Goal: Task Accomplishment & Management: Complete application form

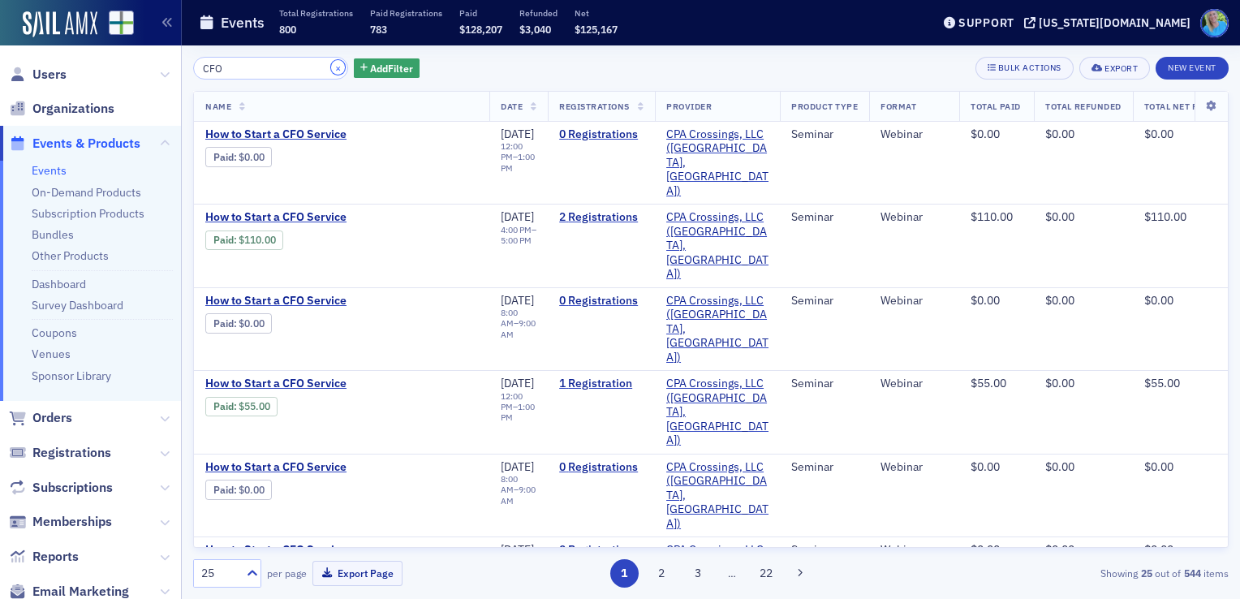
click at [331, 69] on button "×" at bounding box center [338, 67] width 15 height 15
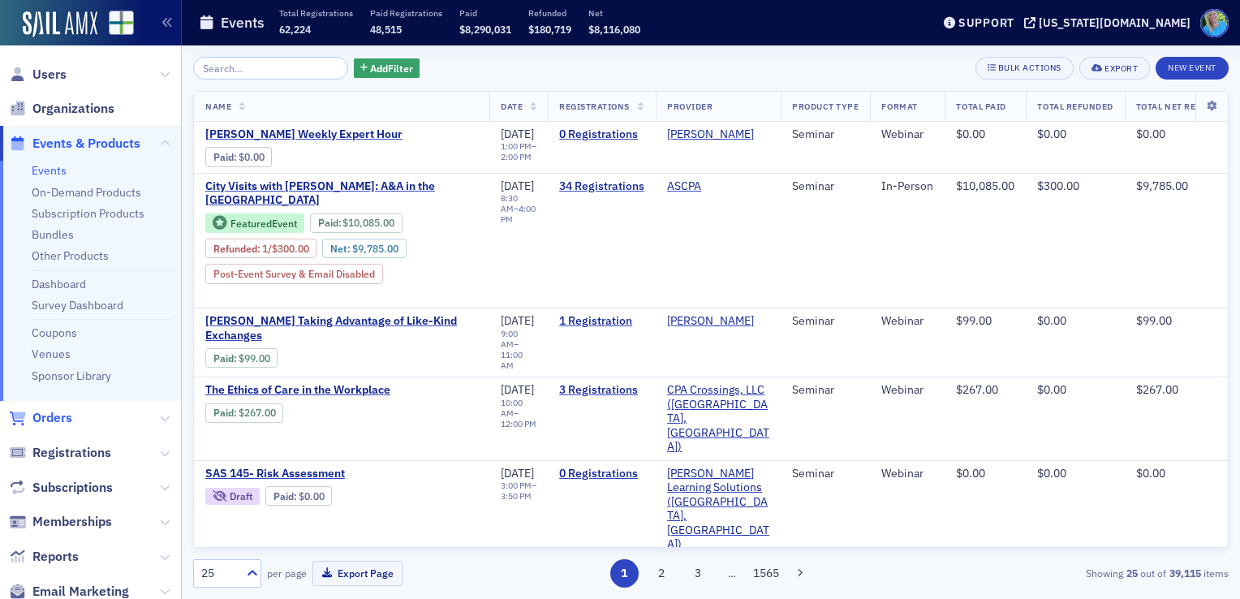
click at [62, 417] on span "Orders" at bounding box center [52, 418] width 40 height 18
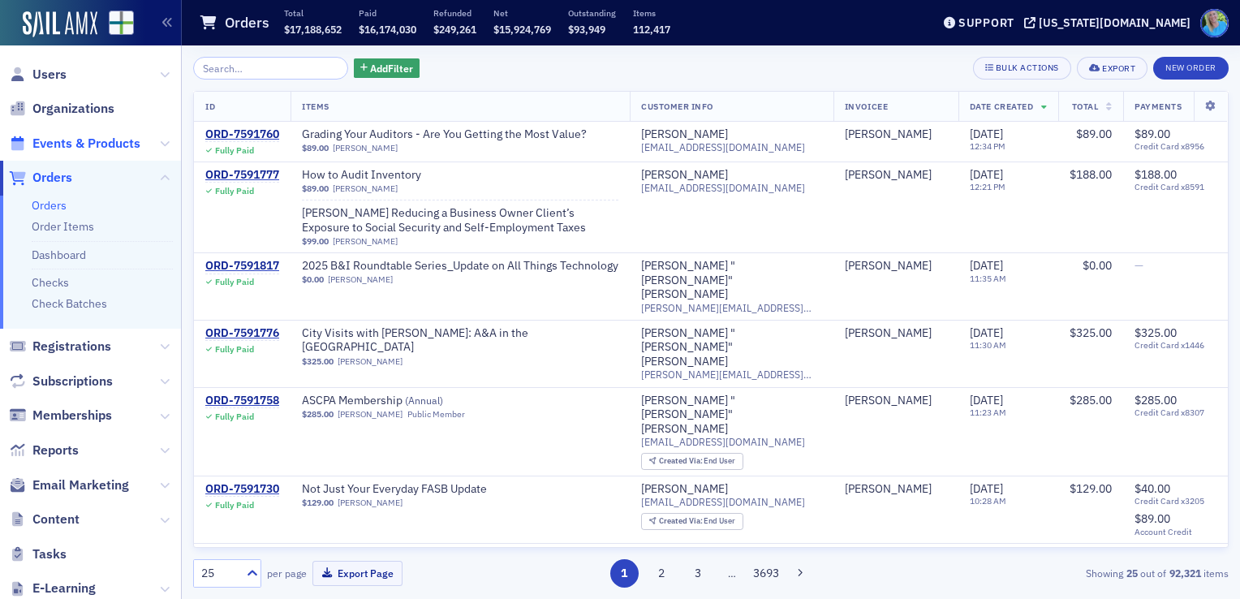
click at [130, 148] on span "Events & Products" at bounding box center [86, 144] width 108 height 18
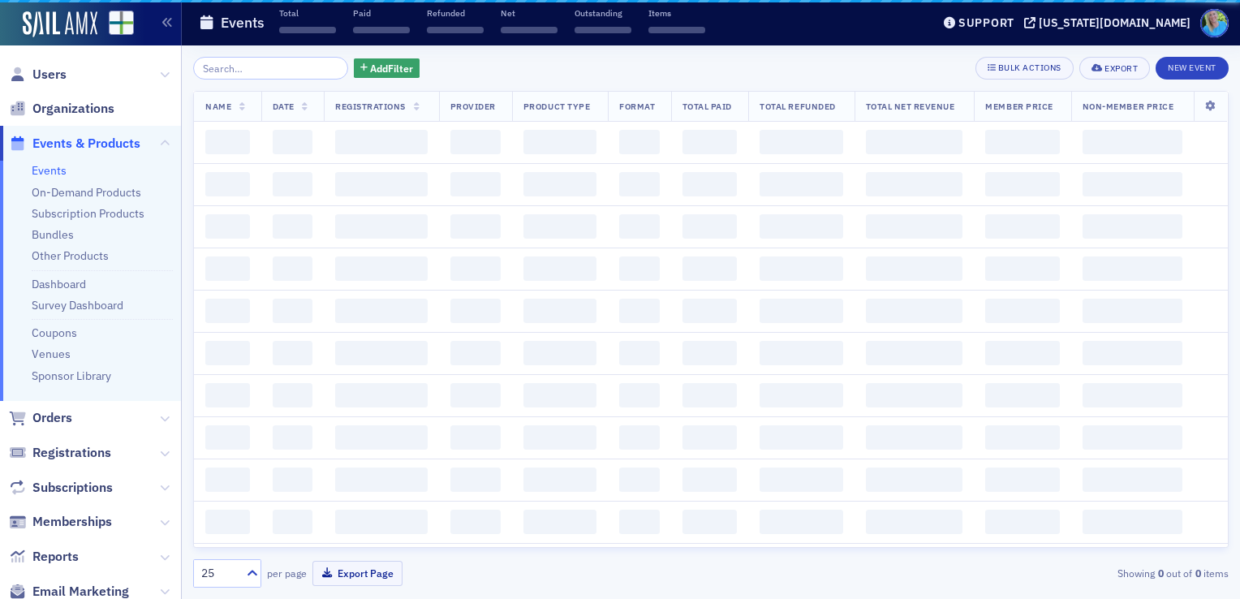
click at [269, 73] on input "search" at bounding box center [270, 68] width 155 height 23
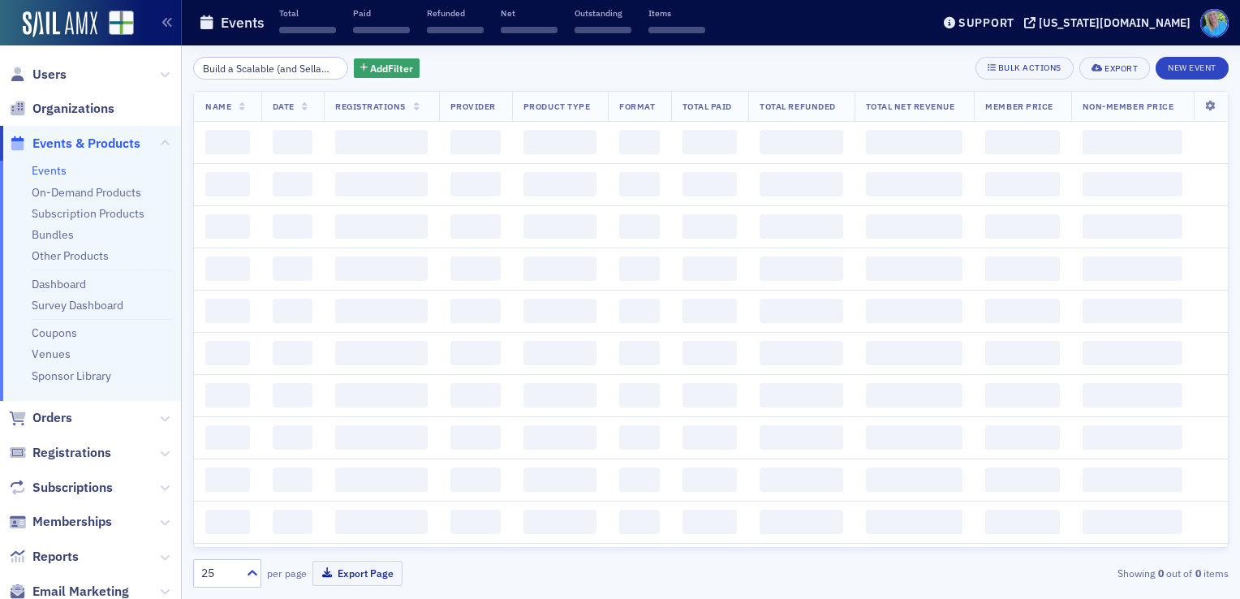
click at [266, 70] on input "Build a Scalable (and Sellable) Firm Through Advisory Services (CFO Project)" at bounding box center [270, 68] width 155 height 23
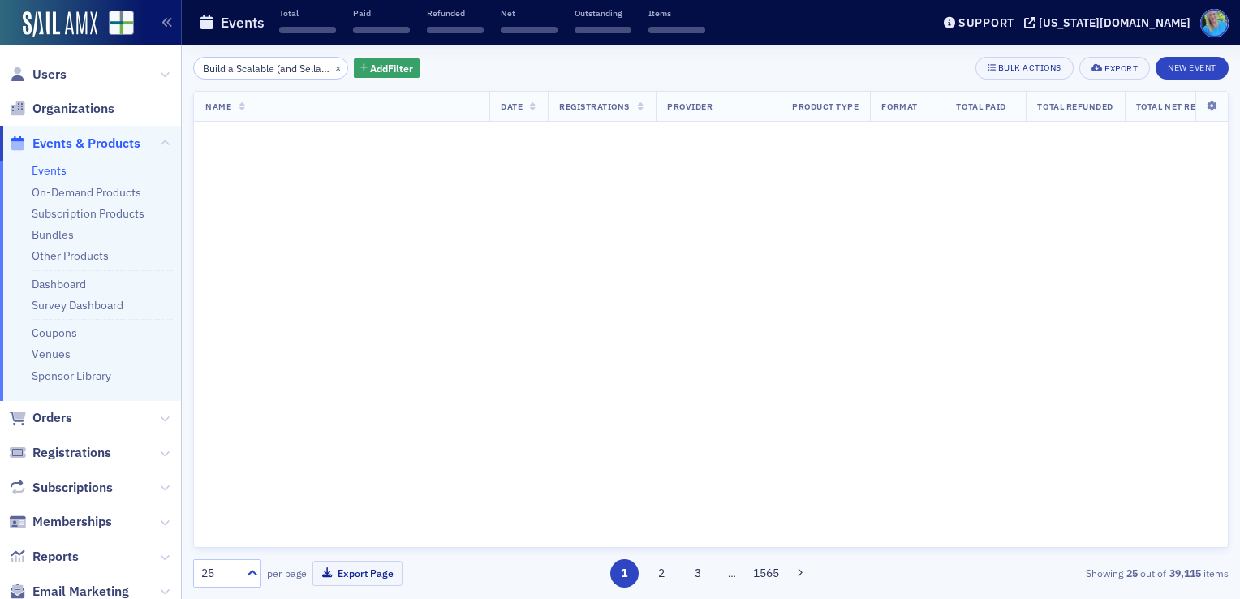
scroll to position [0, 228]
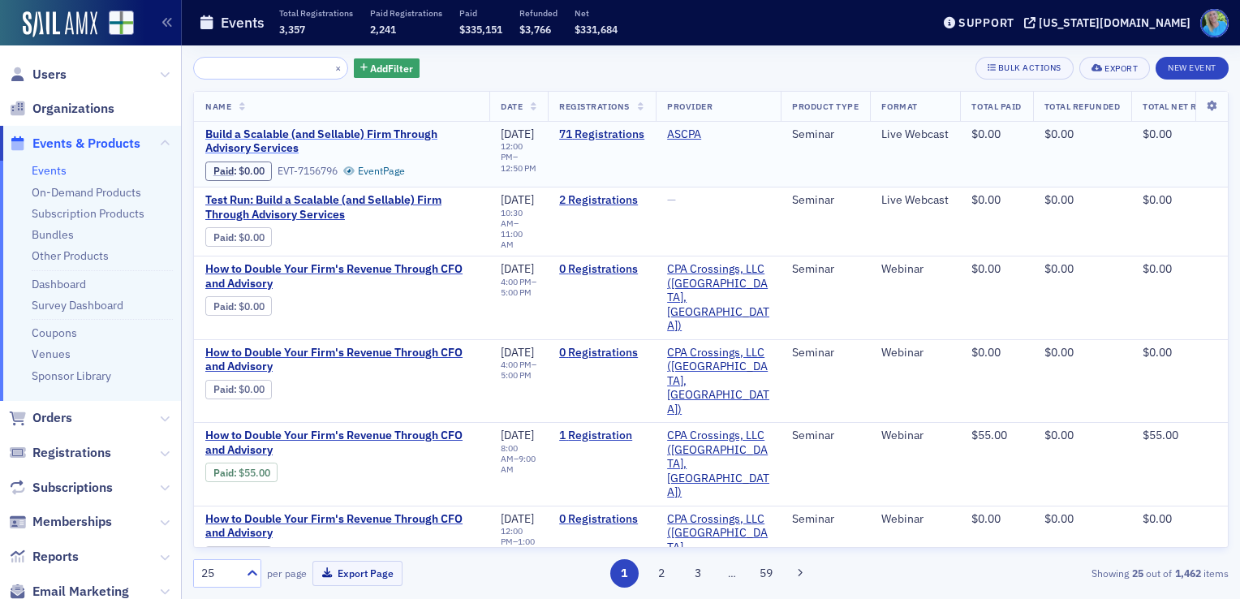
type input "Build a Scalable (and Sellable) Firm Through Advisory Services (CFO Project)"
click at [412, 135] on span "Build a Scalable (and Sellable) Firm Through Advisory Services" at bounding box center [341, 141] width 273 height 28
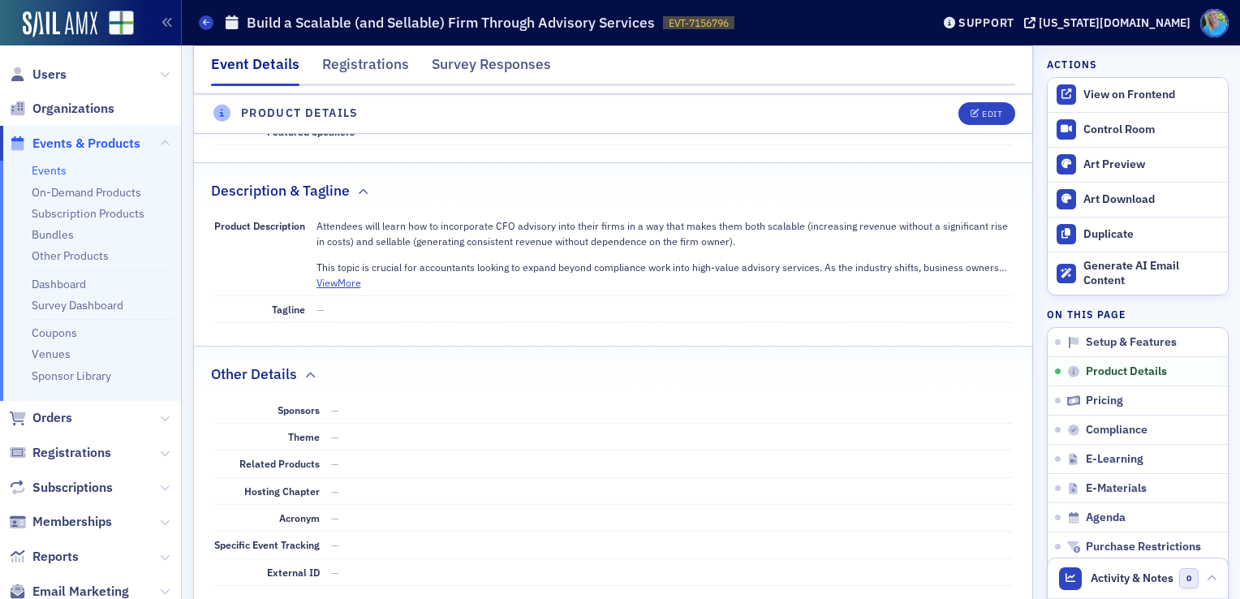
scroll to position [649, 0]
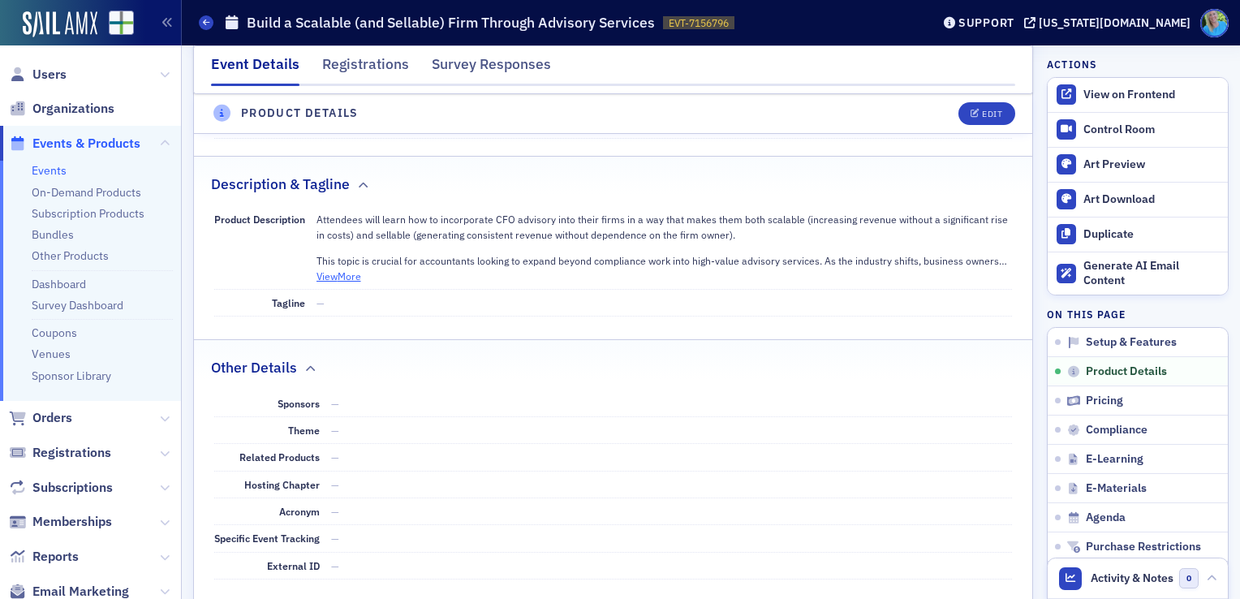
click at [338, 269] on button "View More" at bounding box center [339, 276] width 45 height 15
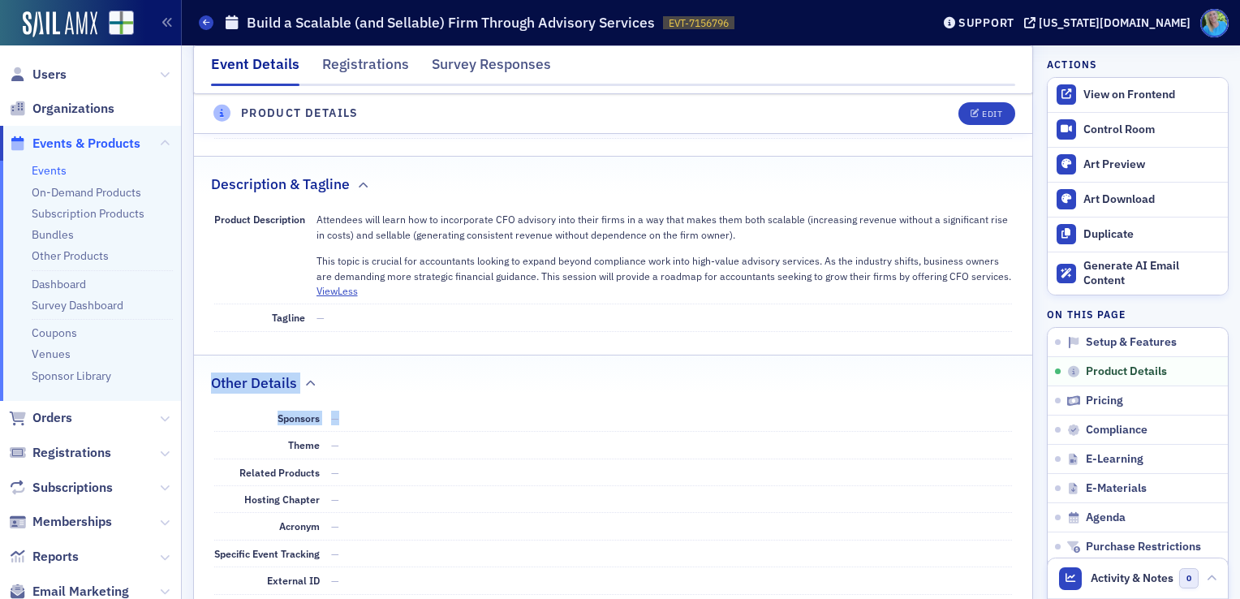
click at [523, 317] on div "Primary Details Featured – Provider ASCPA Professional Areas Of Interest — Prod…" at bounding box center [613, 371] width 838 height 989
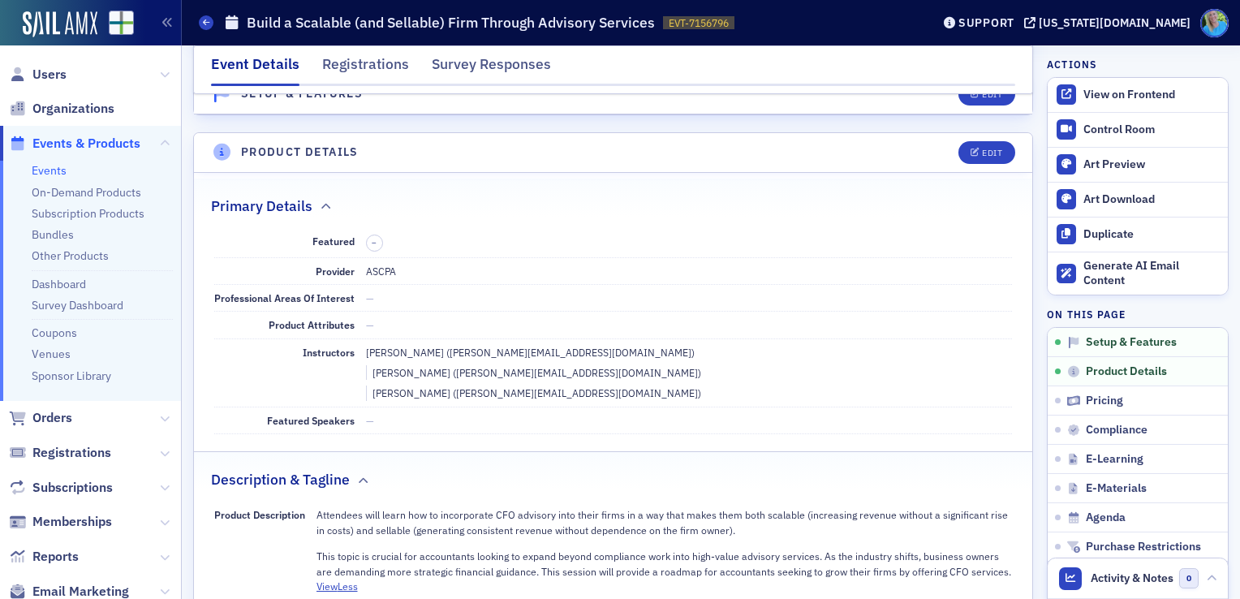
scroll to position [406, 0]
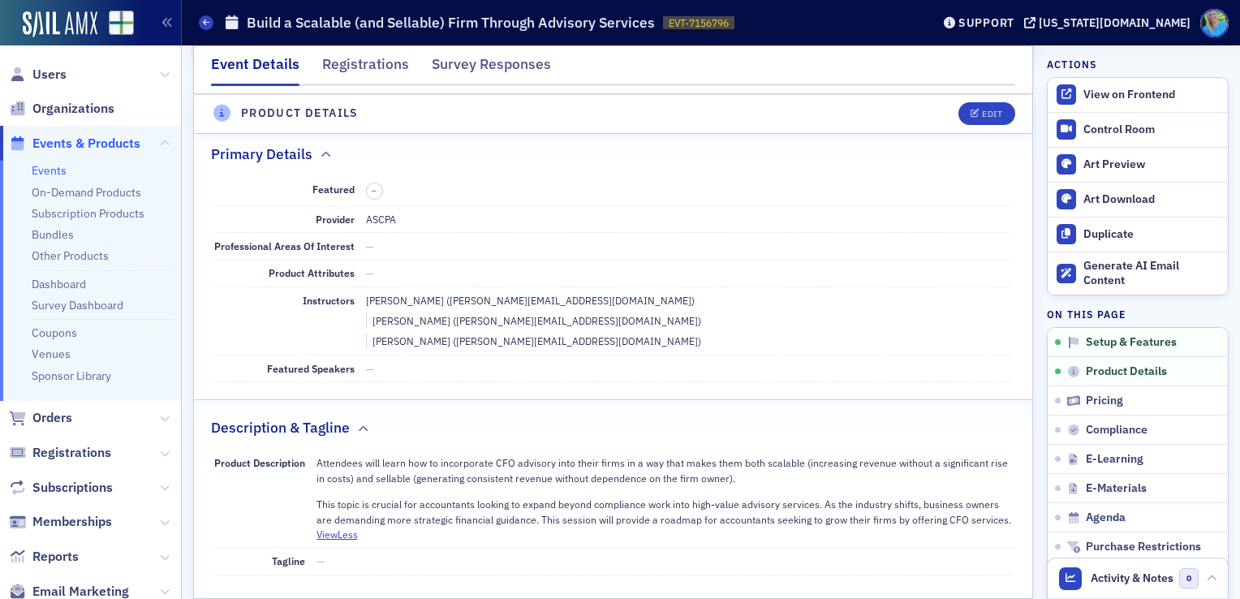
click at [101, 140] on span "Events & Products" at bounding box center [86, 144] width 108 height 18
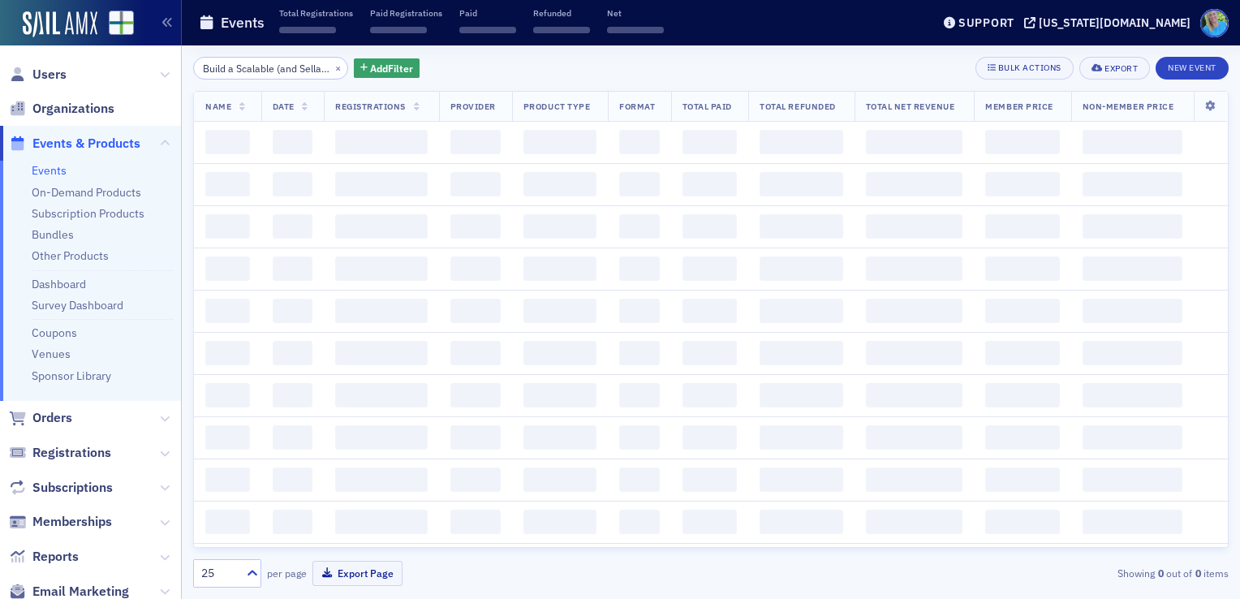
scroll to position [0, 229]
click at [1218, 67] on button "New Event" at bounding box center [1192, 68] width 73 height 23
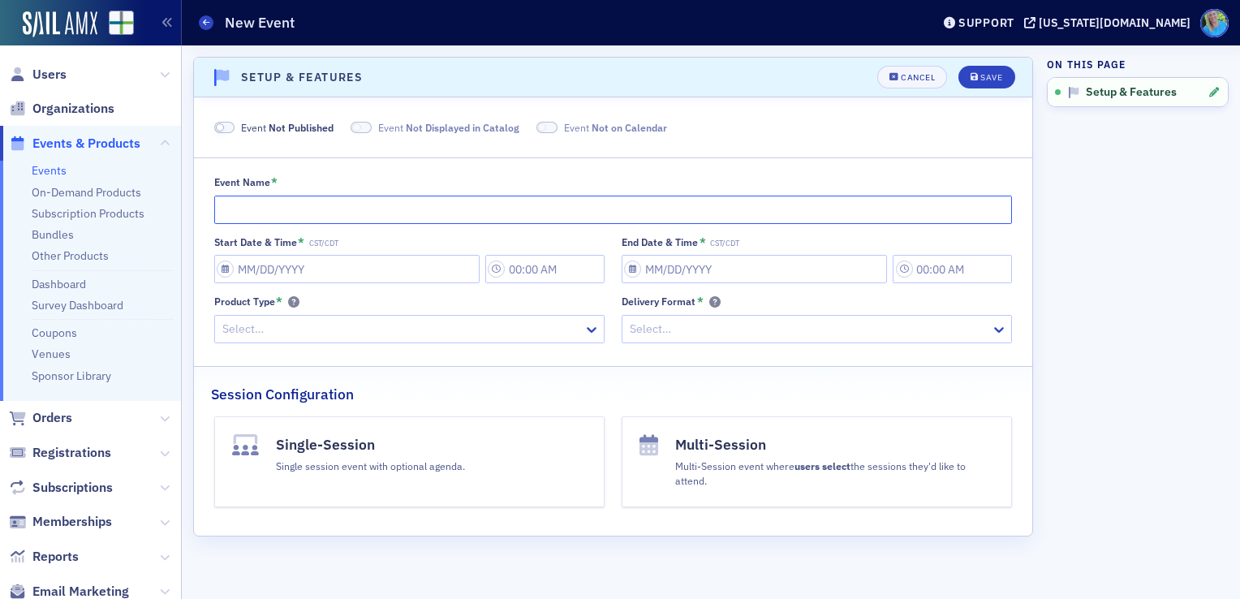
click at [289, 211] on input "Event Name *" at bounding box center [613, 210] width 799 height 28
paste input "How to Become a CFO to Small Business Owners"
type input "How to Become a CFO to Small Business Owners"
select select "7"
select select "2025"
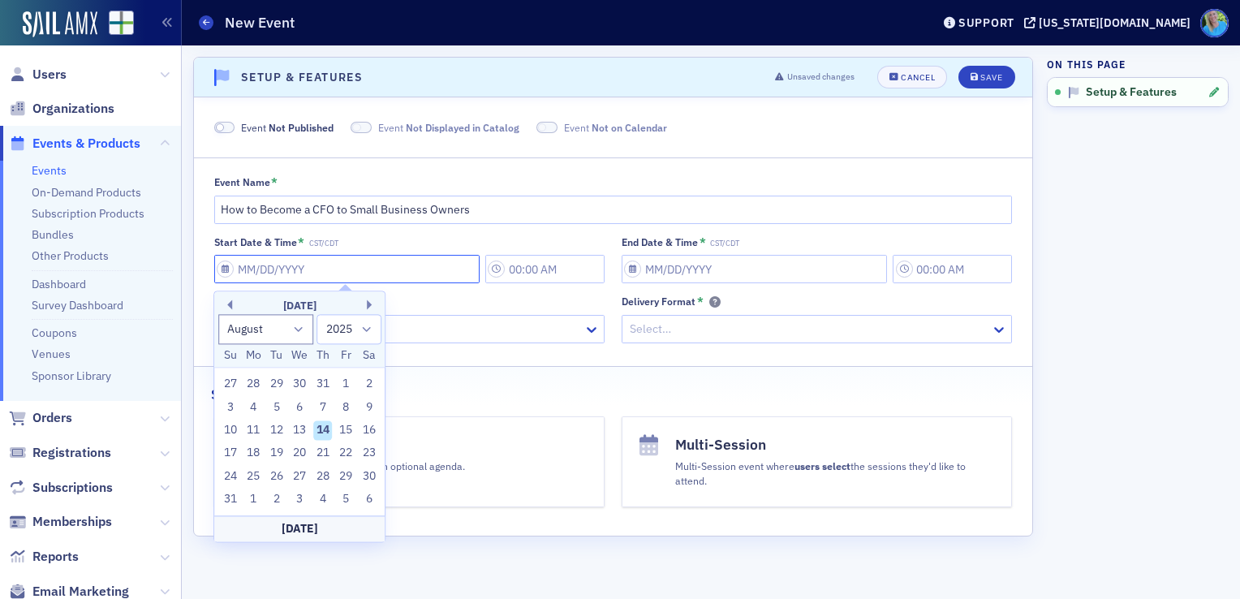
click at [298, 265] on input "Start Date & Time * CST/CDT" at bounding box center [346, 269] width 265 height 28
click at [368, 305] on button "Next Month" at bounding box center [372, 304] width 10 height 10
select select "8"
click at [282, 404] on div "9" at bounding box center [276, 407] width 19 height 19
type input "[DATE]"
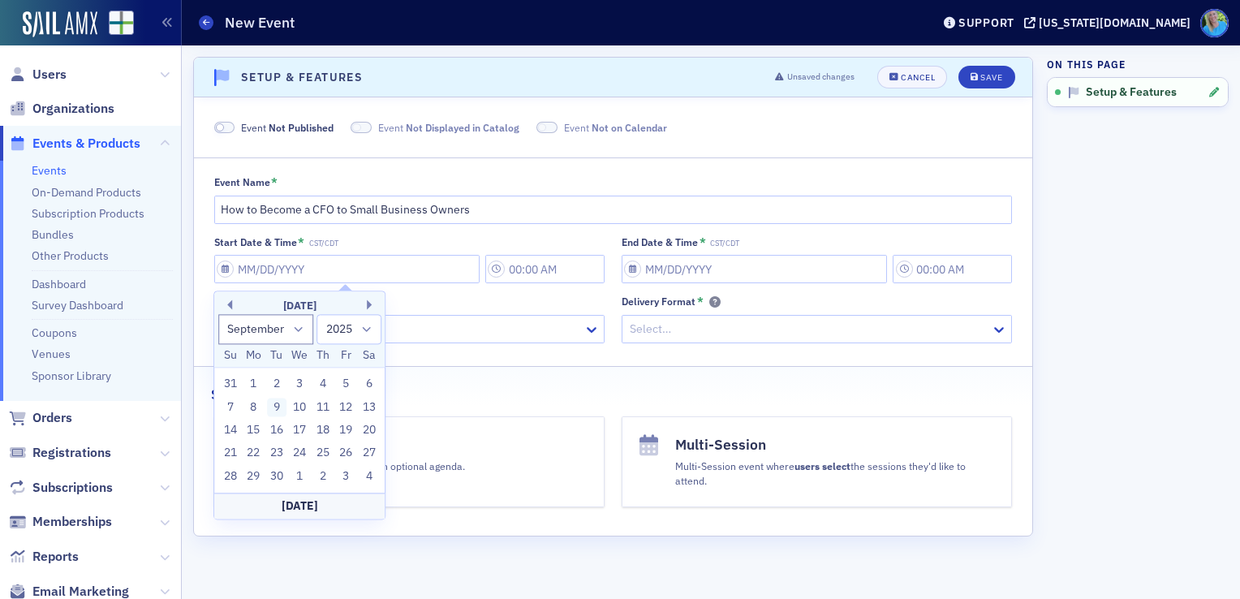
type input "12:00 PM"
type input "[DATE]"
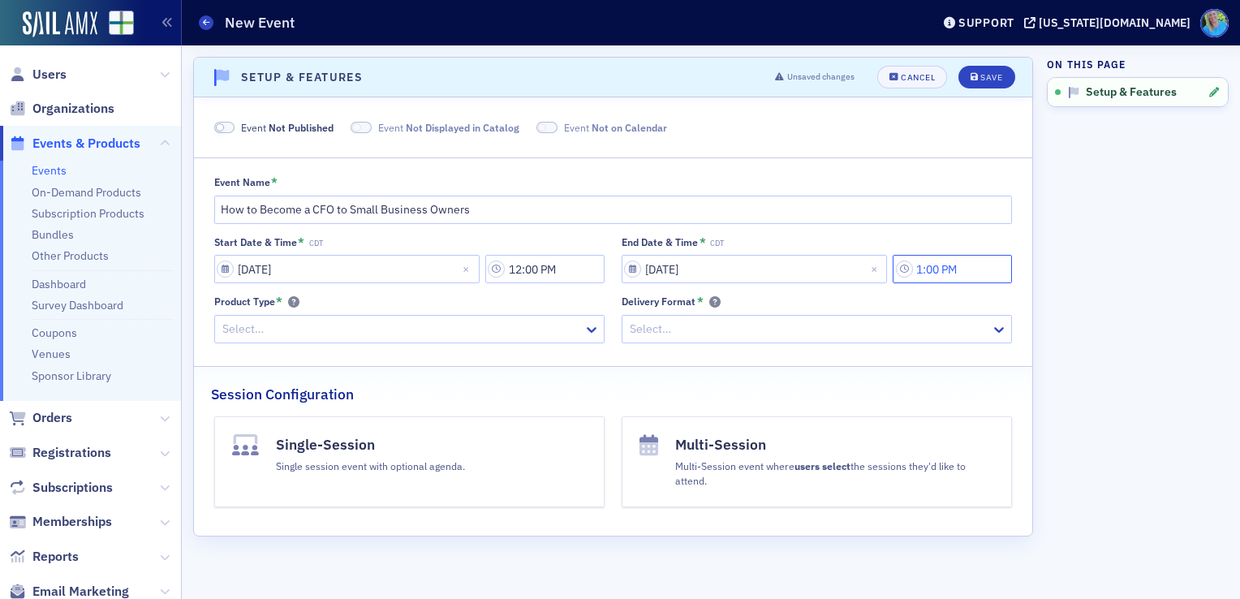
click at [937, 270] on input "1:00 PM" at bounding box center [952, 269] width 119 height 28
click at [750, 271] on icon at bounding box center [751, 271] width 10 height 6
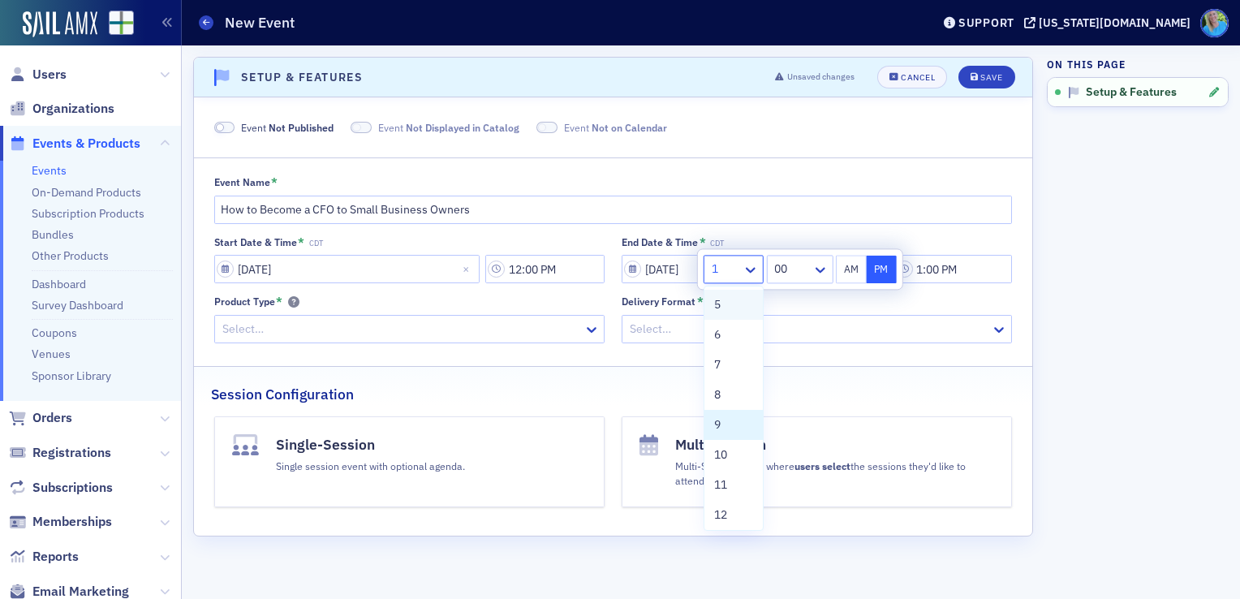
scroll to position [123, 0]
click at [733, 500] on div "12" at bounding box center [734, 512] width 58 height 30
click at [825, 266] on icon at bounding box center [820, 270] width 16 height 16
click at [800, 352] on div "50" at bounding box center [802, 345] width 43 height 17
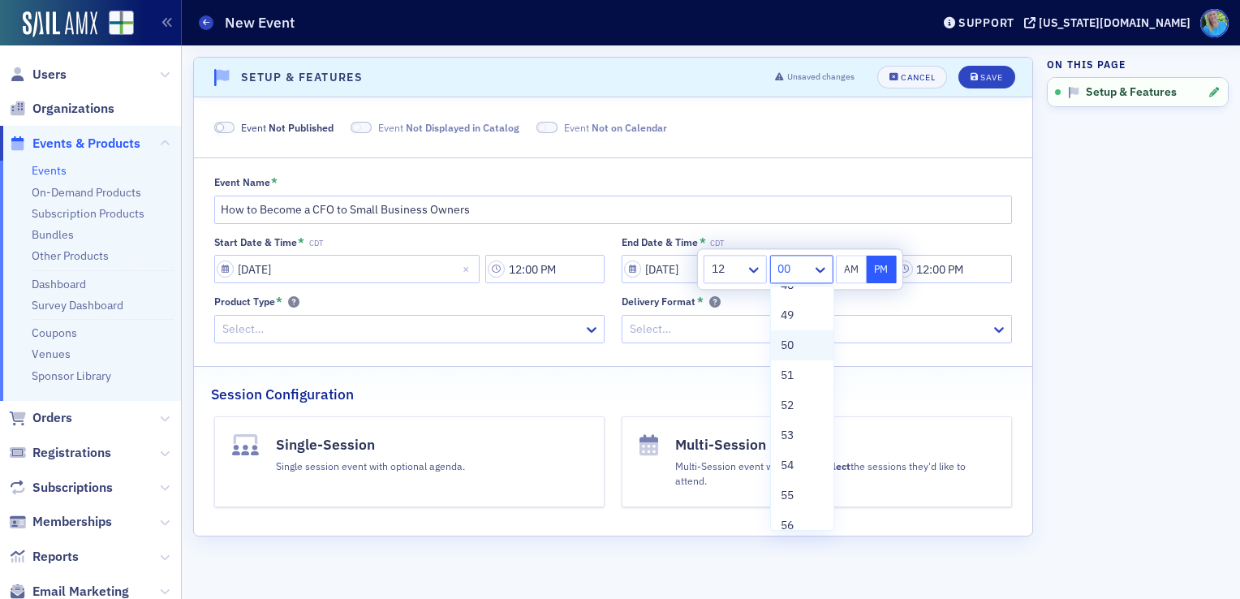
type input "12:50 PM"
click at [613, 352] on fieldset "Event Name * How to Become a CFO to Small Business Owners Start Date & Time * C…" at bounding box center [613, 255] width 838 height 197
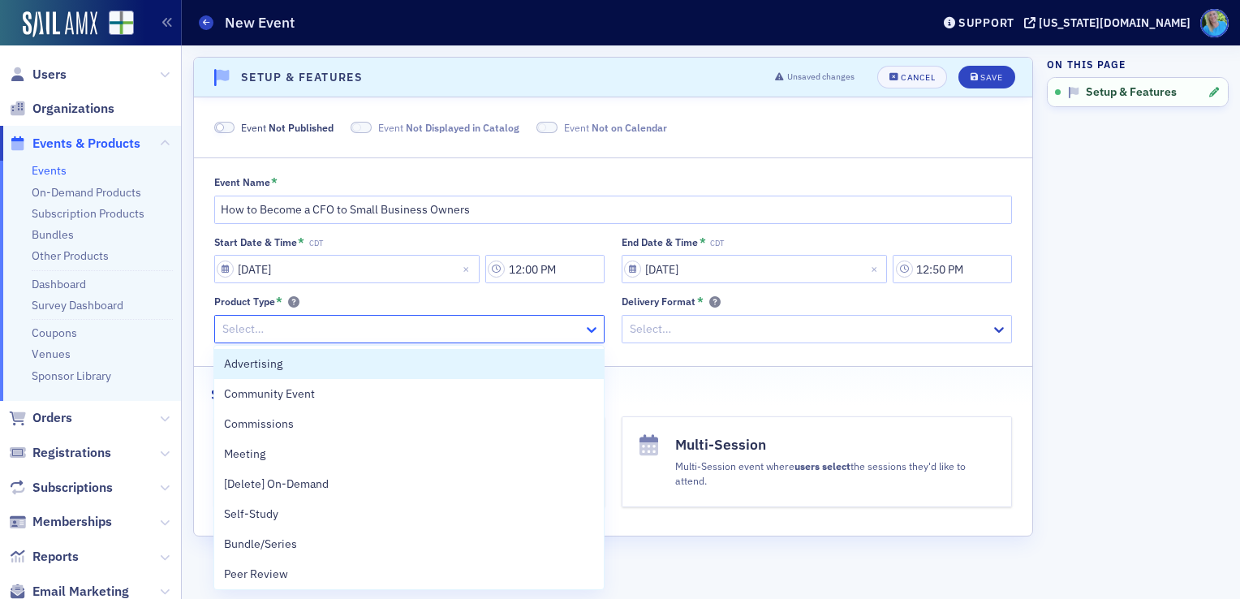
click at [589, 330] on icon at bounding box center [592, 330] width 10 height 6
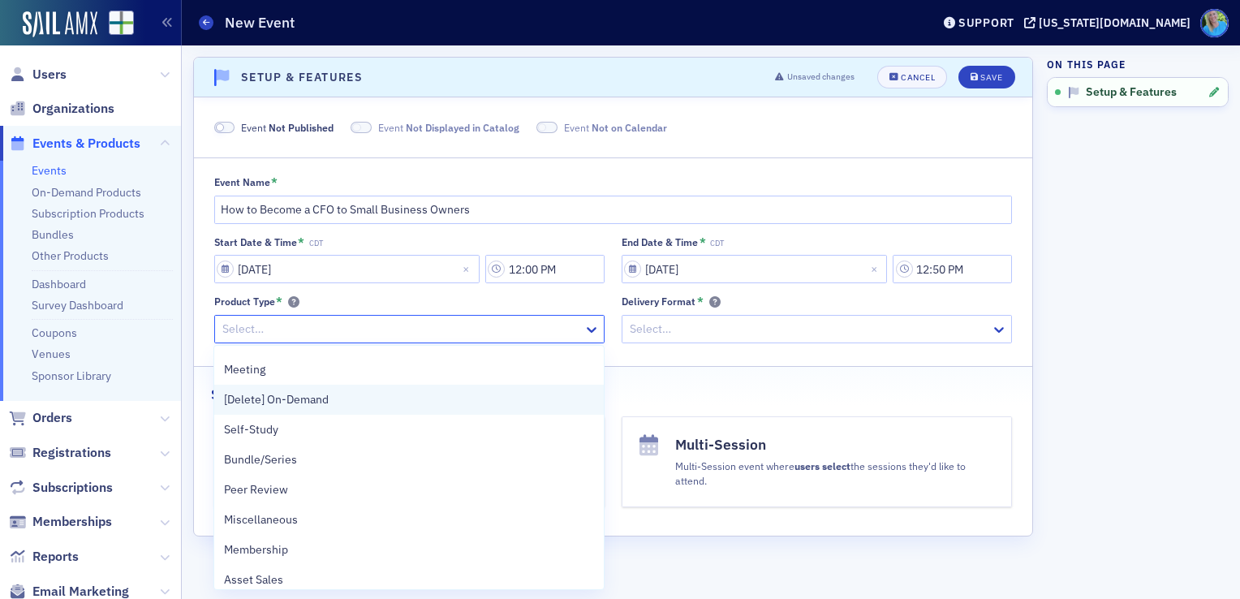
scroll to position [364, 0]
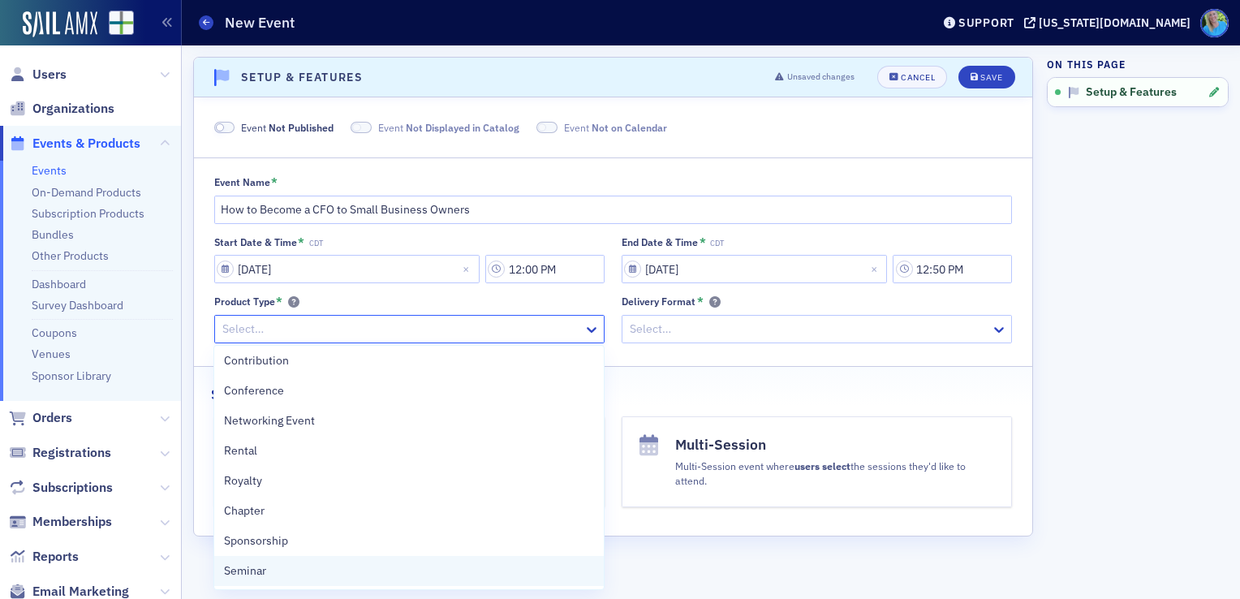
click at [546, 560] on div "Seminar" at bounding box center [408, 571] width 389 height 30
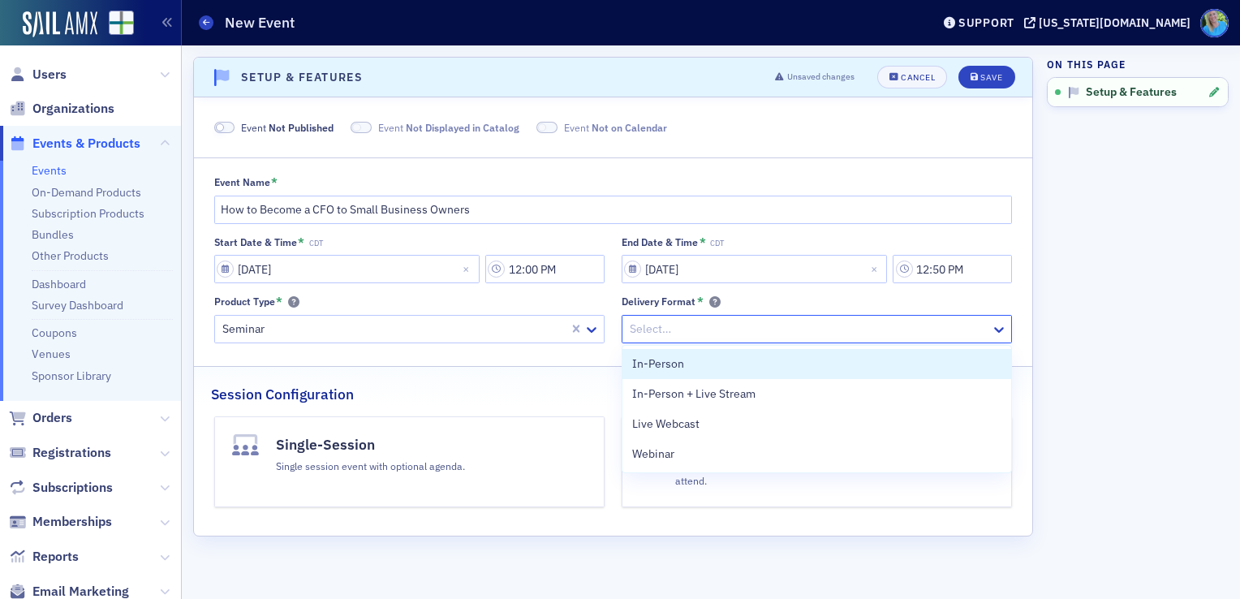
click at [697, 332] on div at bounding box center [808, 329] width 361 height 20
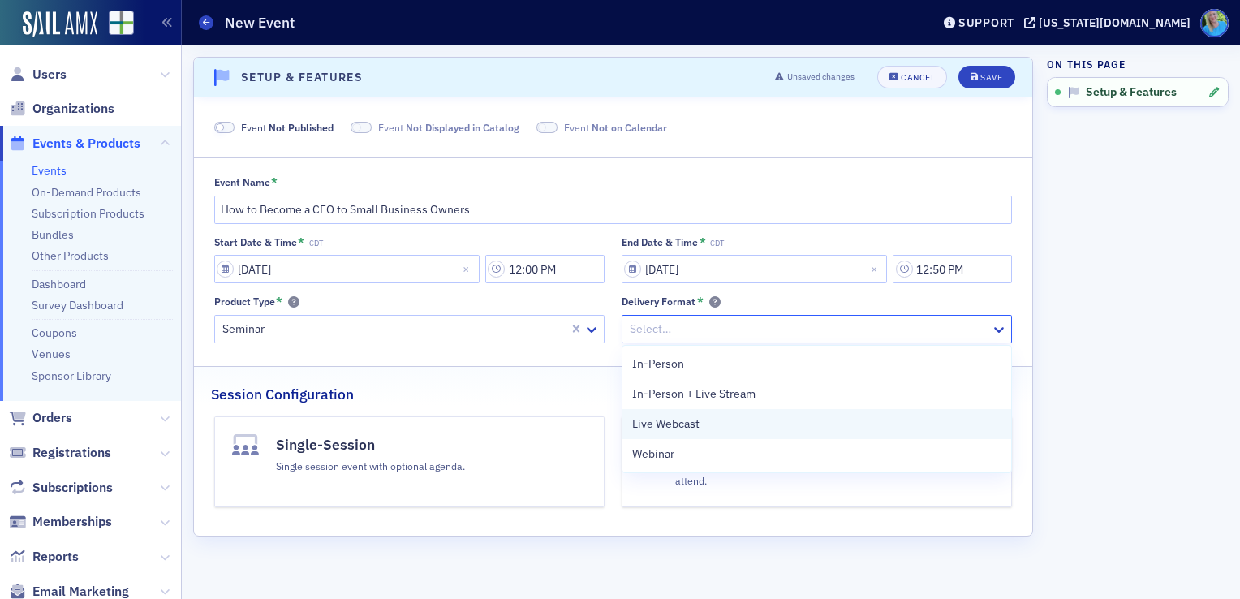
click at [694, 433] on span "Live Webcast" at bounding box center [665, 424] width 67 height 17
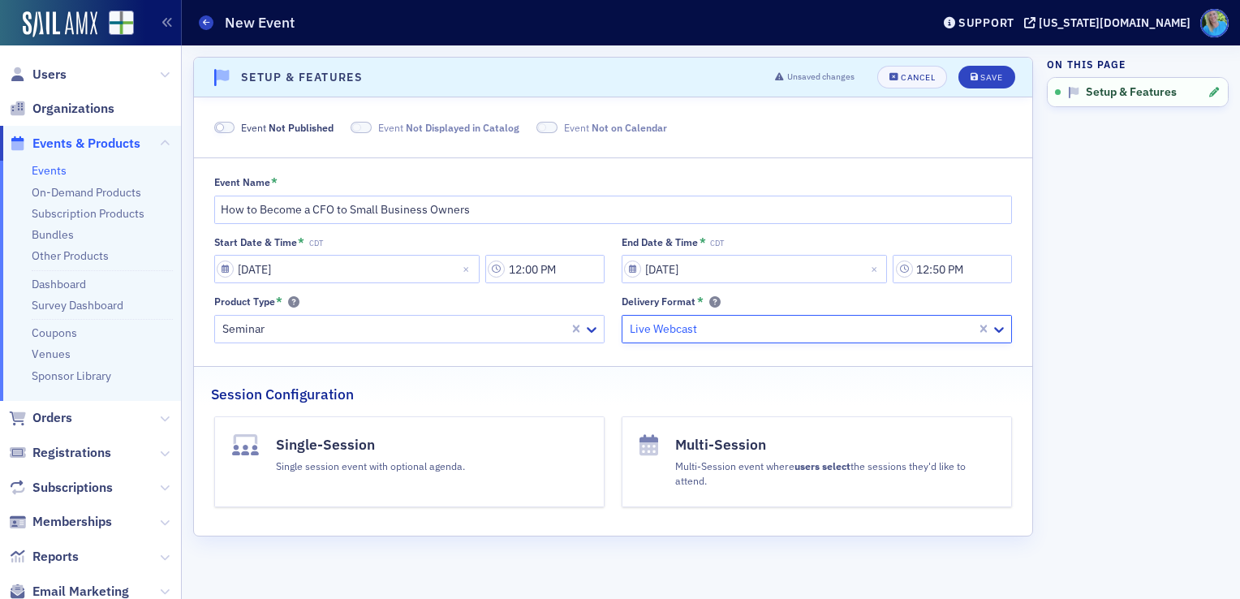
click at [588, 442] on button "Single-Session Single session event with optional agenda." at bounding box center [409, 461] width 390 height 91
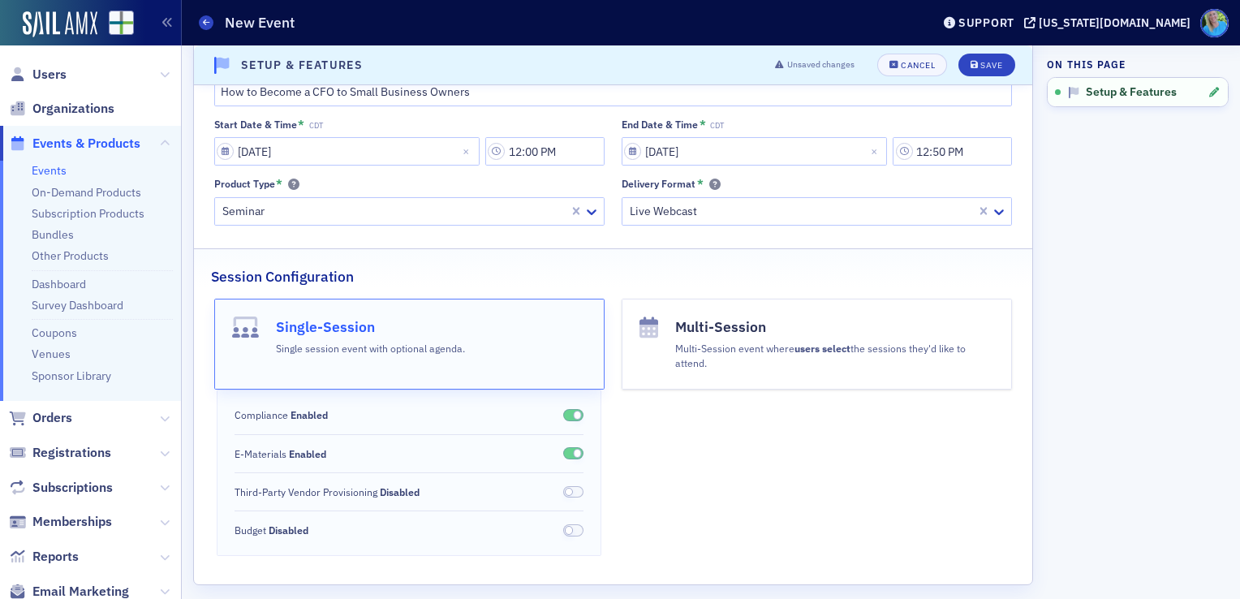
scroll to position [130, 0]
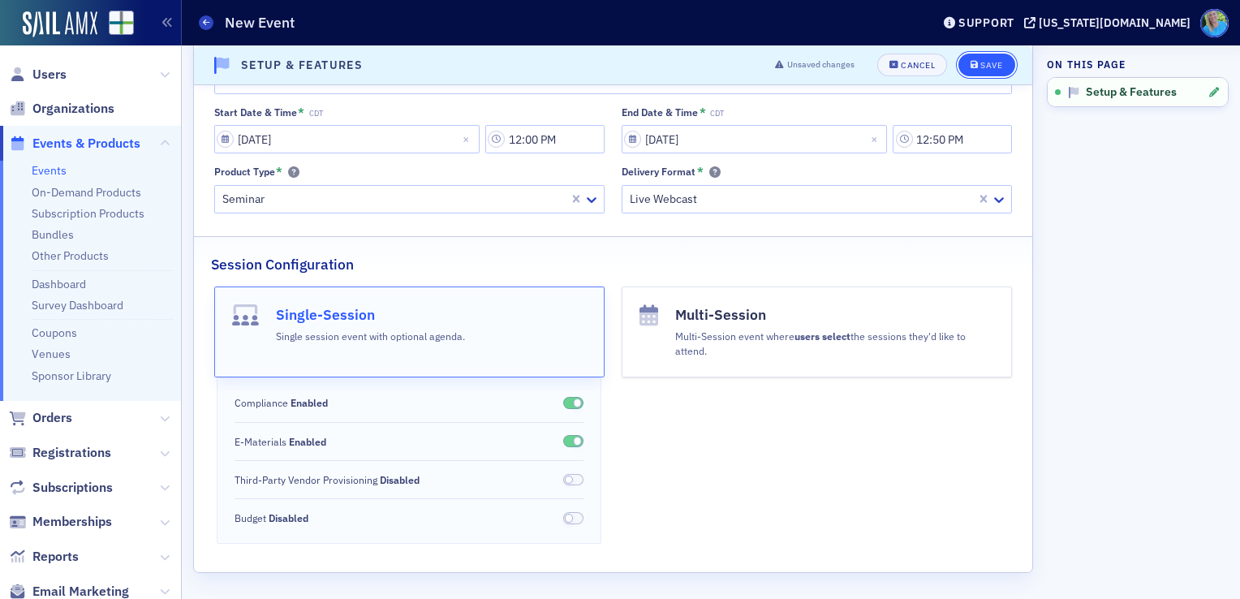
click at [959, 71] on button "Save" at bounding box center [987, 65] width 56 height 23
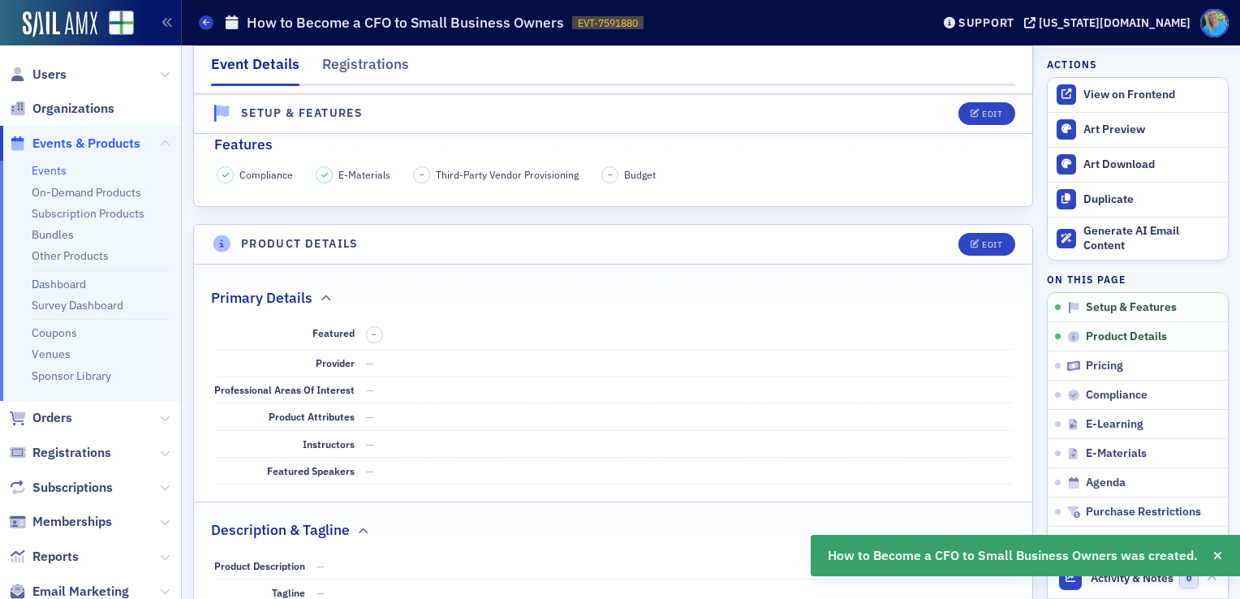
scroll to position [567, 0]
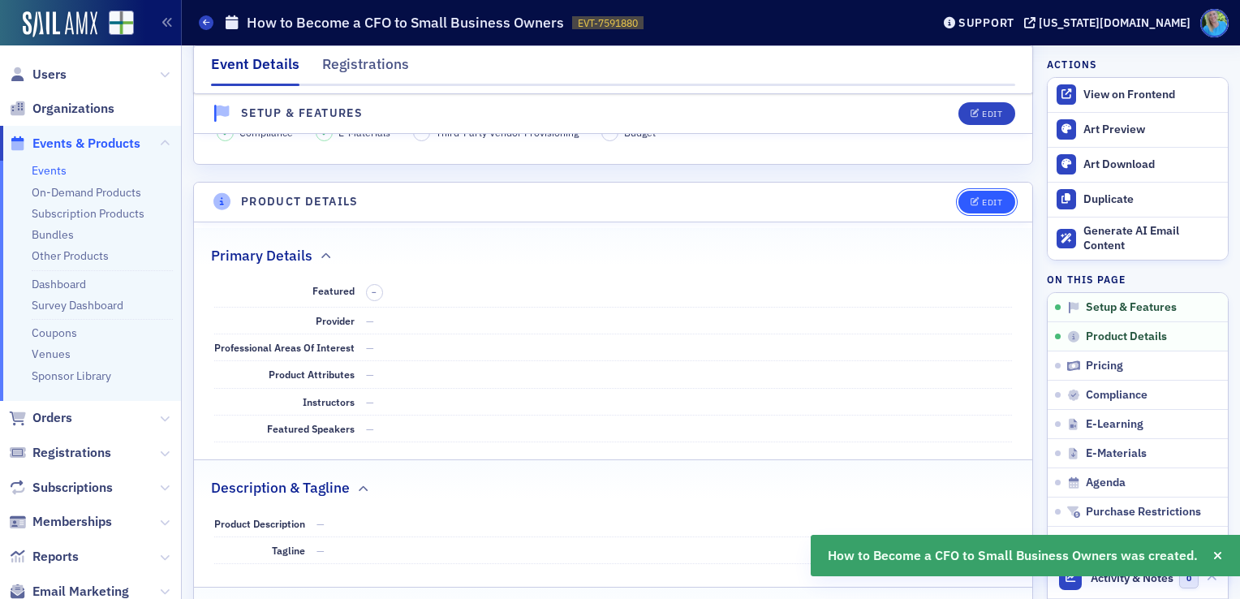
click at [982, 198] on div "Edit" at bounding box center [992, 202] width 20 height 9
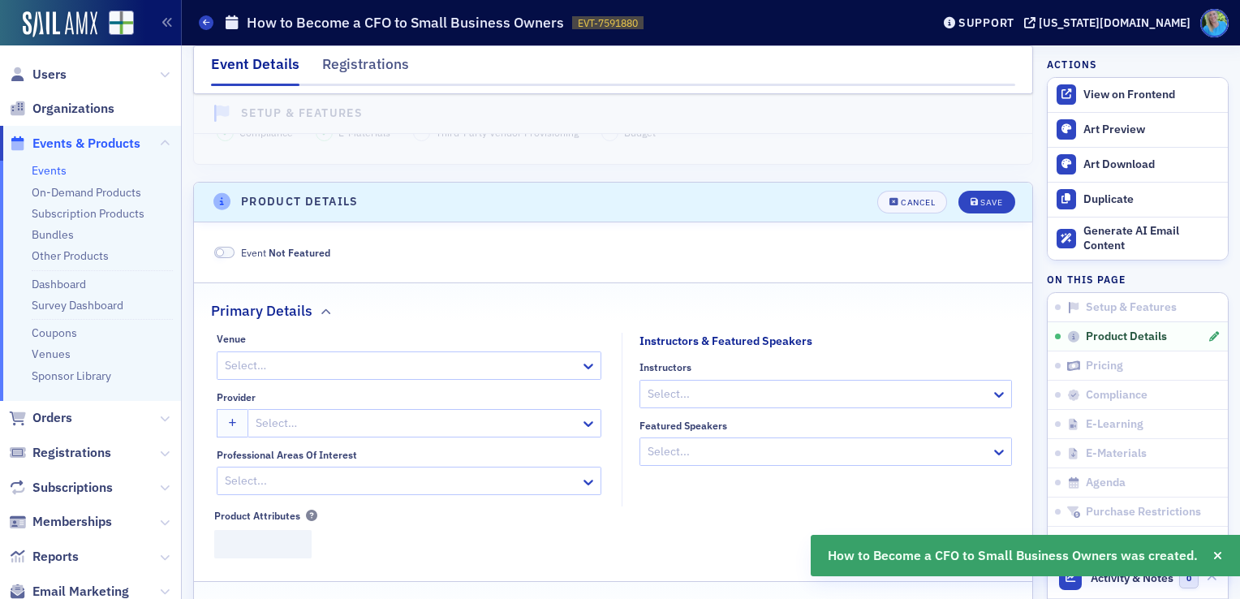
scroll to position [651, 0]
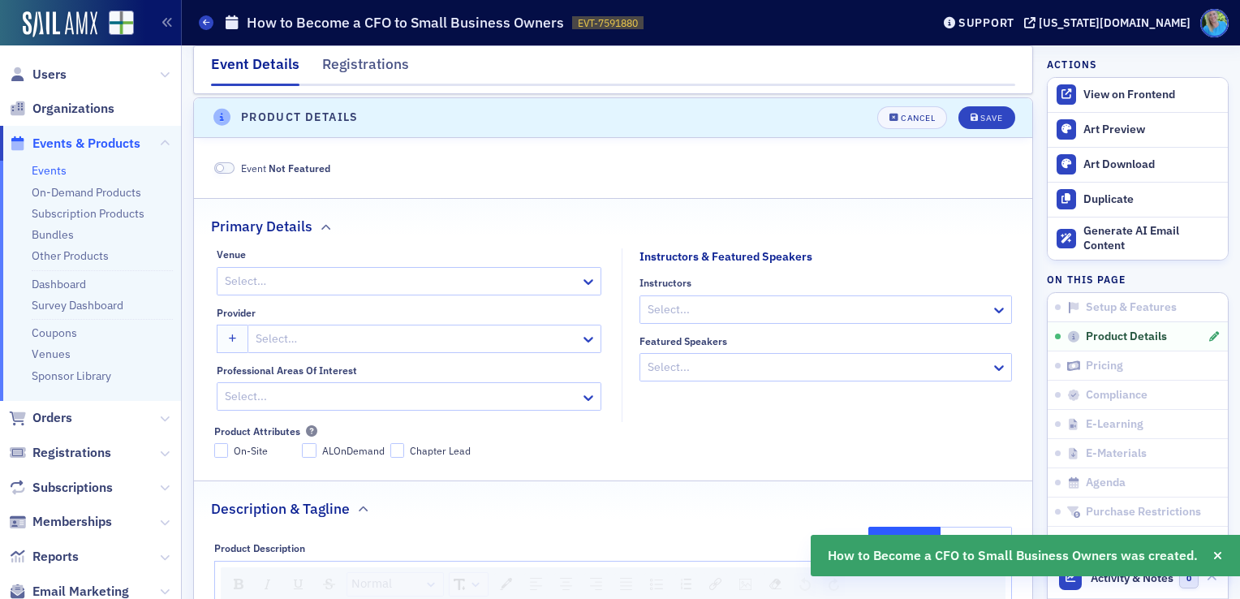
click at [317, 333] on div at bounding box center [416, 339] width 325 height 20
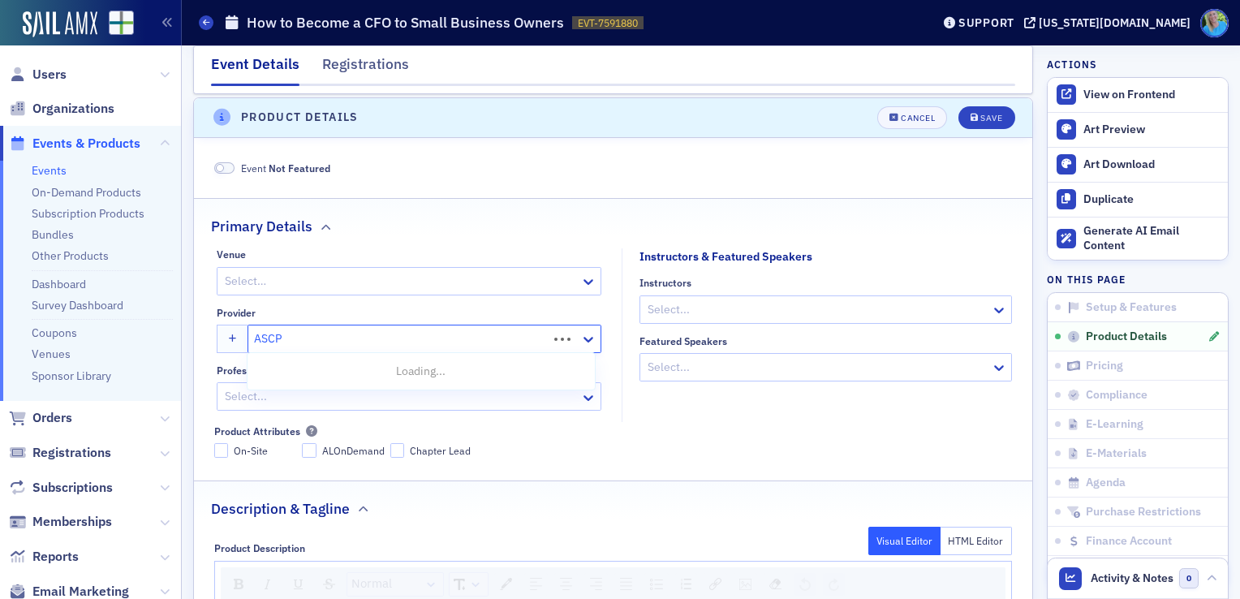
type input "ASCPA"
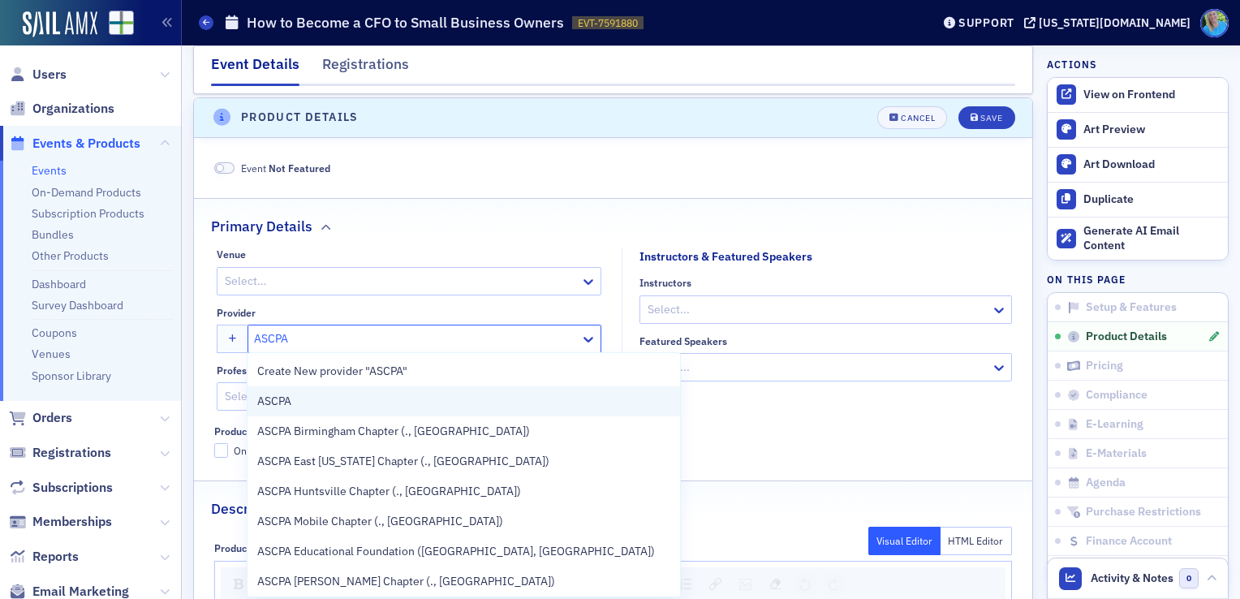
click at [325, 395] on span "ASCPA" at bounding box center [331, 401] width 148 height 17
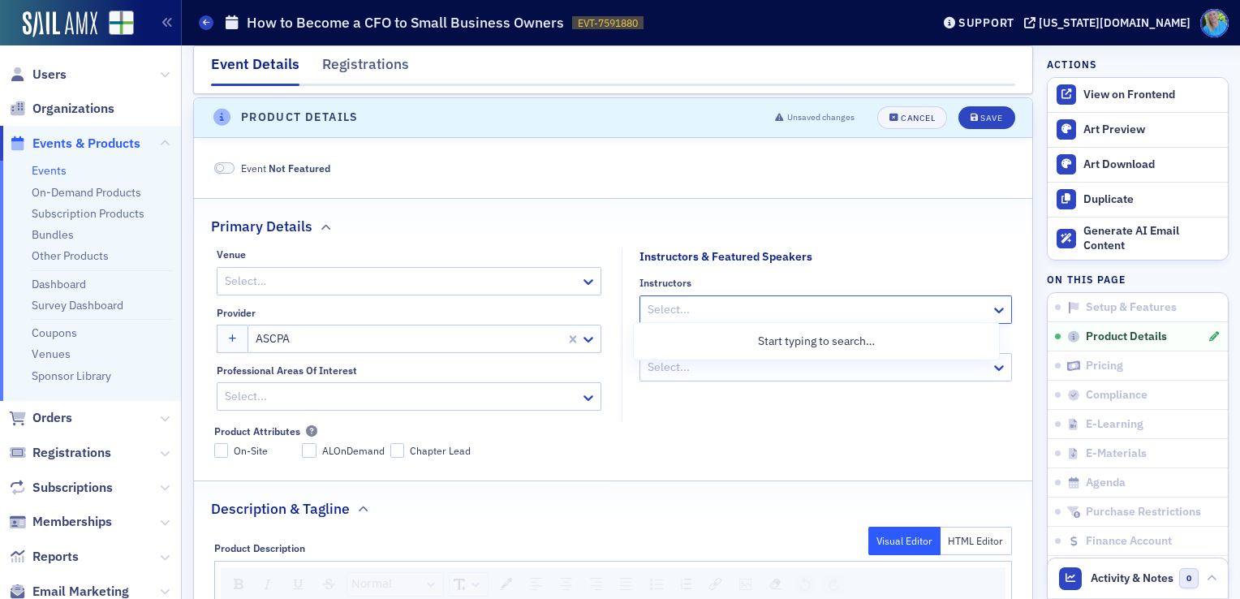
click at [692, 305] on div at bounding box center [817, 309] width 343 height 20
type input "[PERSON_NAME]"
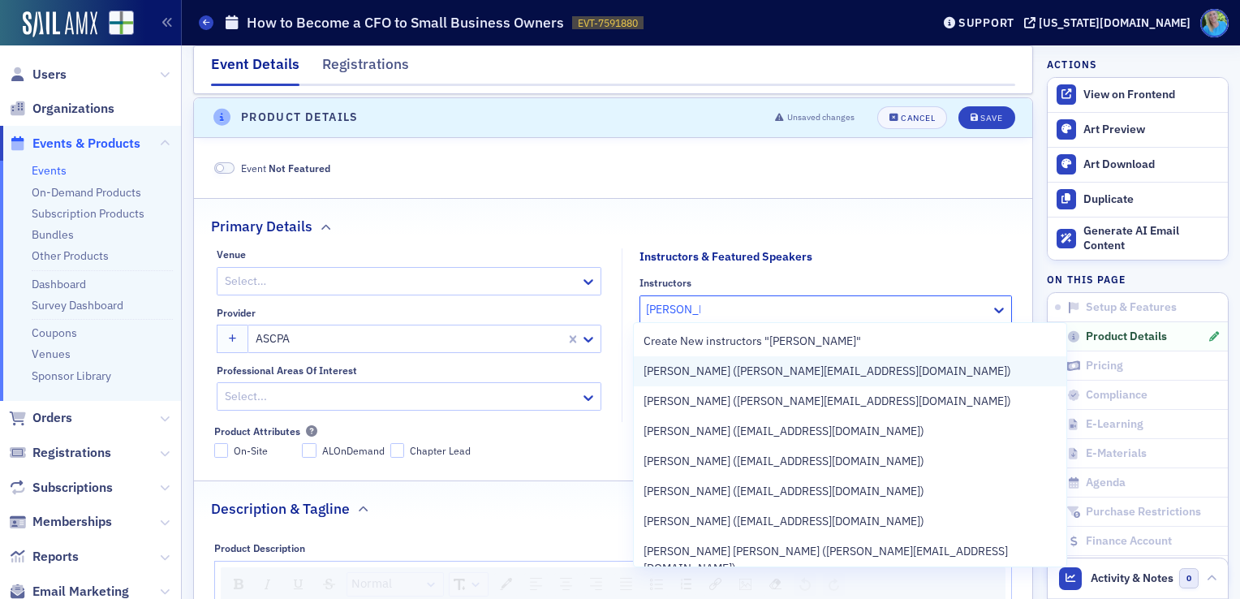
click at [710, 372] on span "[PERSON_NAME] ([PERSON_NAME][EMAIL_ADDRESS][DOMAIN_NAME])" at bounding box center [828, 371] width 368 height 17
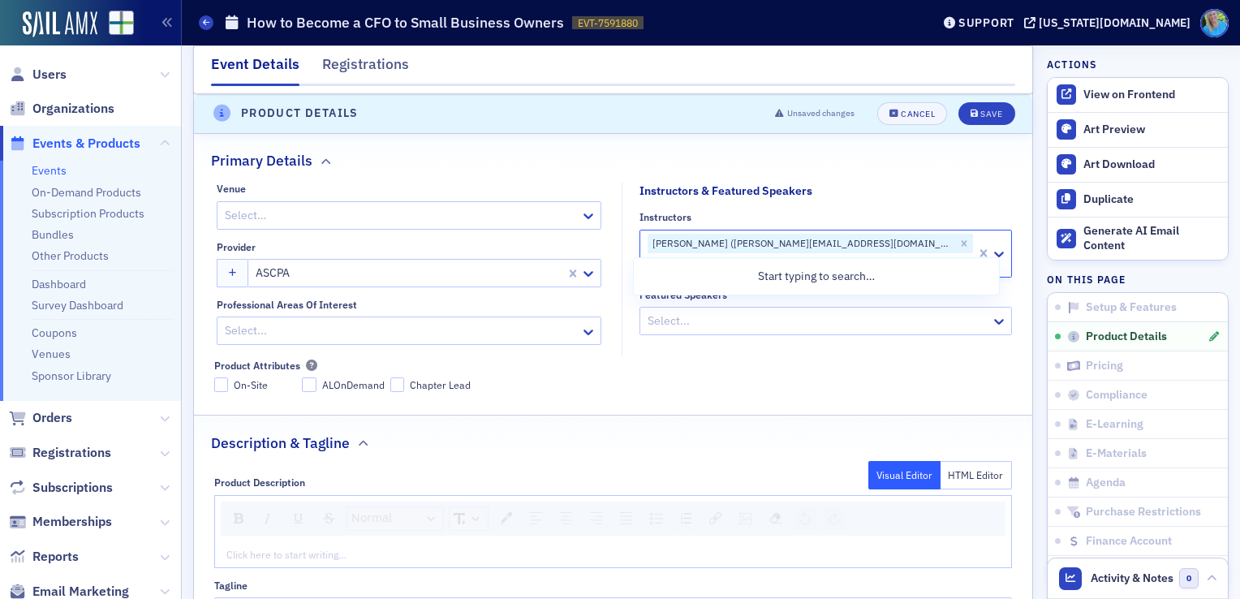
scroll to position [894, 0]
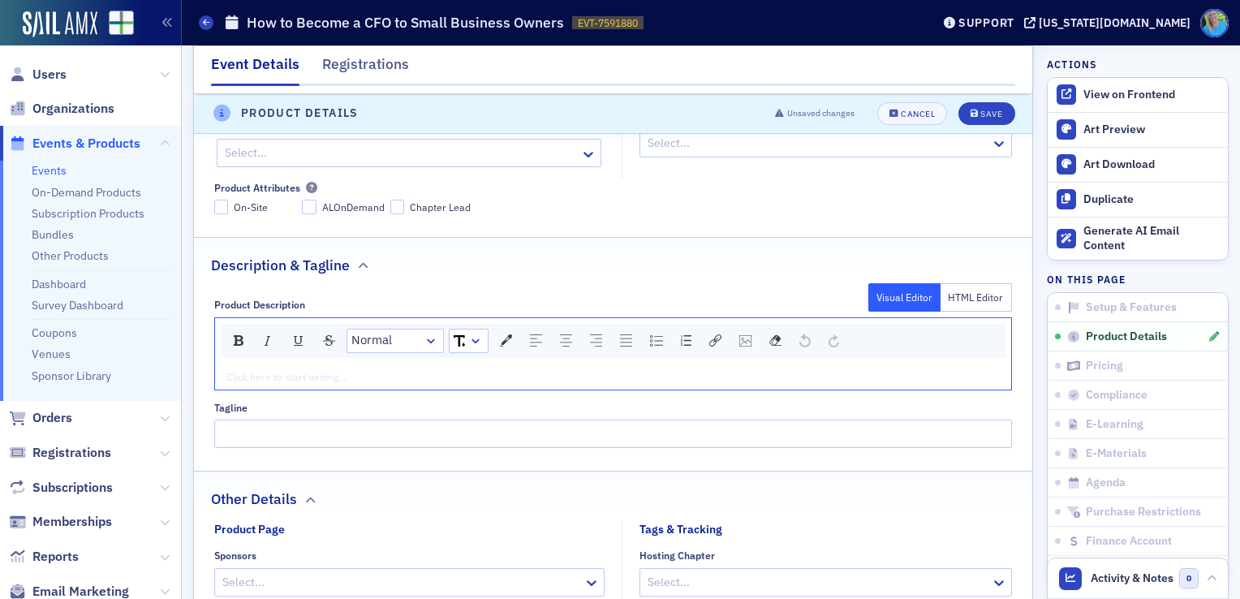
click at [477, 375] on div "rdw-editor" at bounding box center [613, 376] width 773 height 15
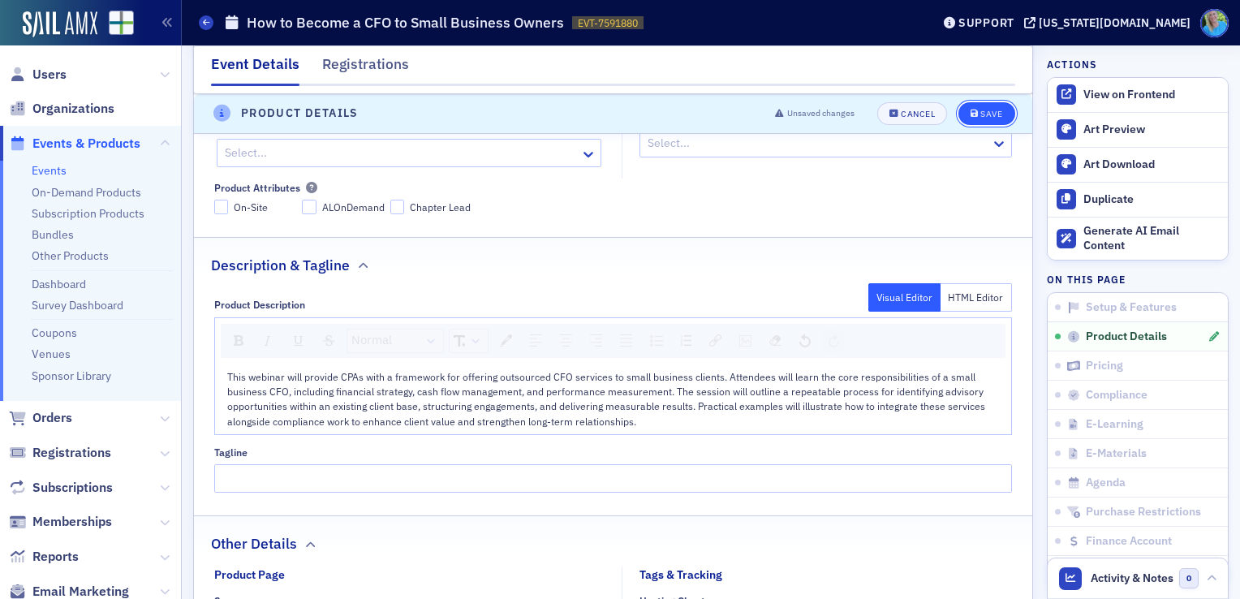
click at [980, 117] on div "Save" at bounding box center [991, 114] width 22 height 9
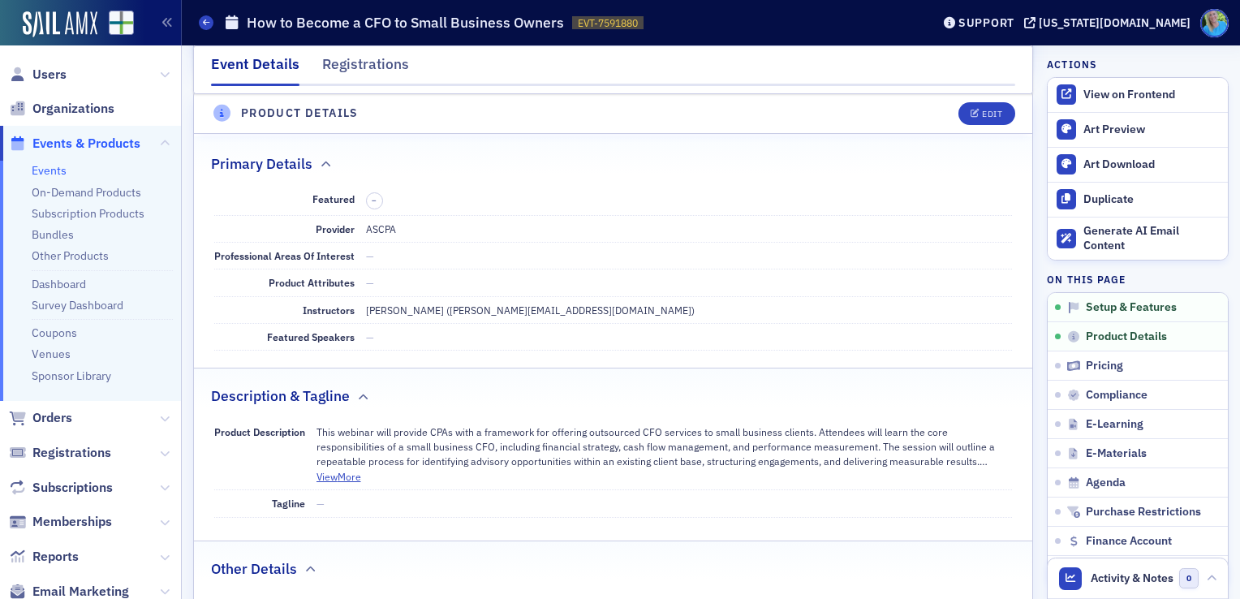
scroll to position [651, 0]
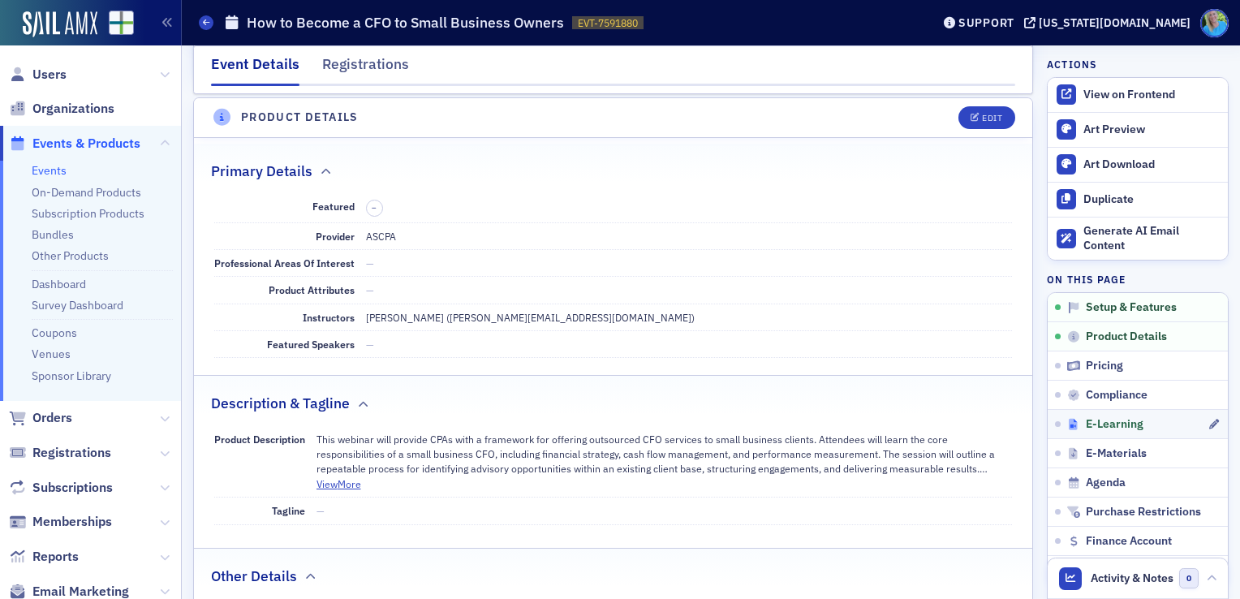
click at [1092, 421] on span "E-Learning" at bounding box center [1115, 424] width 58 height 15
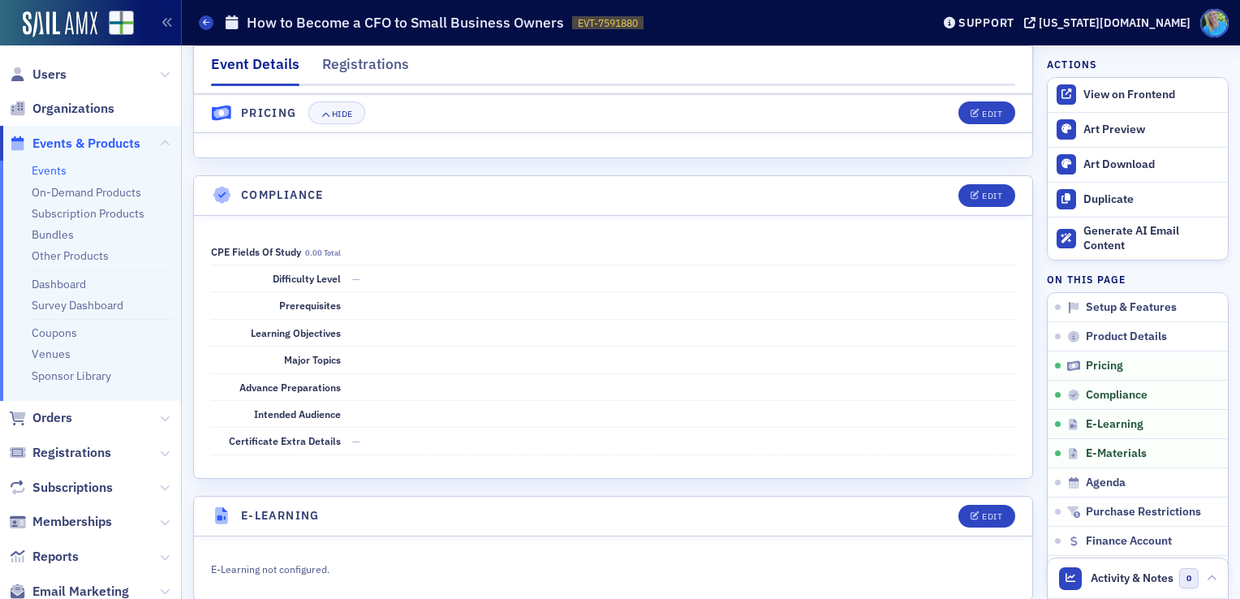
scroll to position [1928, 0]
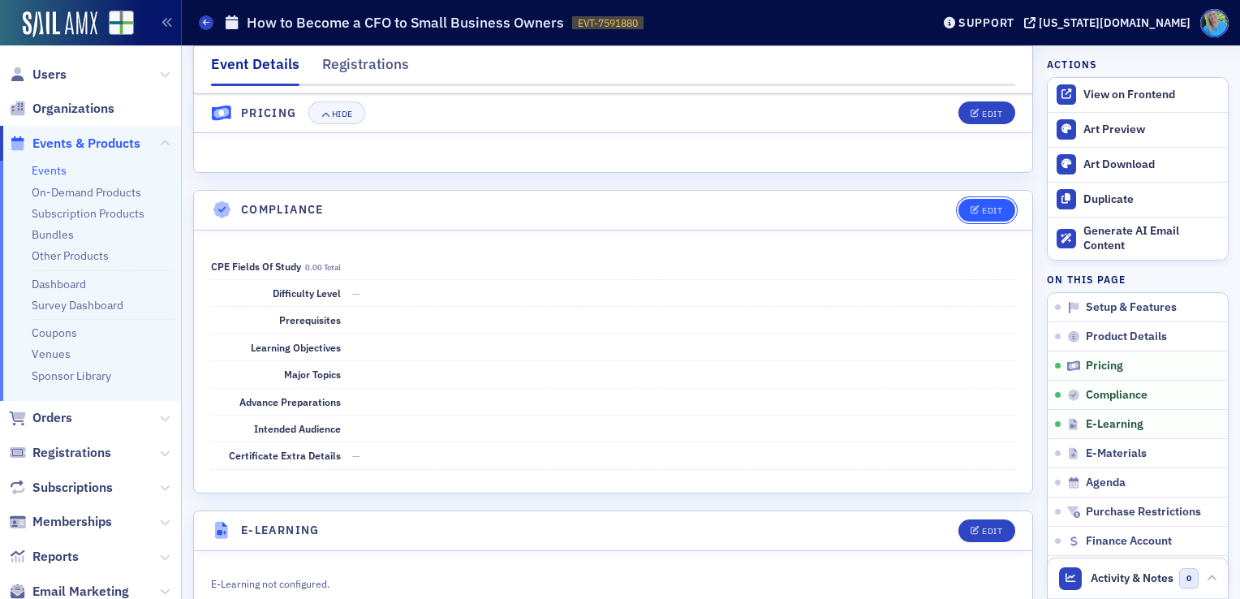
click at [985, 209] on button "Edit" at bounding box center [987, 210] width 56 height 23
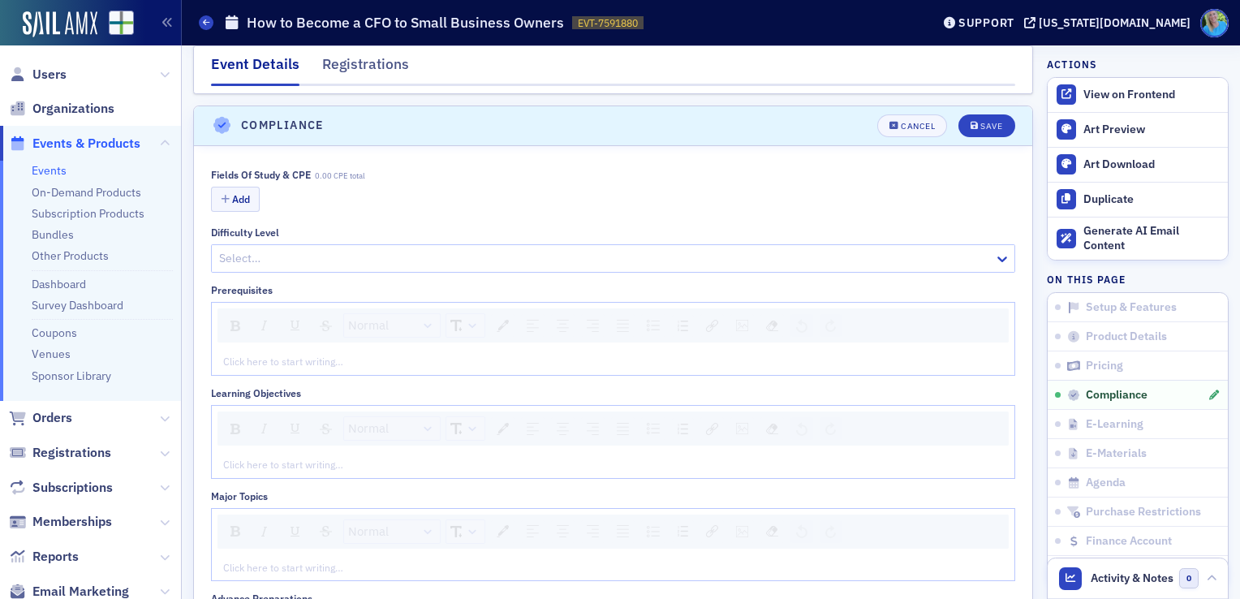
scroll to position [2015, 0]
click at [234, 184] on button "Add" at bounding box center [235, 196] width 49 height 25
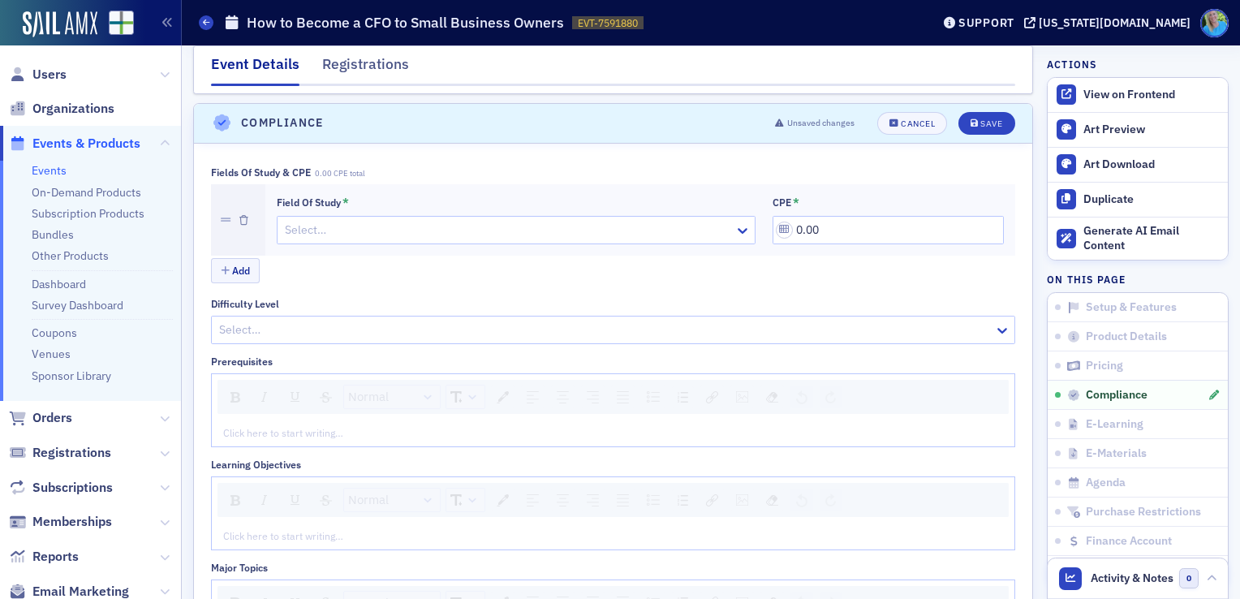
click at [299, 220] on div at bounding box center [508, 230] width 450 height 20
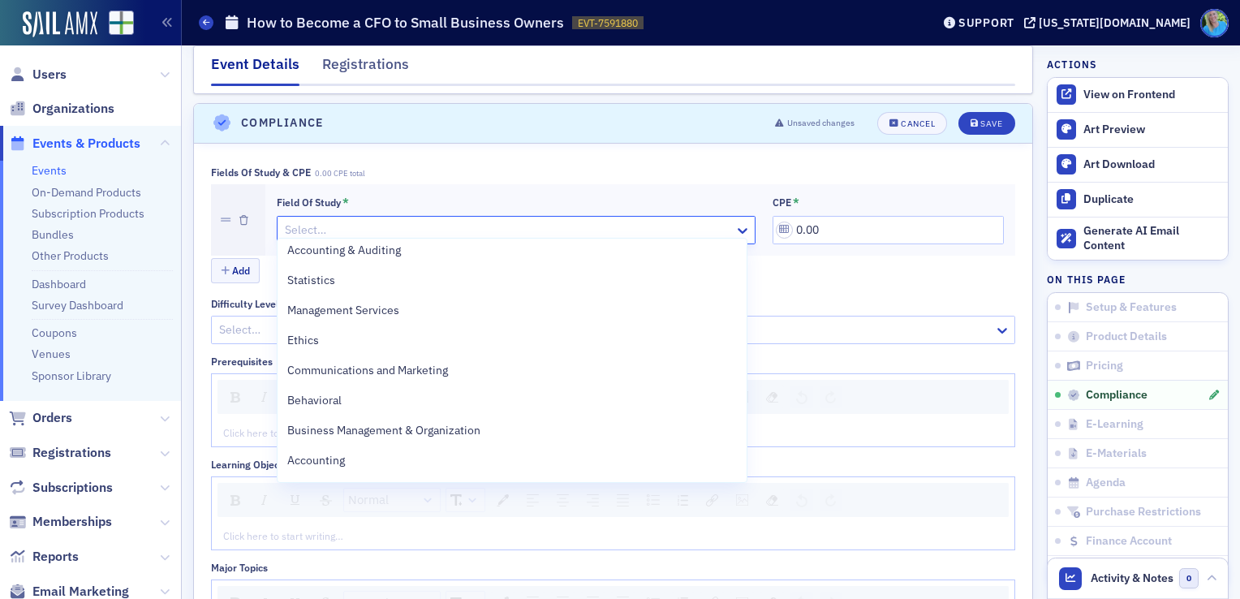
scroll to position [406, 0]
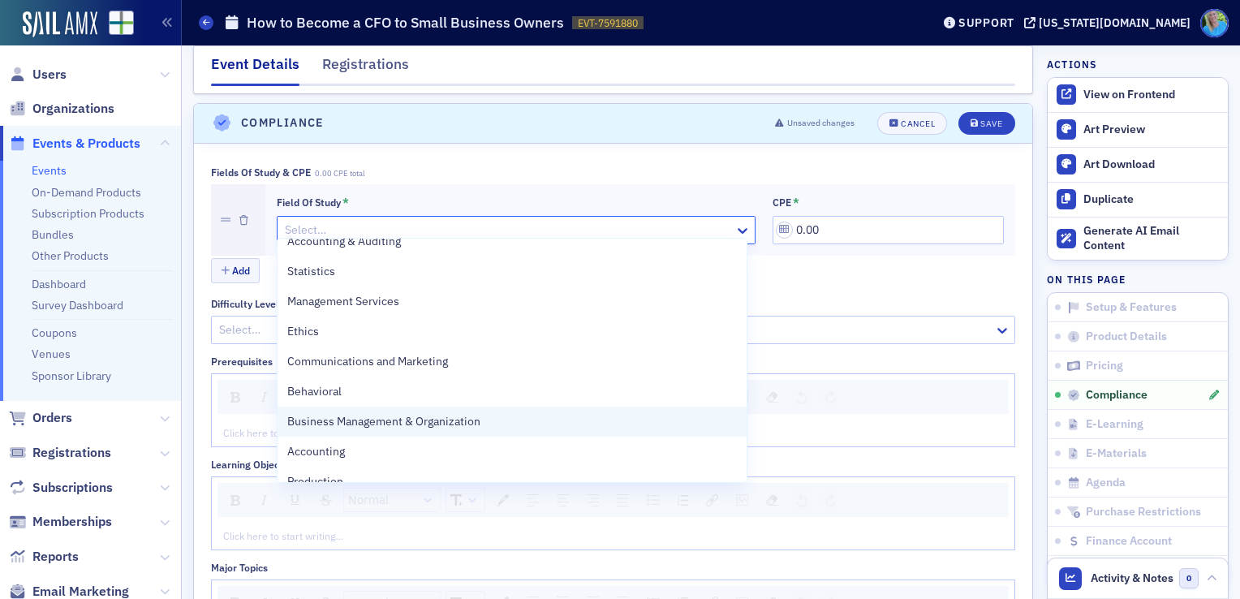
click at [412, 417] on span "Business Management & Organization" at bounding box center [383, 421] width 193 height 17
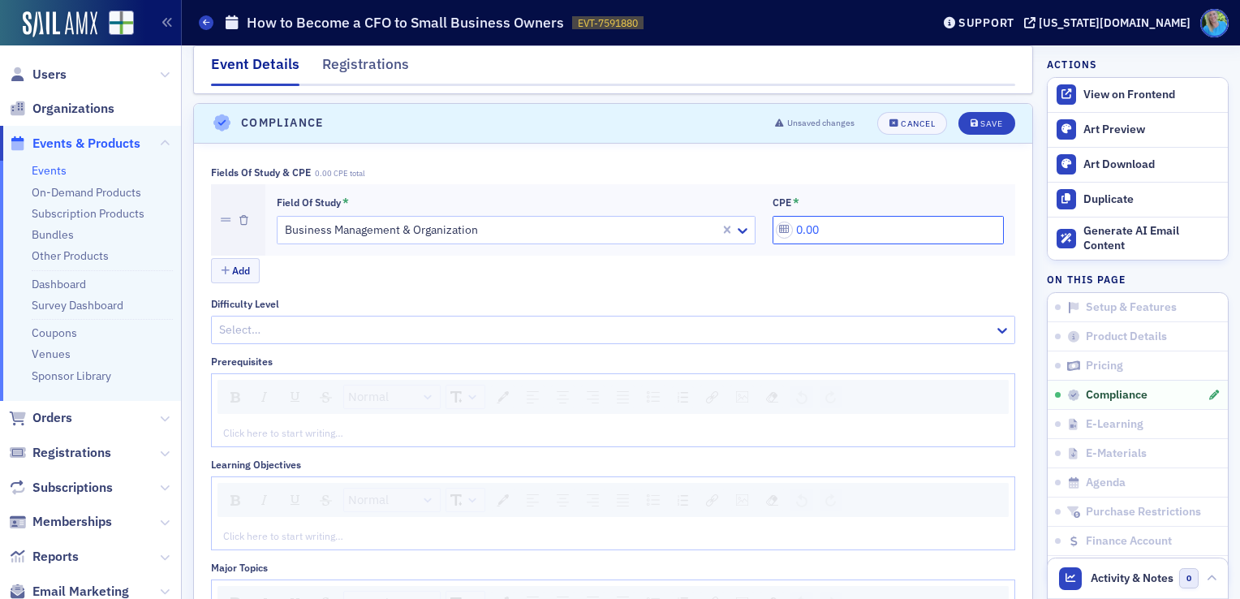
drag, startPoint x: 792, startPoint y: 218, endPoint x: 779, endPoint y: 218, distance: 13.0
click at [779, 218] on input "0.00" at bounding box center [888, 230] width 231 height 28
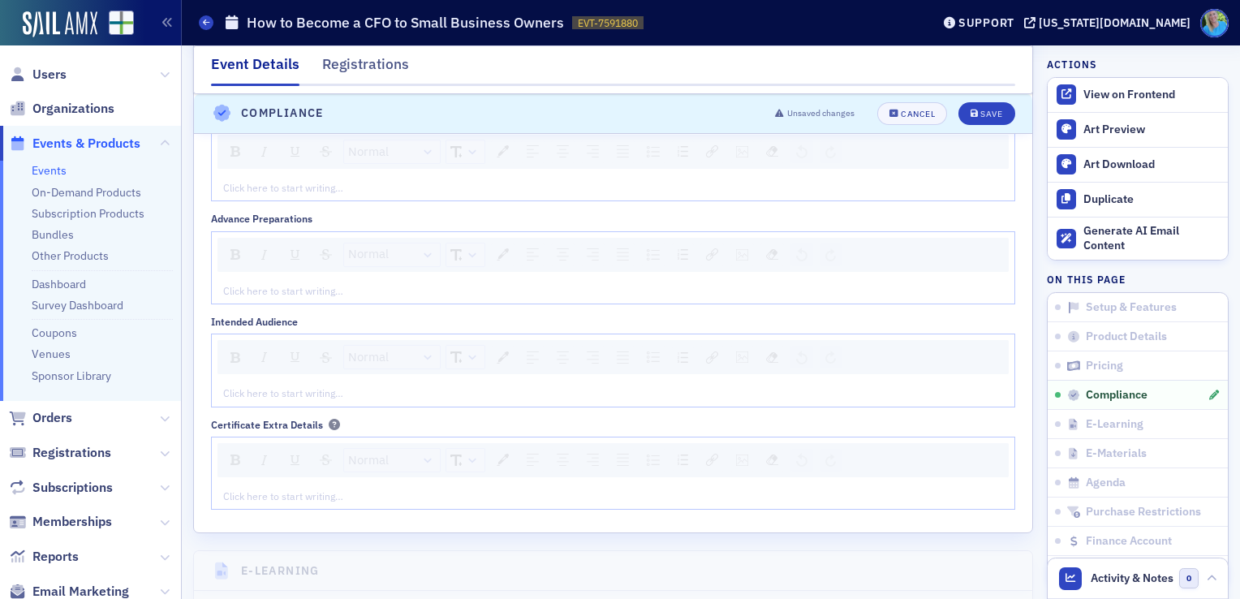
scroll to position [2502, 0]
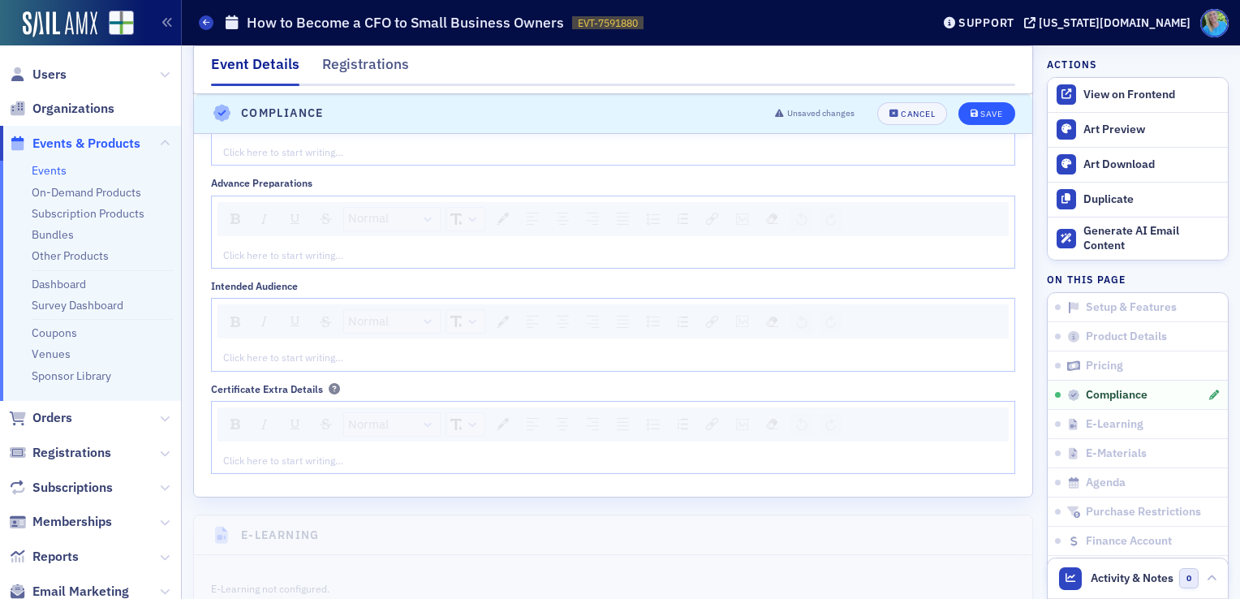
type input "1.00"
click at [963, 117] on button "Save" at bounding box center [987, 113] width 56 height 23
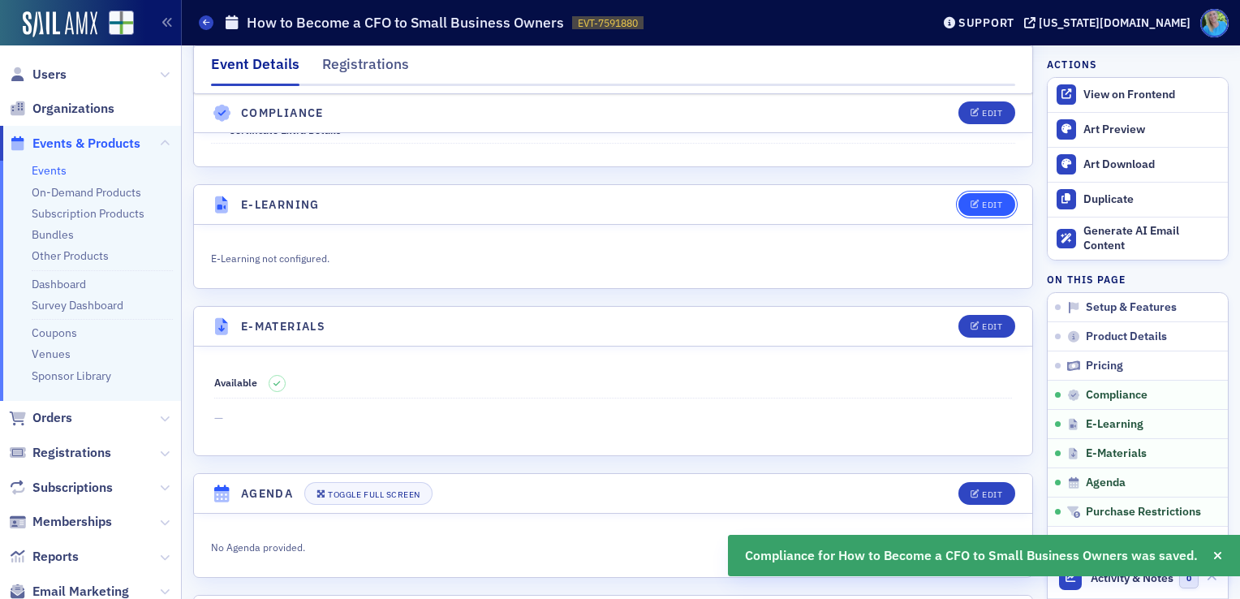
click at [982, 200] on div "Edit" at bounding box center [992, 204] width 20 height 9
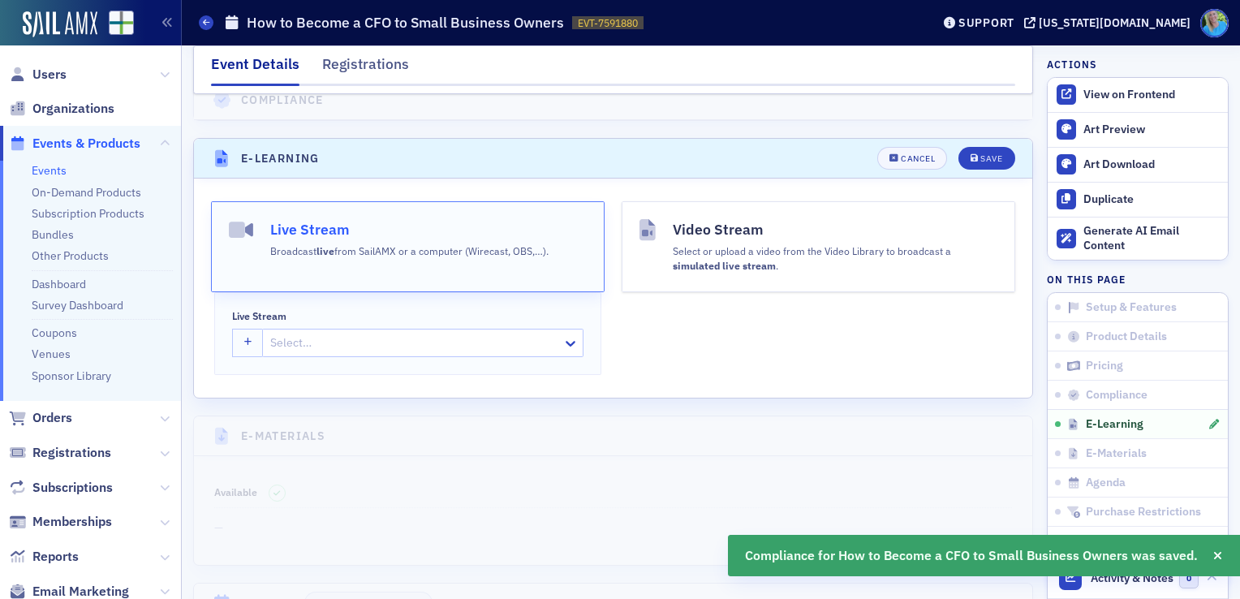
scroll to position [2278, 0]
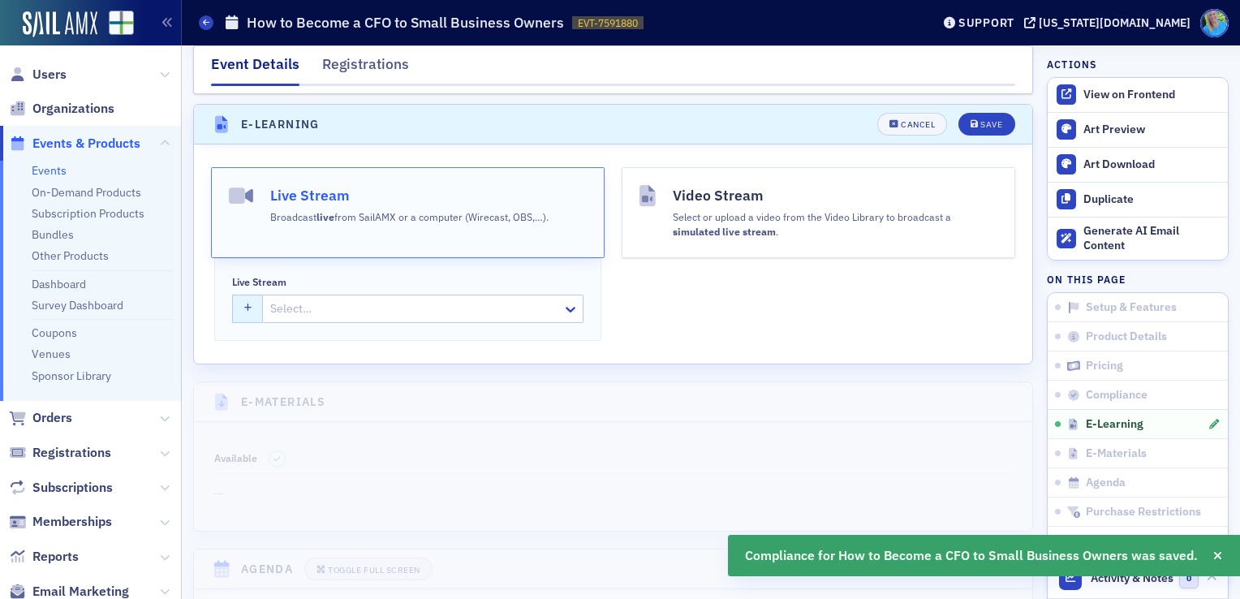
click at [253, 298] on button "button" at bounding box center [248, 309] width 32 height 28
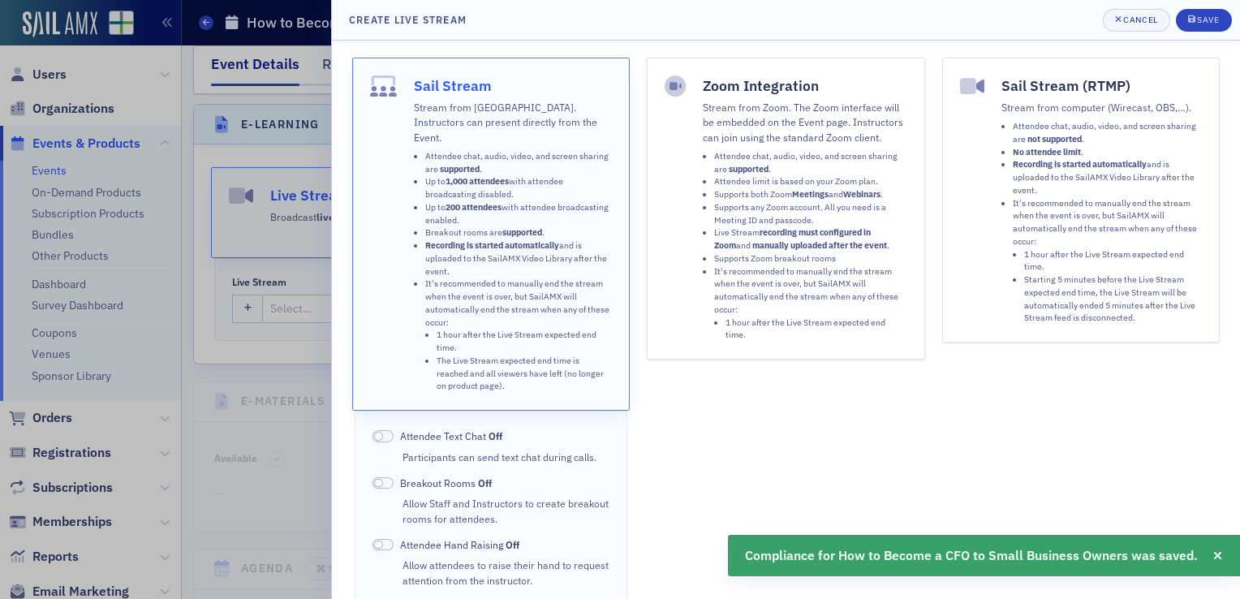
click at [389, 430] on span at bounding box center [383, 436] width 21 height 12
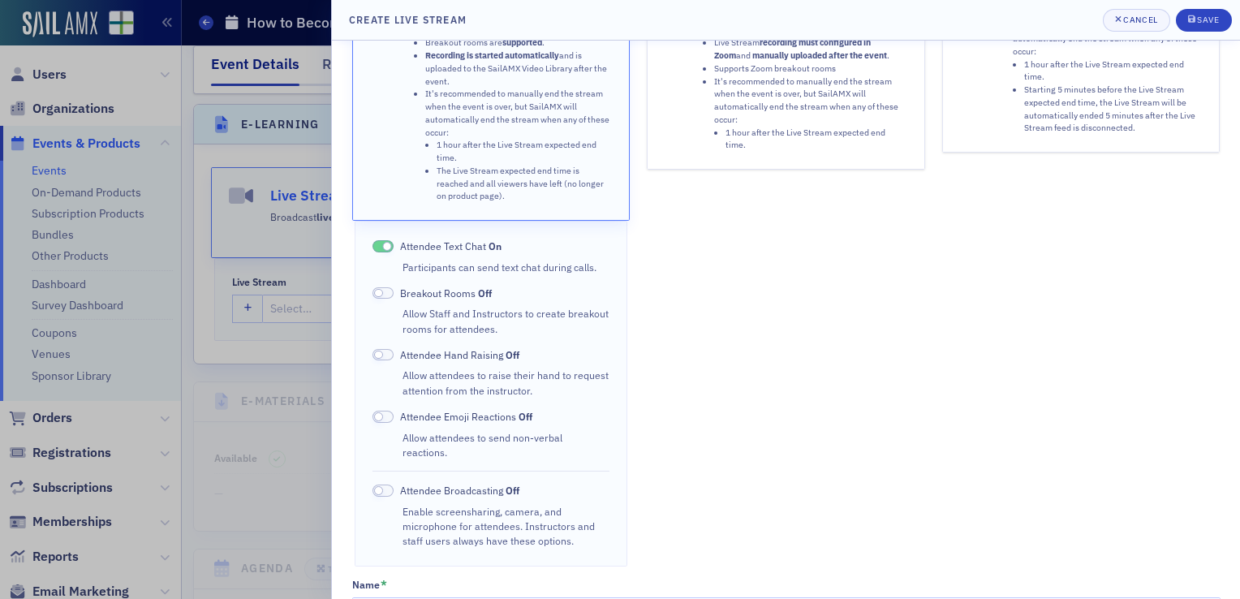
scroll to position [162, 0]
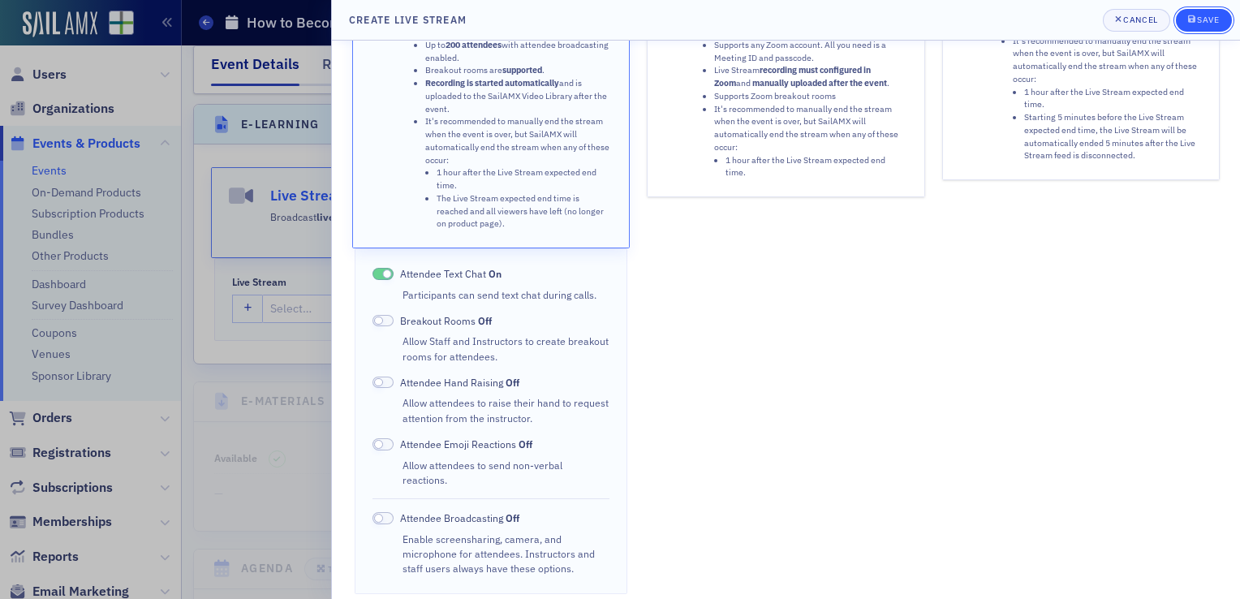
click at [1184, 19] on button "Save" at bounding box center [1204, 20] width 56 height 23
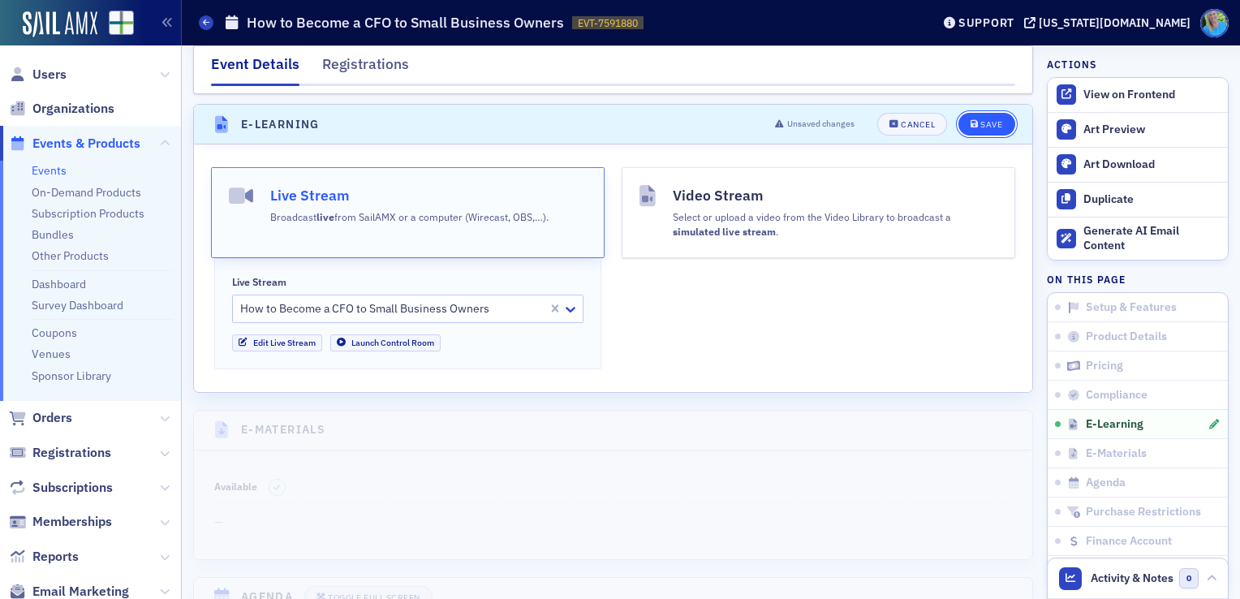
click at [976, 120] on button "Save" at bounding box center [987, 124] width 56 height 23
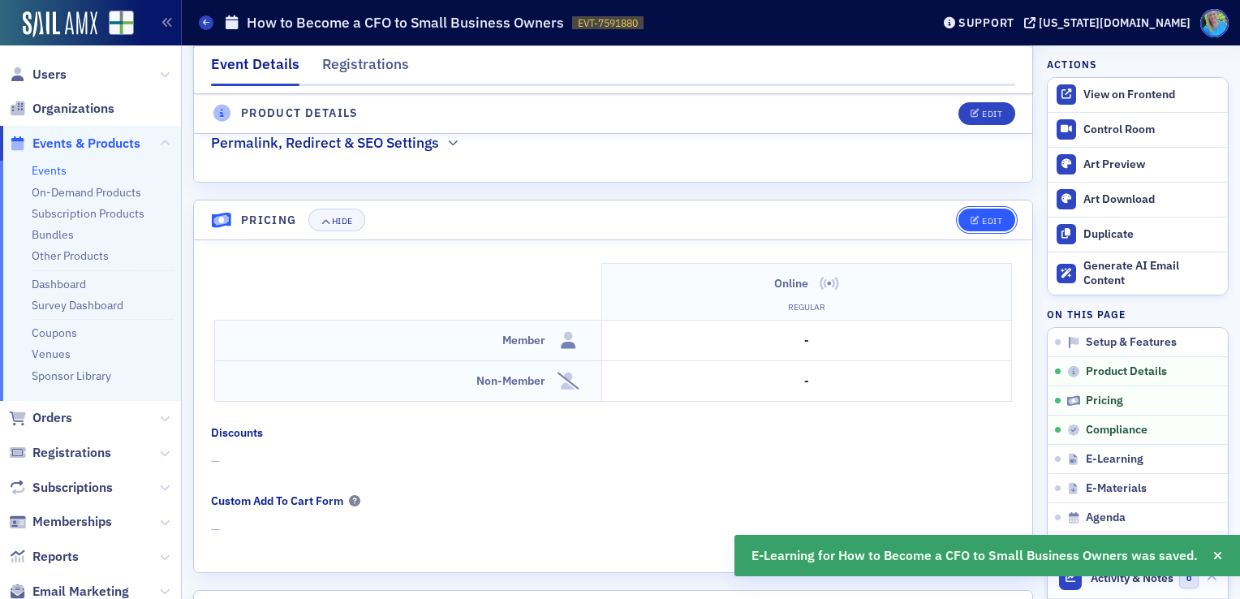
click at [987, 221] on button "Edit" at bounding box center [987, 220] width 56 height 23
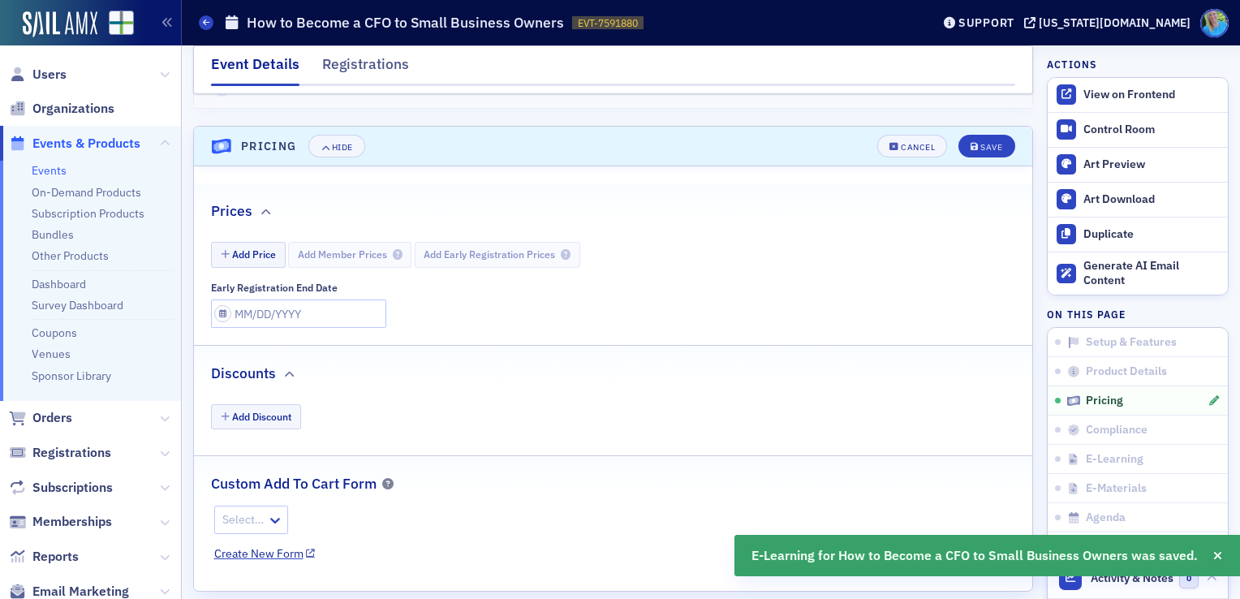
scroll to position [1505, 0]
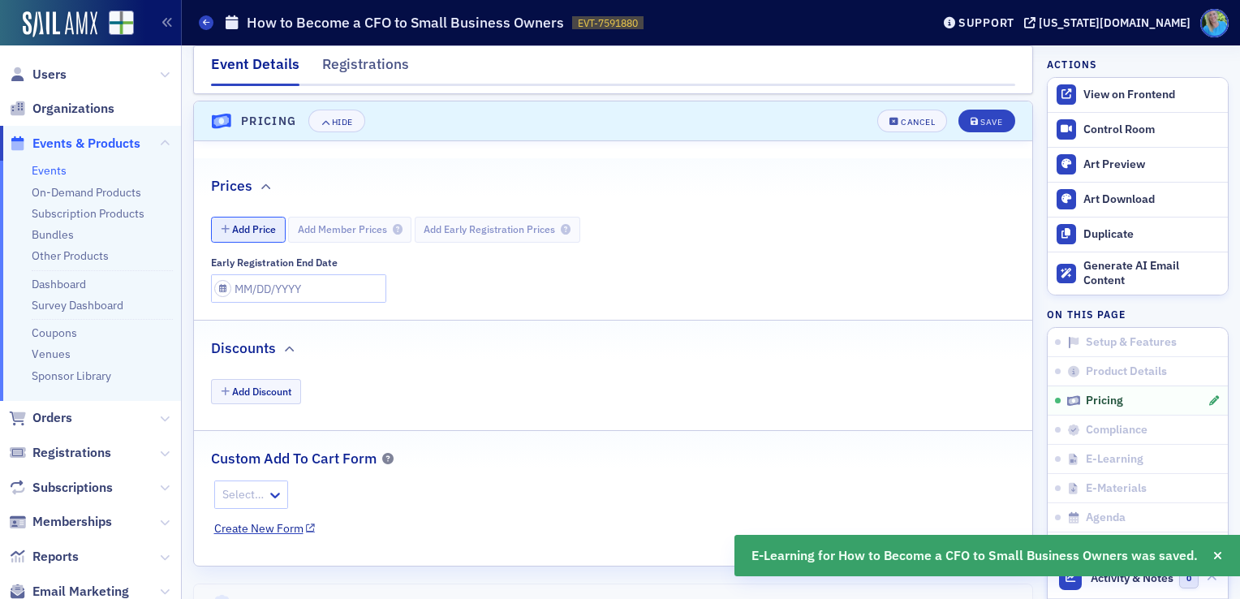
click at [267, 226] on button "Add Price" at bounding box center [248, 229] width 75 height 25
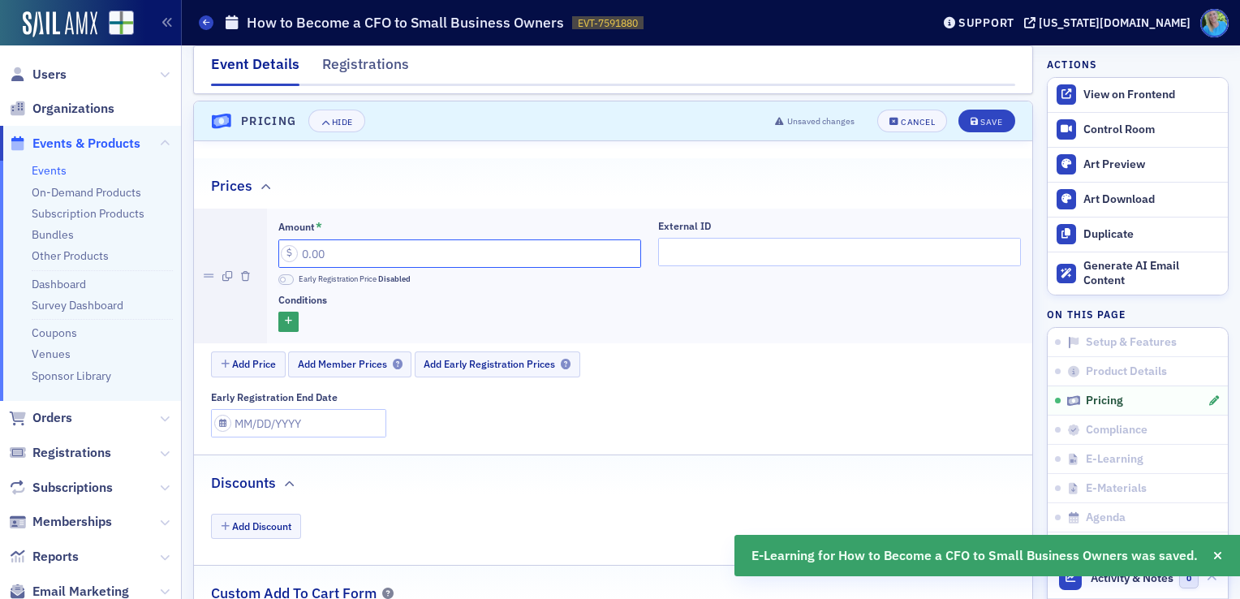
click at [357, 250] on input "Amount *" at bounding box center [459, 253] width 363 height 28
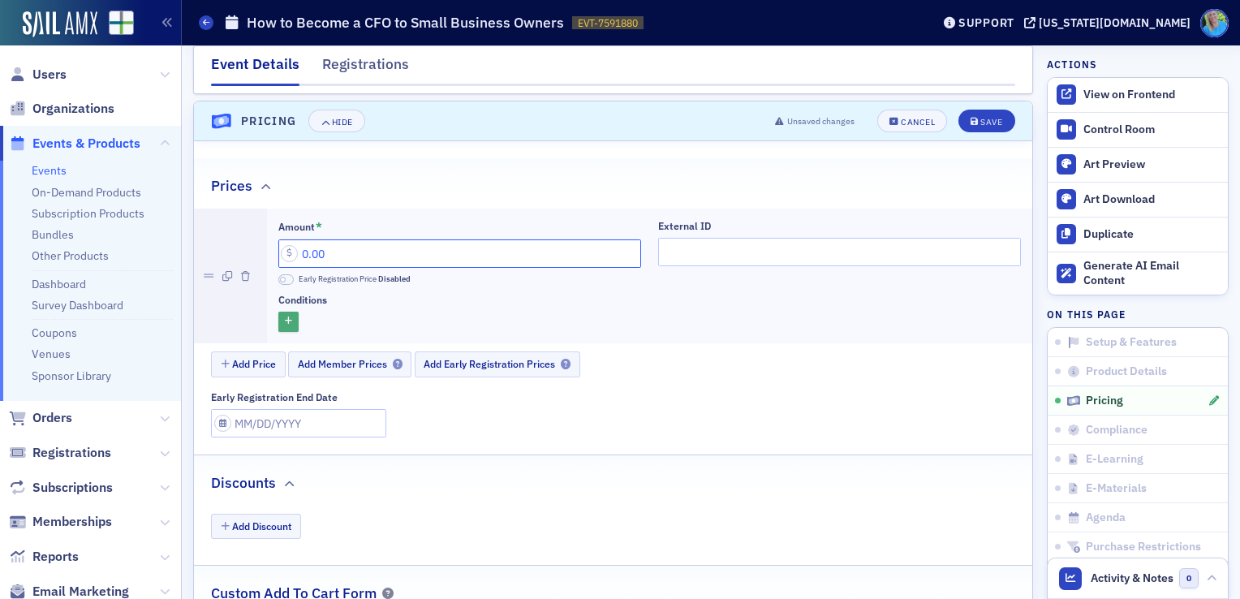
type input "0.00"
click at [288, 317] on icon "button" at bounding box center [288, 321] width 7 height 9
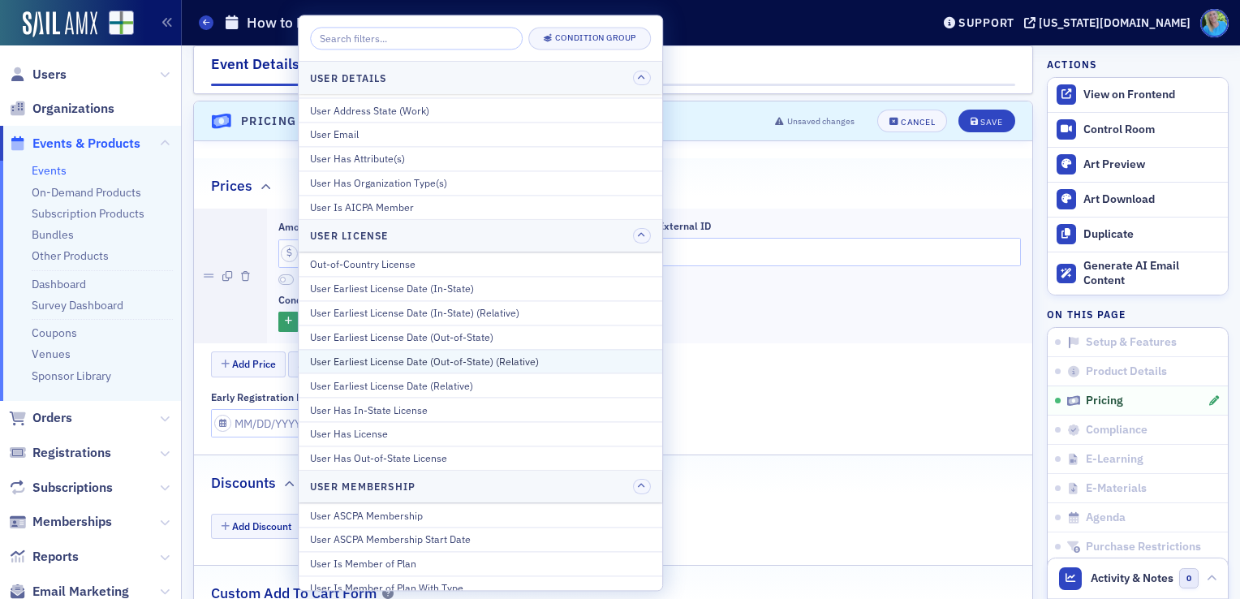
scroll to position [726, 0]
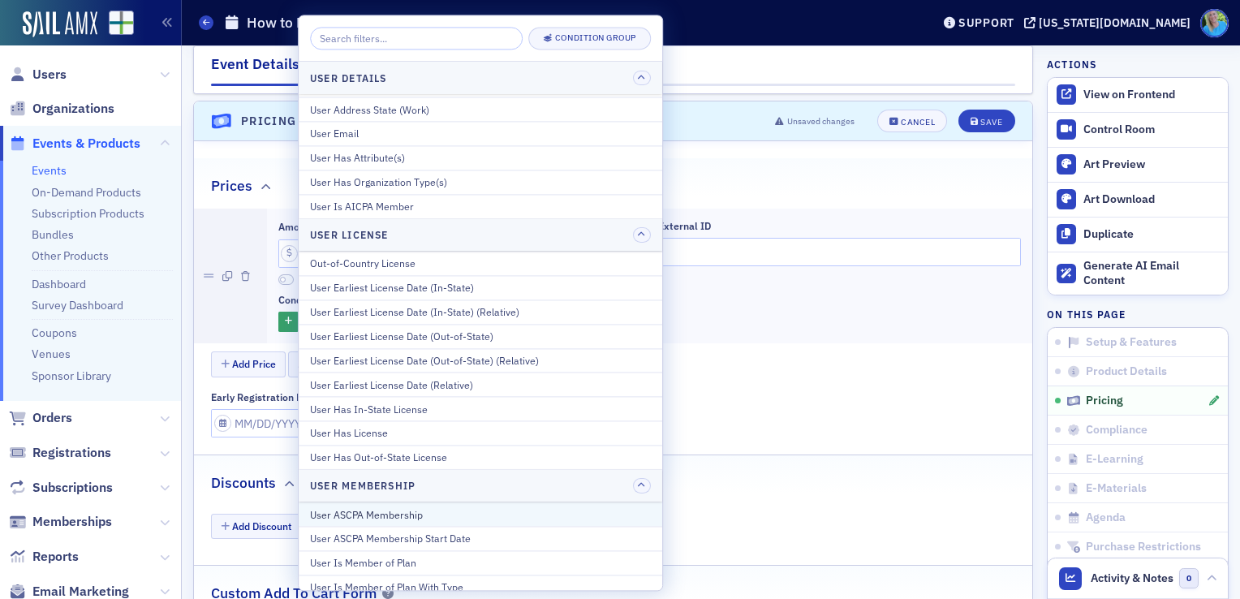
click at [424, 510] on div "User ASCPA Membership" at bounding box center [480, 514] width 341 height 15
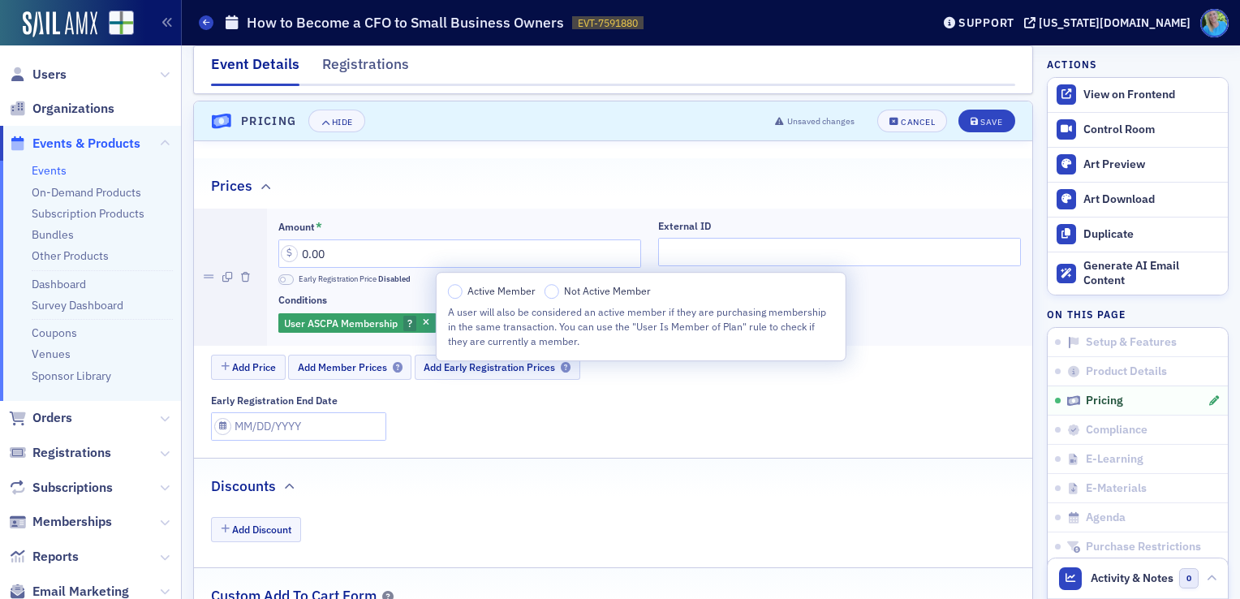
click at [457, 300] on div "Active Member Not Active Member A user will also be considered an active member…" at bounding box center [641, 316] width 386 height 65
click at [457, 299] on div "Active Member Not Active Member A user will also be considered an active member…" at bounding box center [641, 316] width 386 height 65
click at [457, 294] on input "Active Member" at bounding box center [455, 291] width 15 height 15
click at [709, 394] on div "Early Registration End Date" at bounding box center [621, 417] width 821 height 46
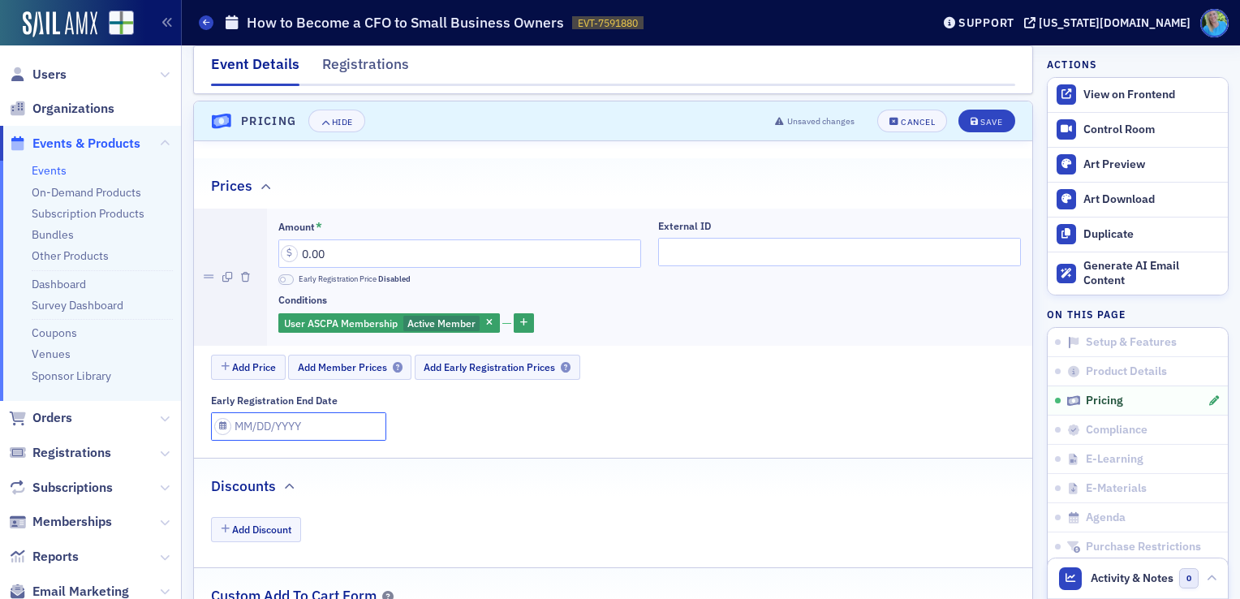
click at [308, 417] on input "Early Registration End Date" at bounding box center [298, 426] width 175 height 28
select select "7"
select select "2025"
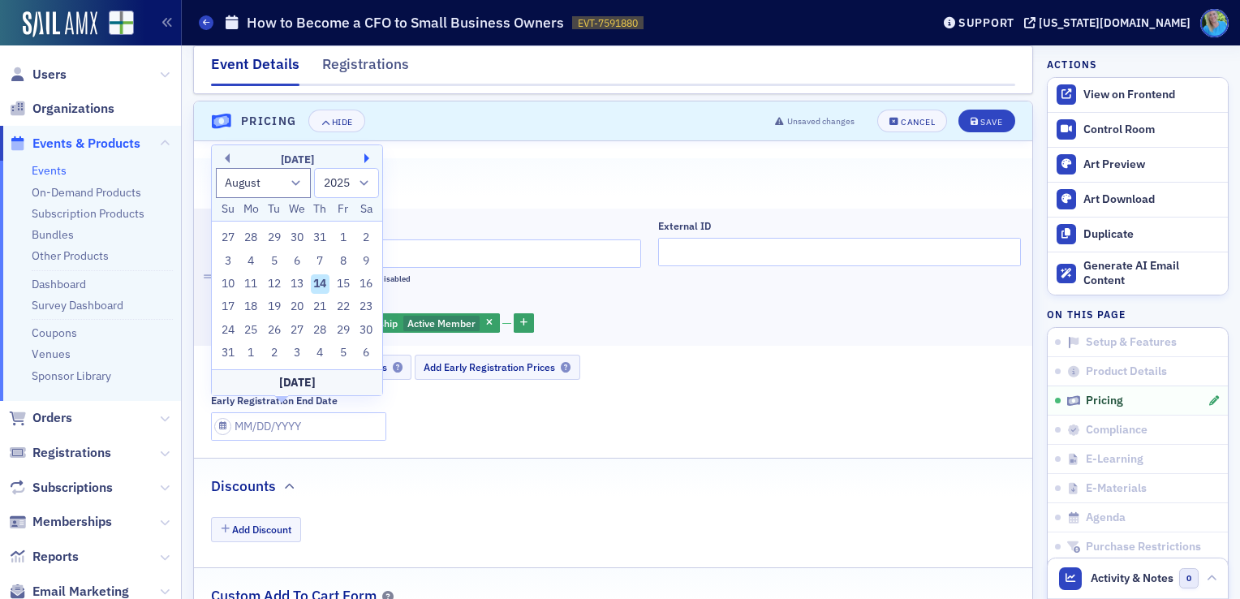
click at [367, 160] on button "Next Month" at bounding box center [369, 158] width 10 height 10
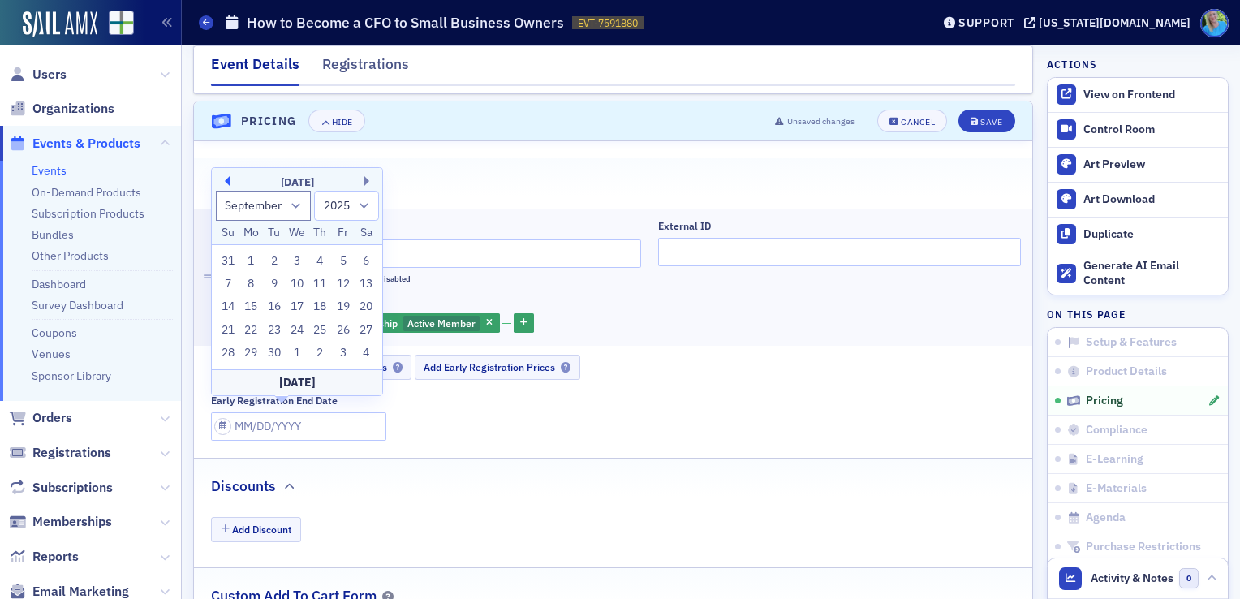
click at [226, 179] on button "Previous Month" at bounding box center [225, 181] width 10 height 10
select select "7"
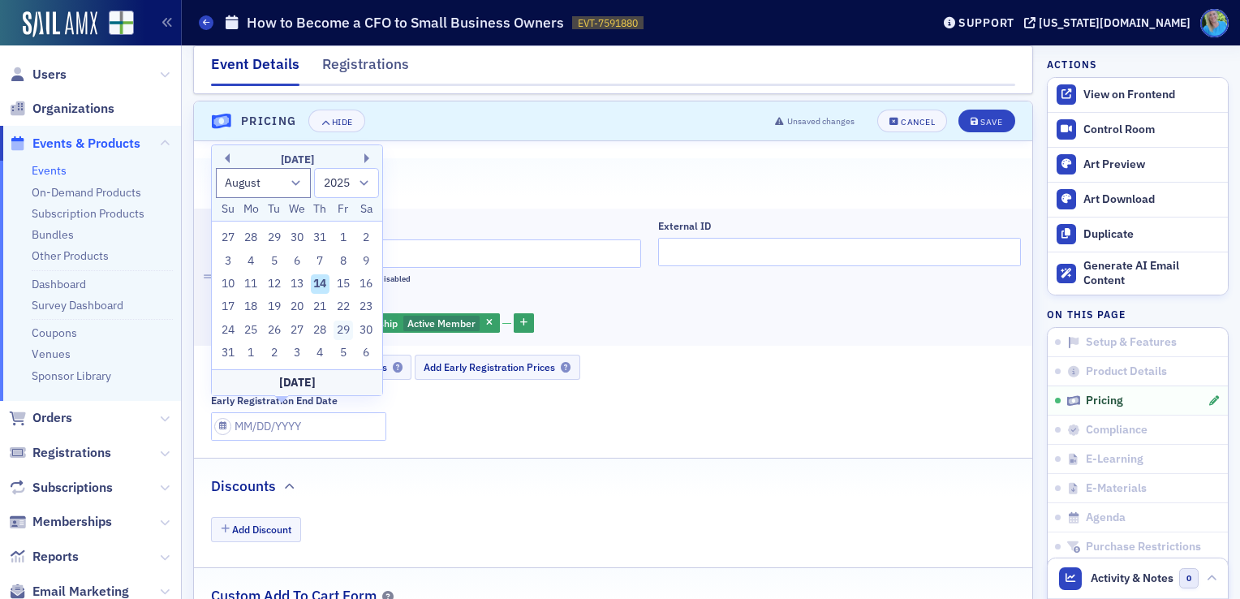
click at [339, 330] on div "29" at bounding box center [343, 330] width 19 height 19
type input "[DATE]"
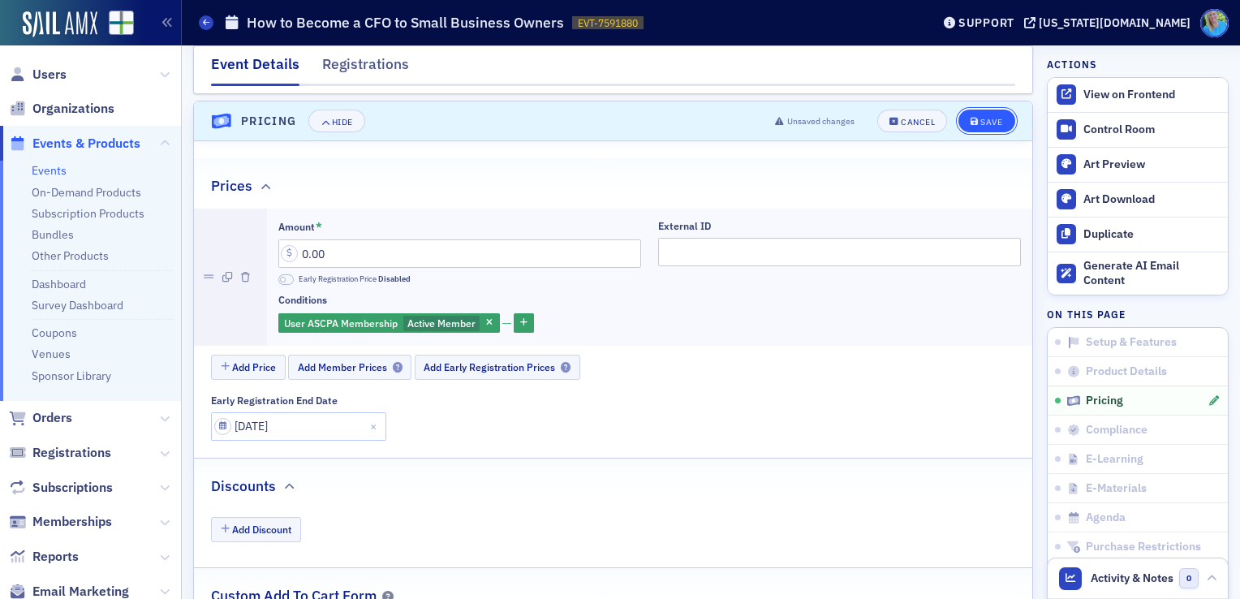
click at [986, 118] on div "Save" at bounding box center [991, 122] width 22 height 9
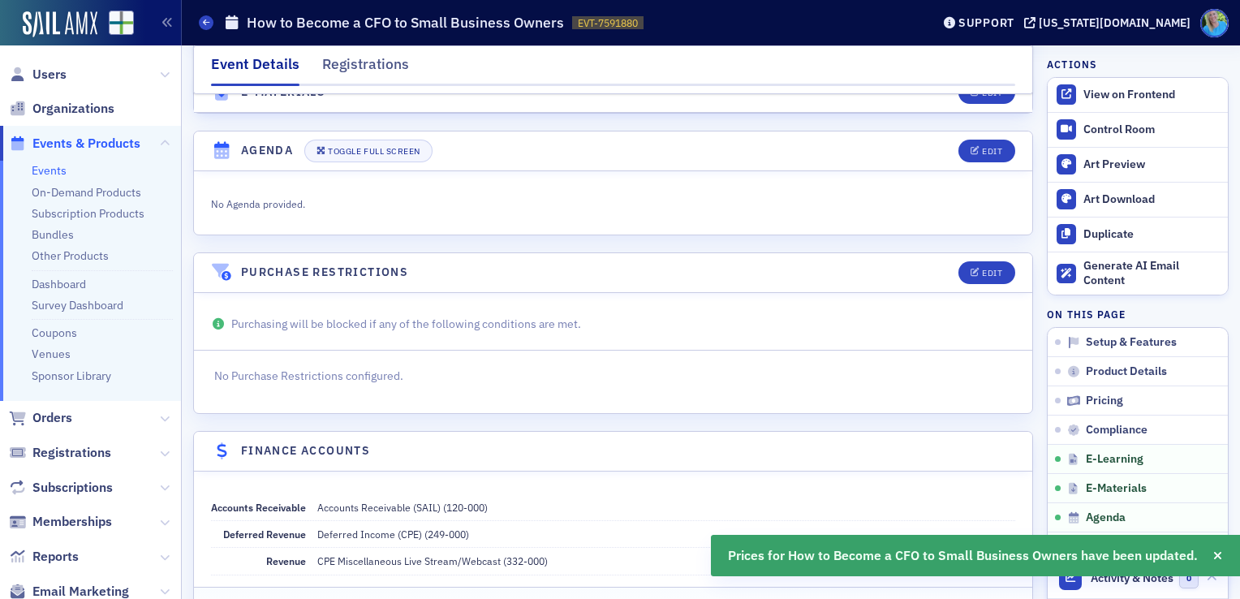
scroll to position [2499, 0]
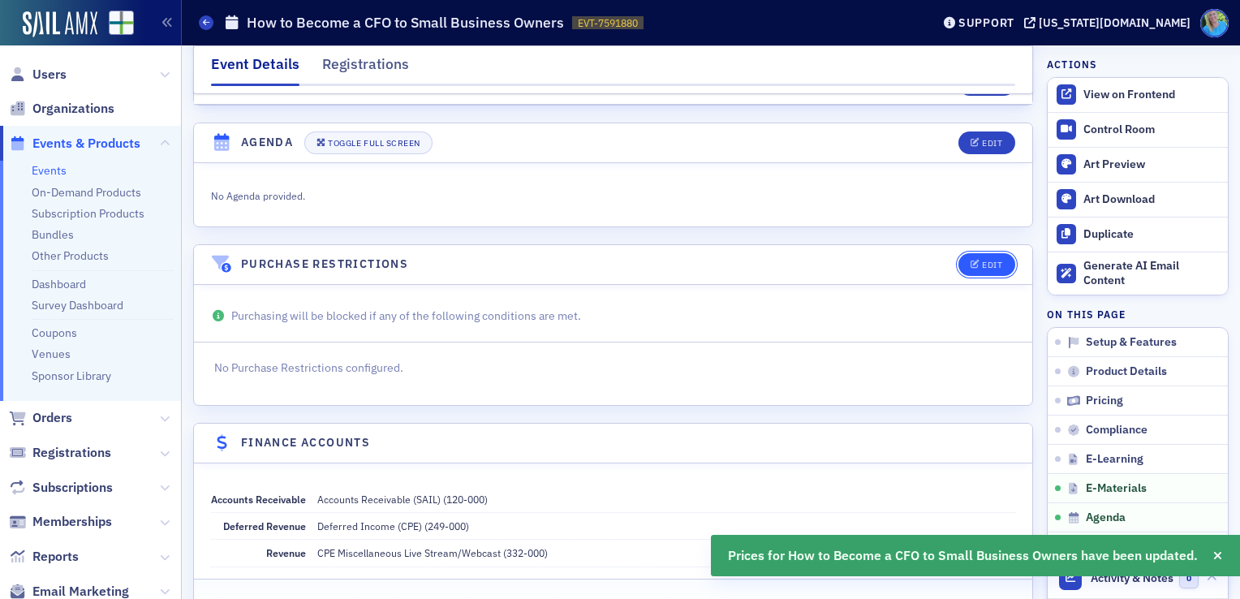
click at [971, 261] on span "Edit" at bounding box center [987, 265] width 32 height 9
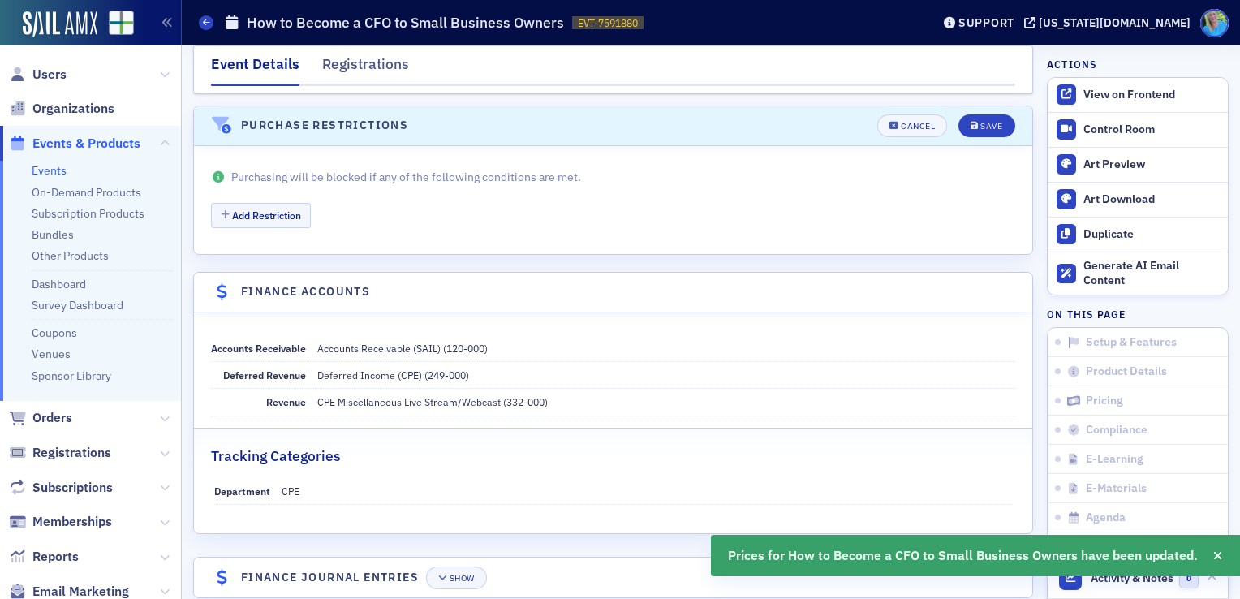
scroll to position [2639, 0]
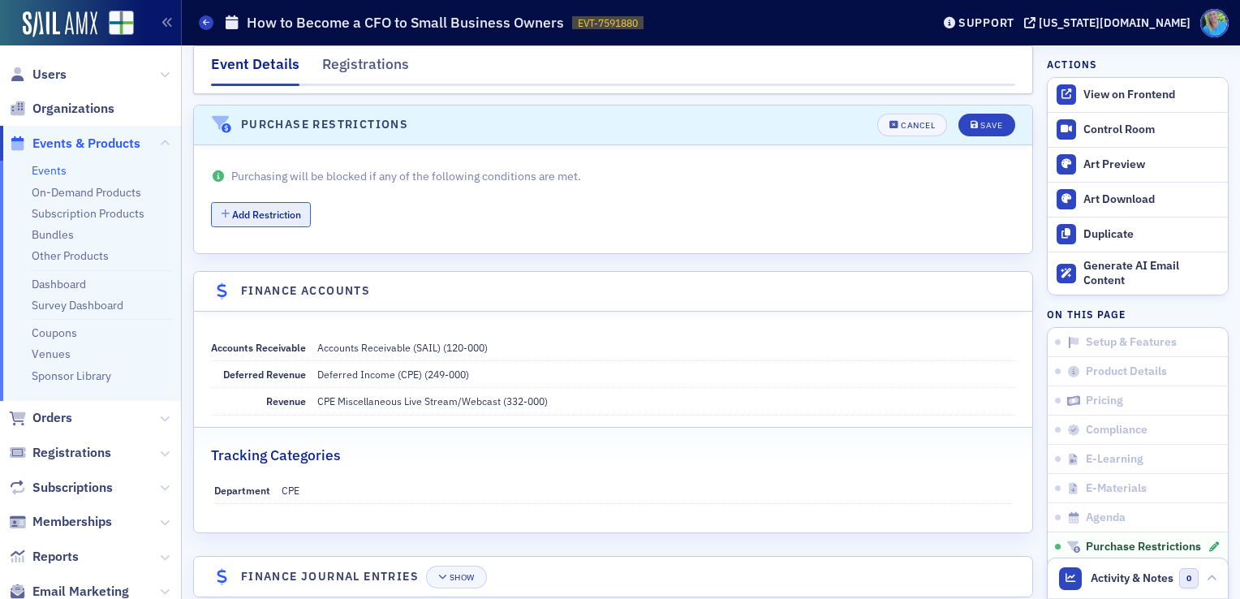
click at [228, 209] on icon "button" at bounding box center [225, 214] width 9 height 10
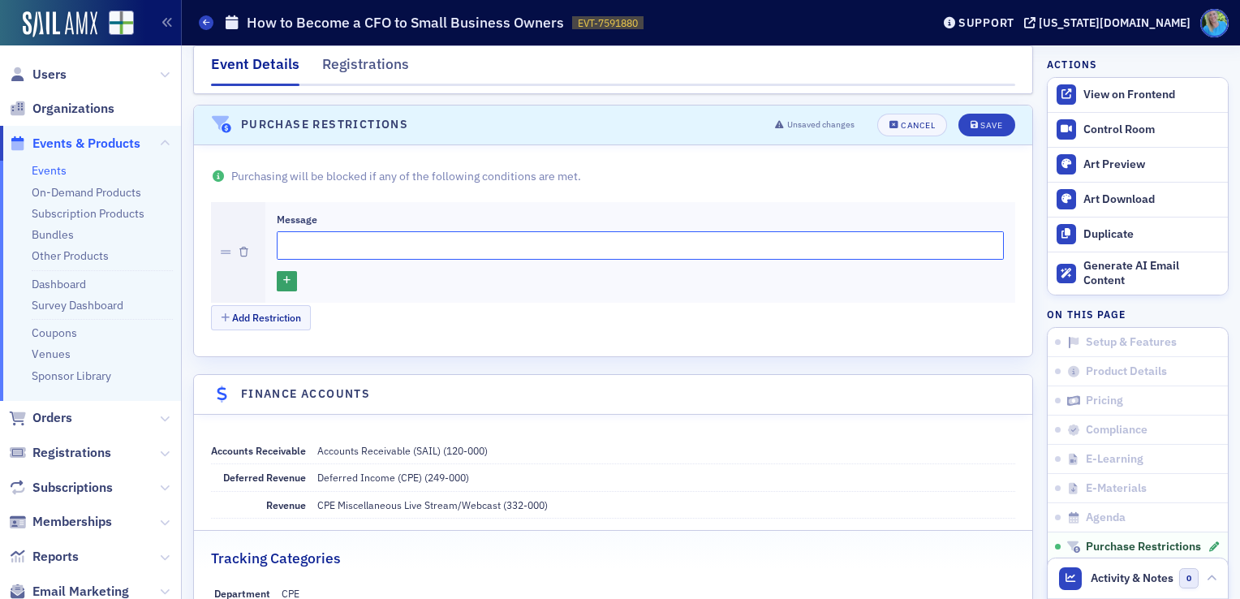
click at [295, 235] on input "Message" at bounding box center [640, 245] width 727 height 28
type input "Only available to ASCPA members"
click at [279, 272] on button "button" at bounding box center [287, 281] width 20 height 20
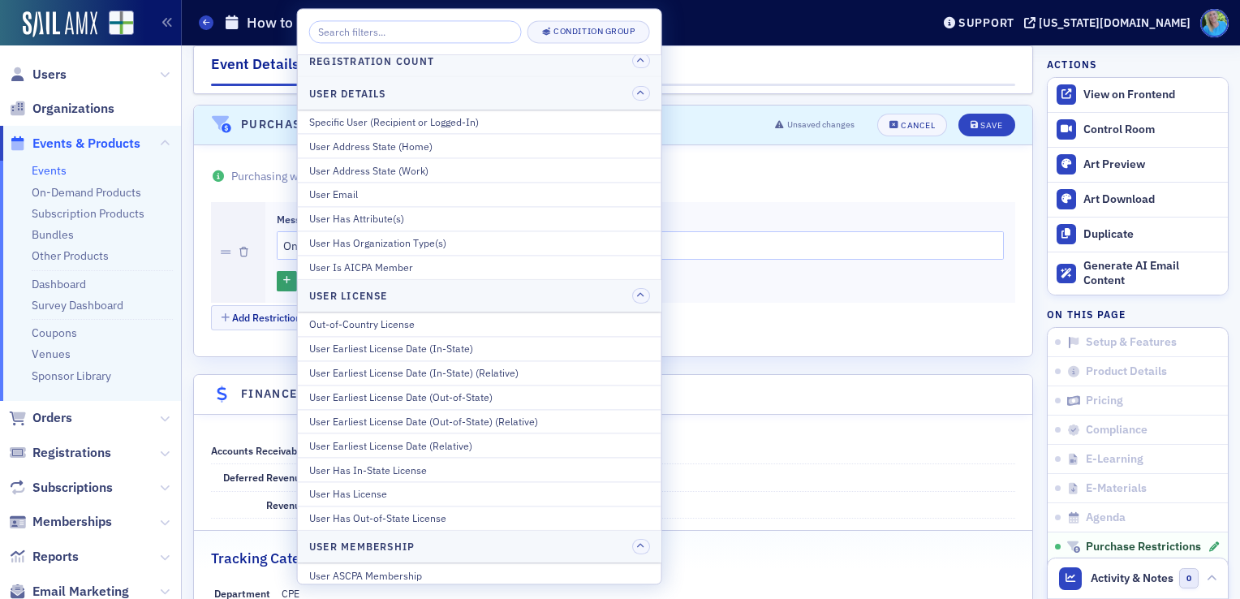
scroll to position [726, 0]
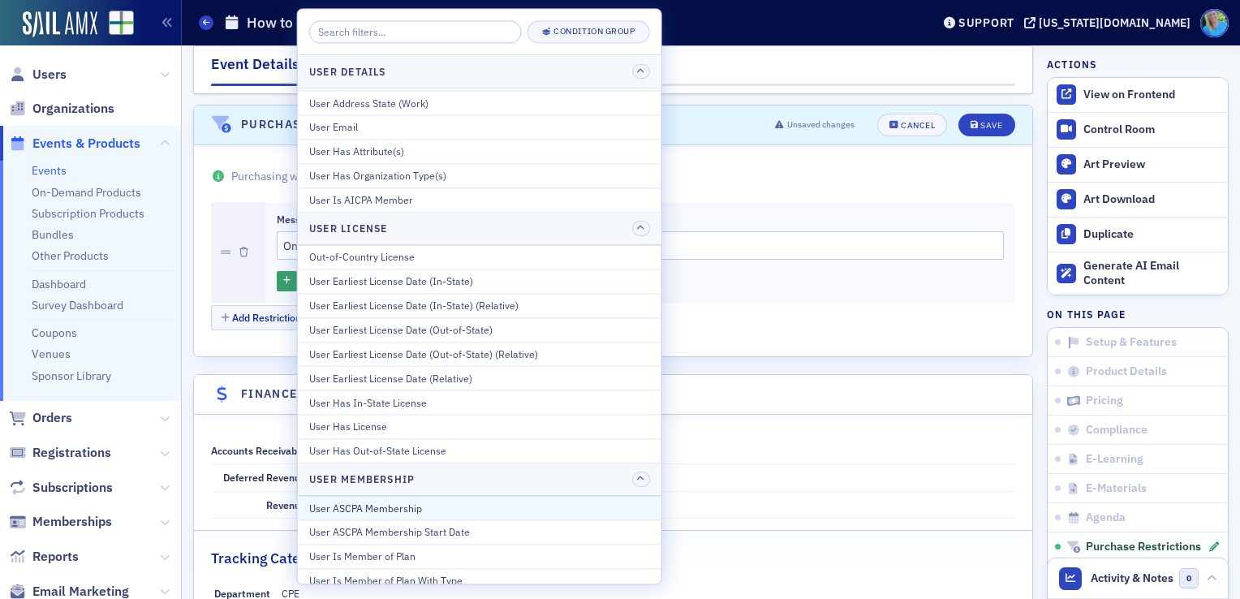
click at [398, 507] on div "User ASCPA Membership" at bounding box center [479, 508] width 341 height 15
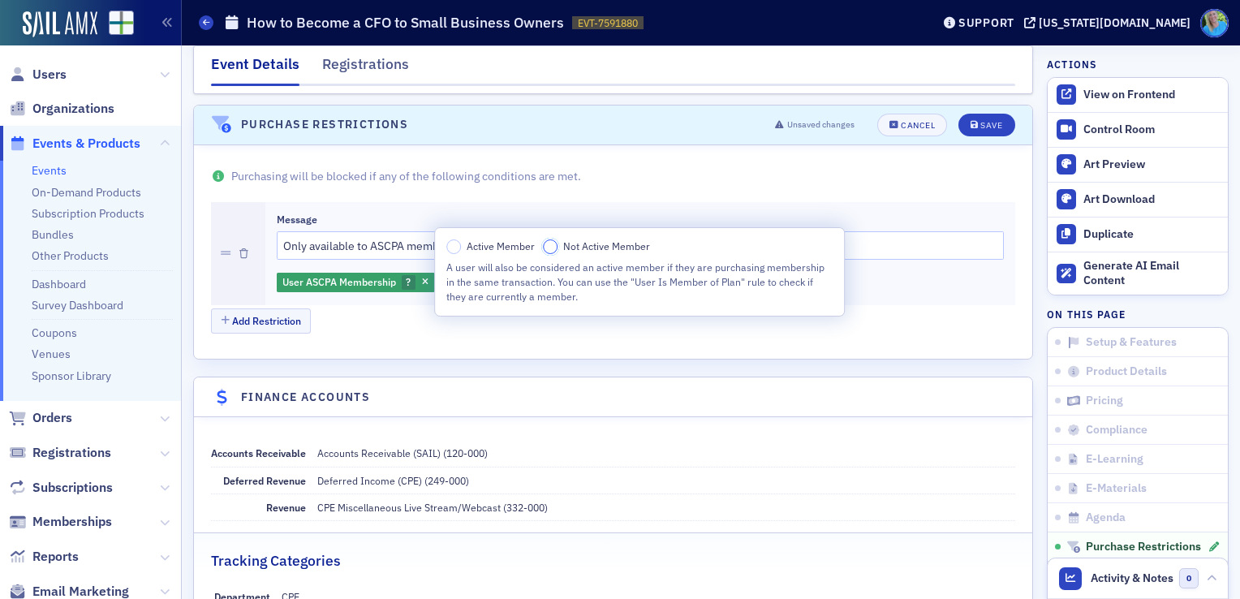
click at [550, 246] on input "Not Active Member" at bounding box center [550, 246] width 15 height 15
click at [617, 343] on div "Purchasing will be blocked if any of the following conditions are met. Message …" at bounding box center [613, 252] width 838 height 214
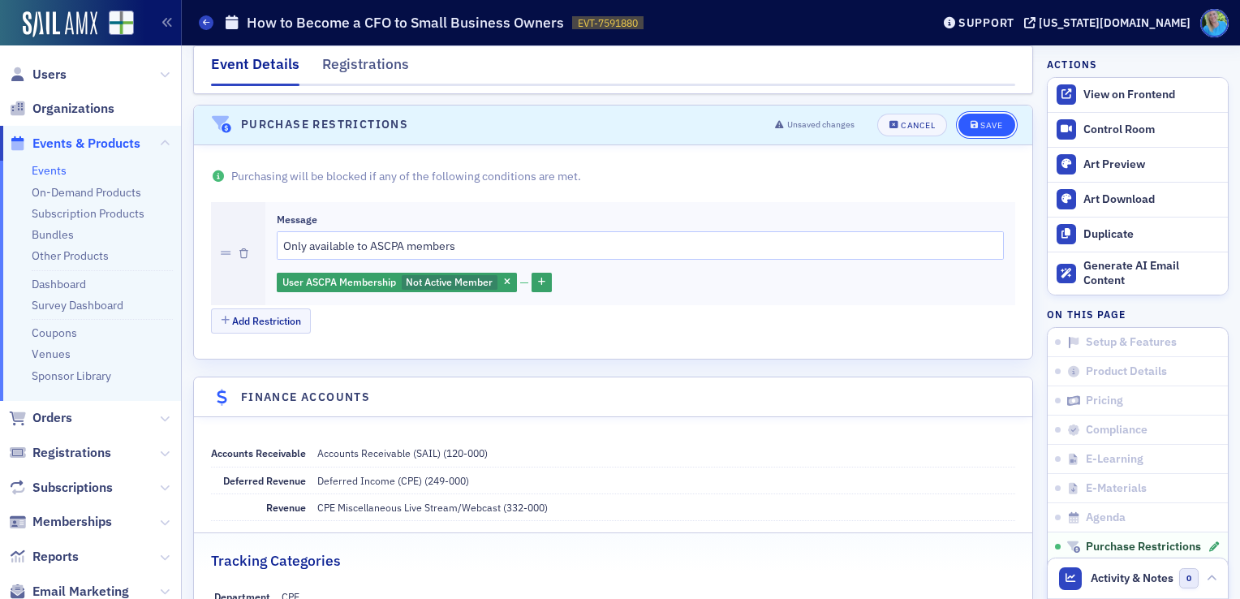
click at [980, 121] on div "Save" at bounding box center [991, 125] width 22 height 9
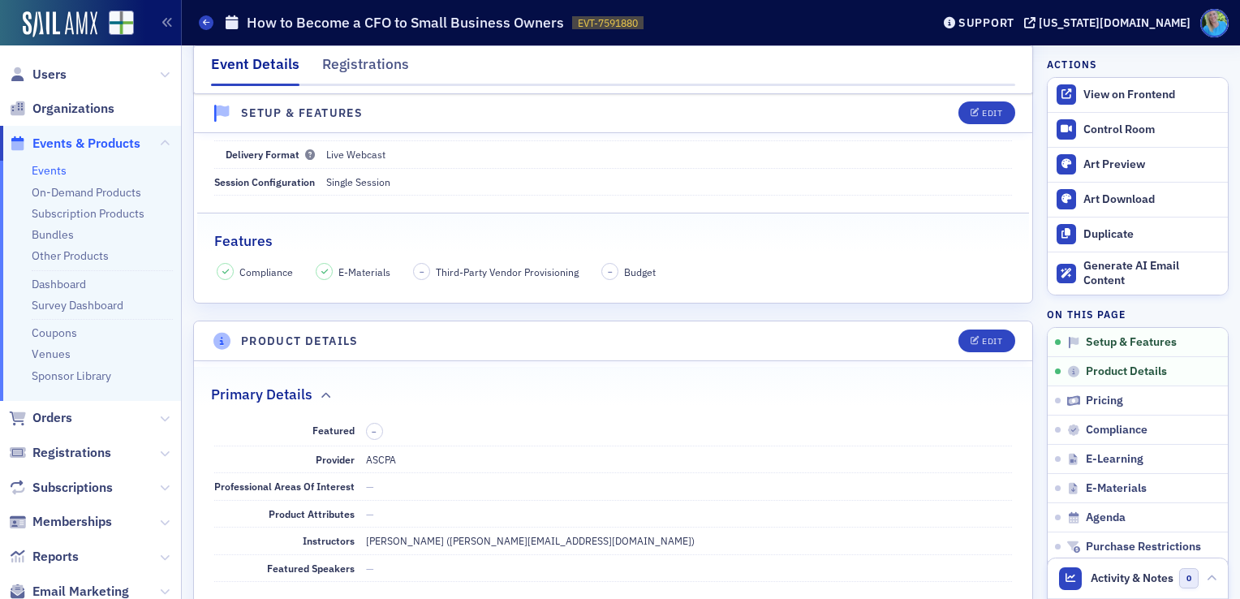
scroll to position [0, 0]
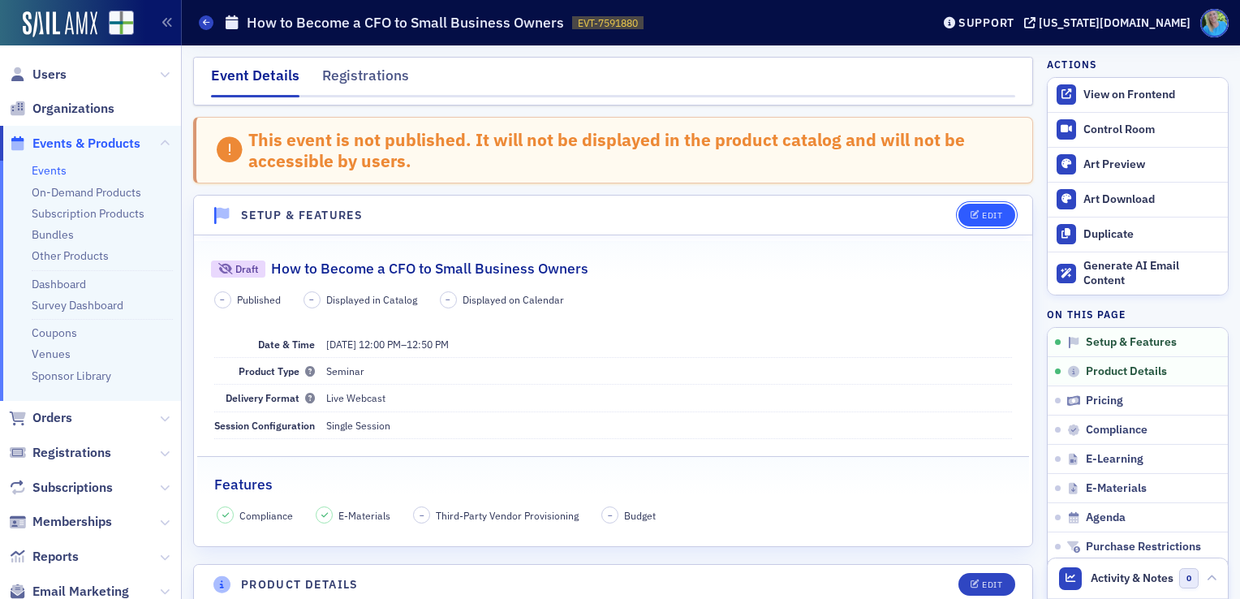
click at [959, 209] on button "Edit" at bounding box center [987, 215] width 56 height 23
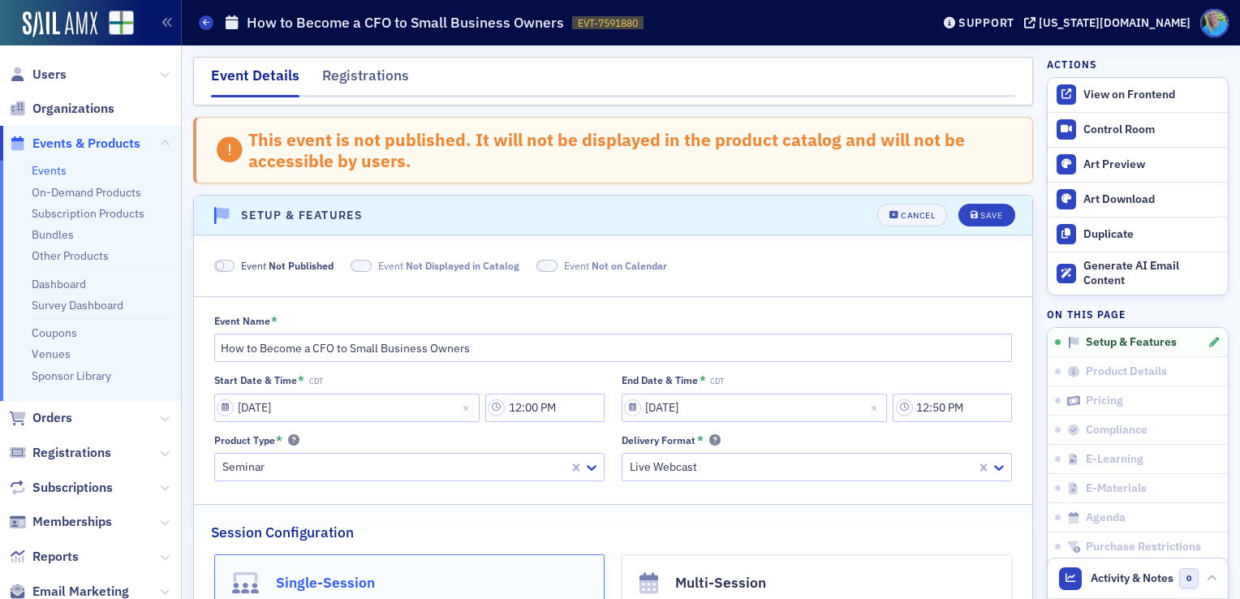
scroll to position [100, 0]
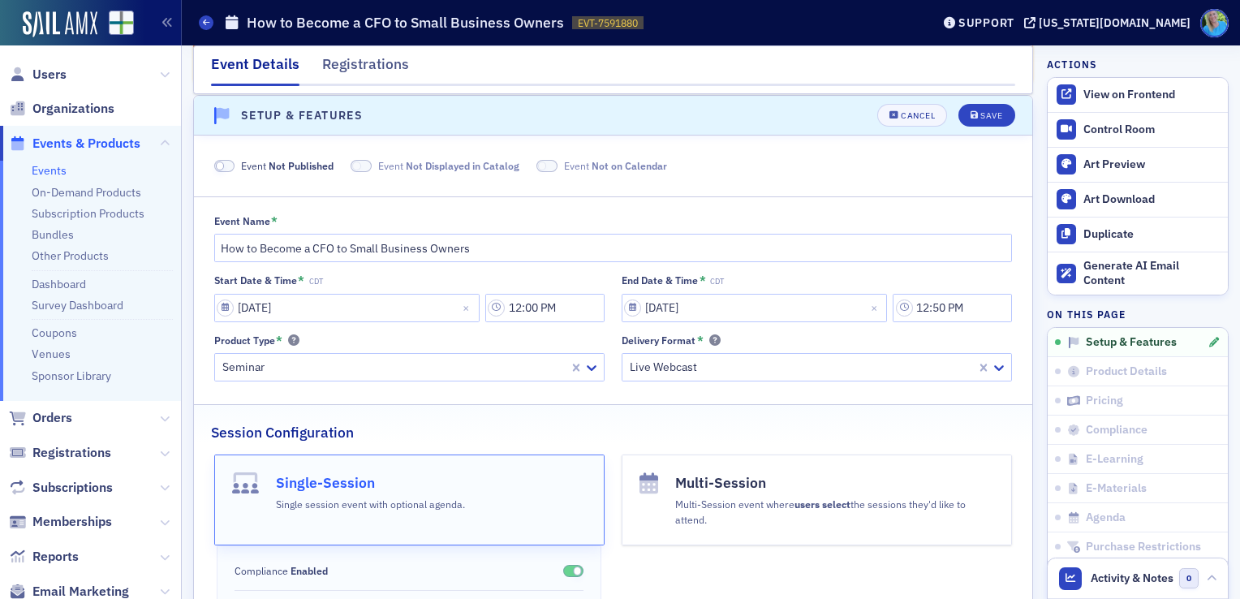
click at [227, 163] on span at bounding box center [224, 166] width 21 height 12
click at [981, 115] on div "Save" at bounding box center [991, 115] width 22 height 9
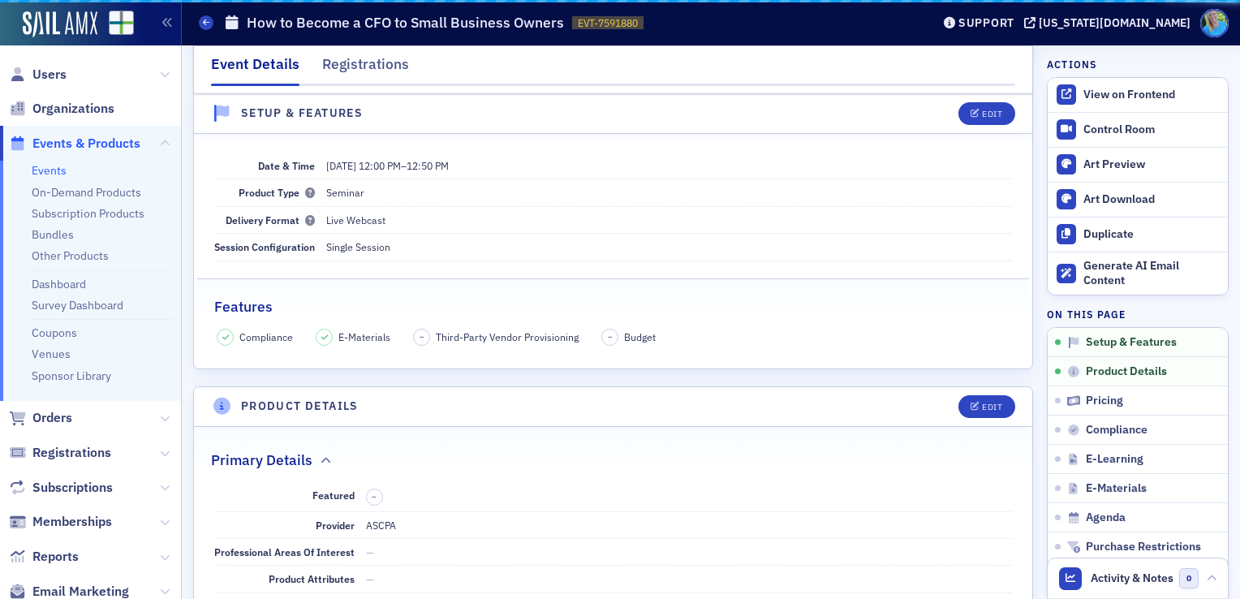
scroll to position [22, 0]
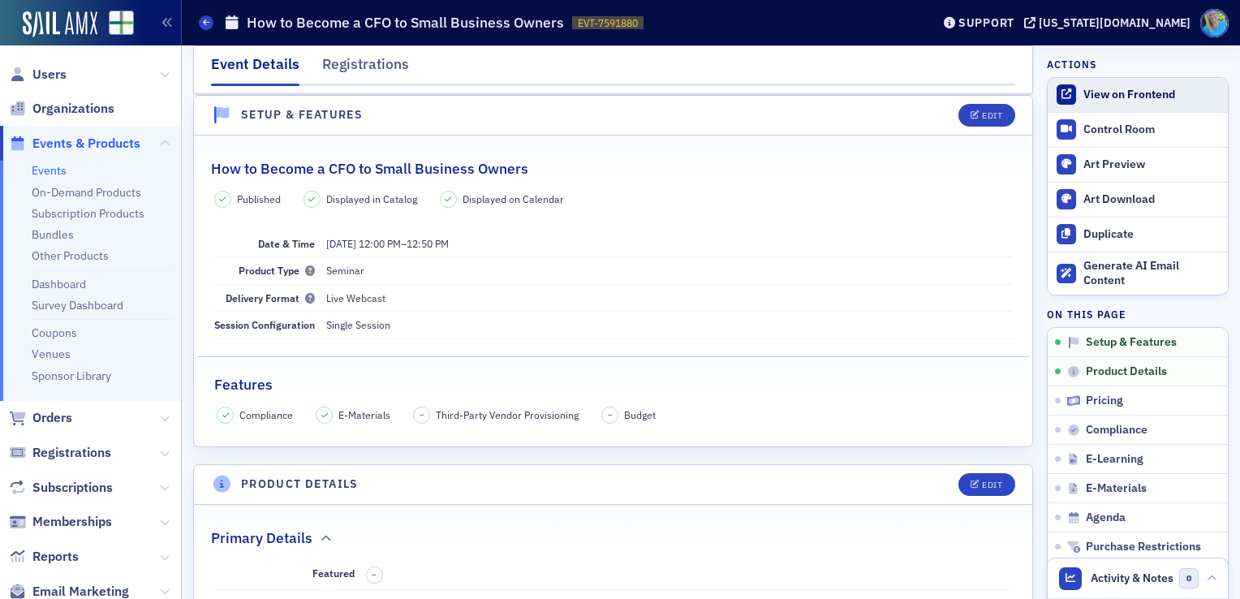
click at [1075, 101] on link "View on Frontend" at bounding box center [1138, 95] width 180 height 34
click at [57, 76] on span "Users" at bounding box center [49, 75] width 34 height 18
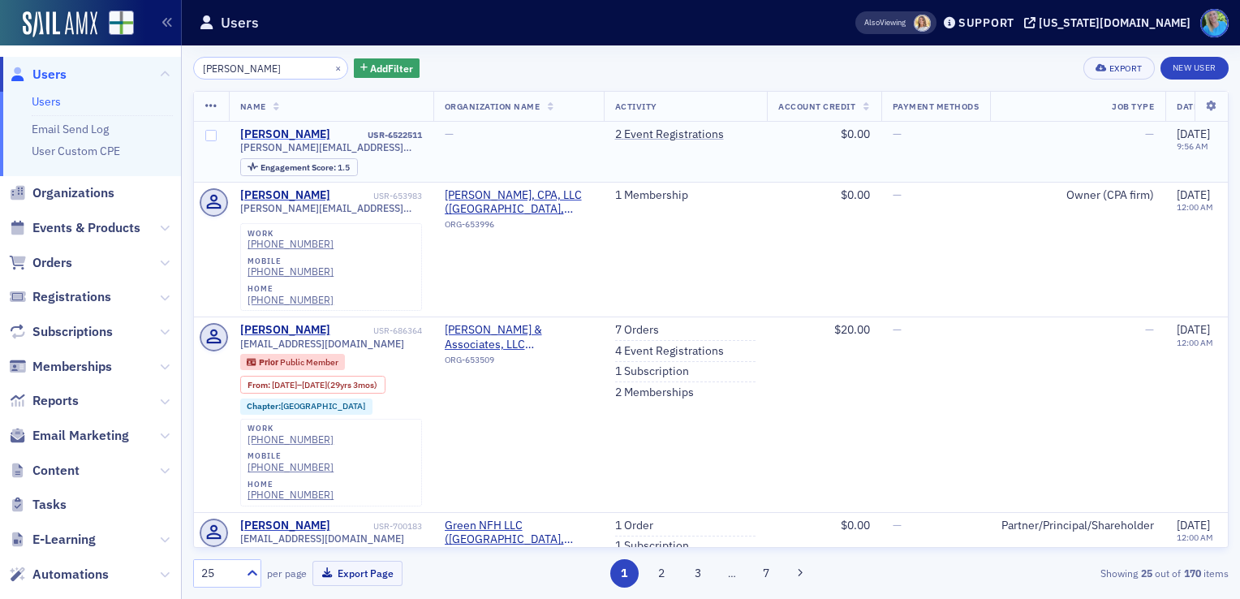
type input "[PERSON_NAME]"
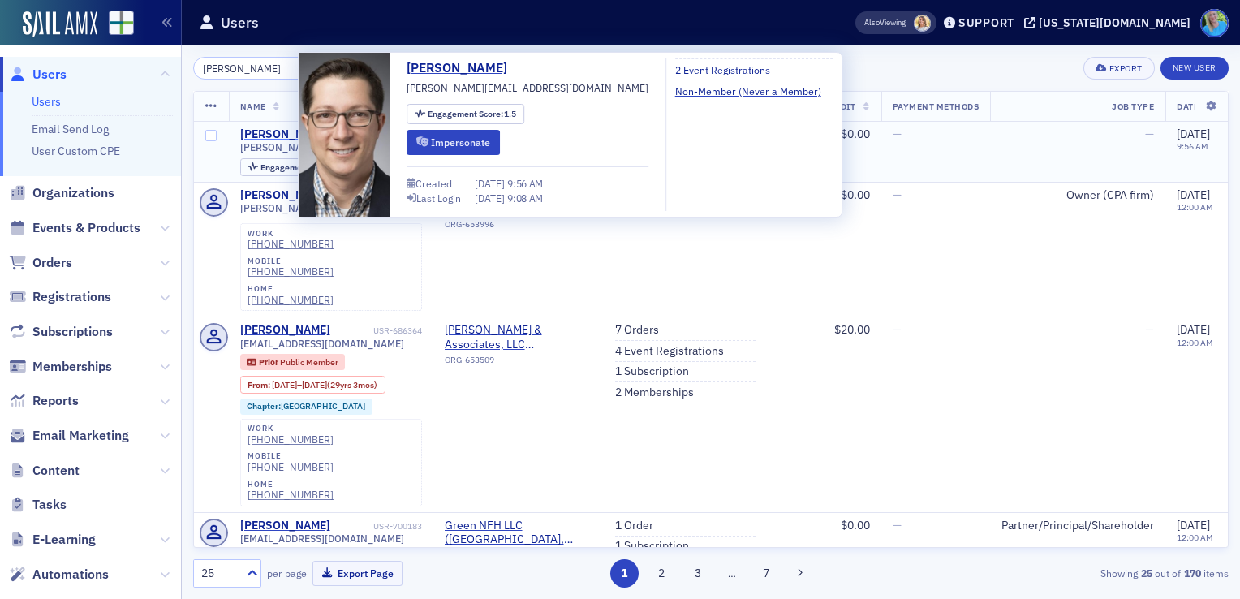
click at [266, 132] on div "[PERSON_NAME]" at bounding box center [285, 134] width 90 height 15
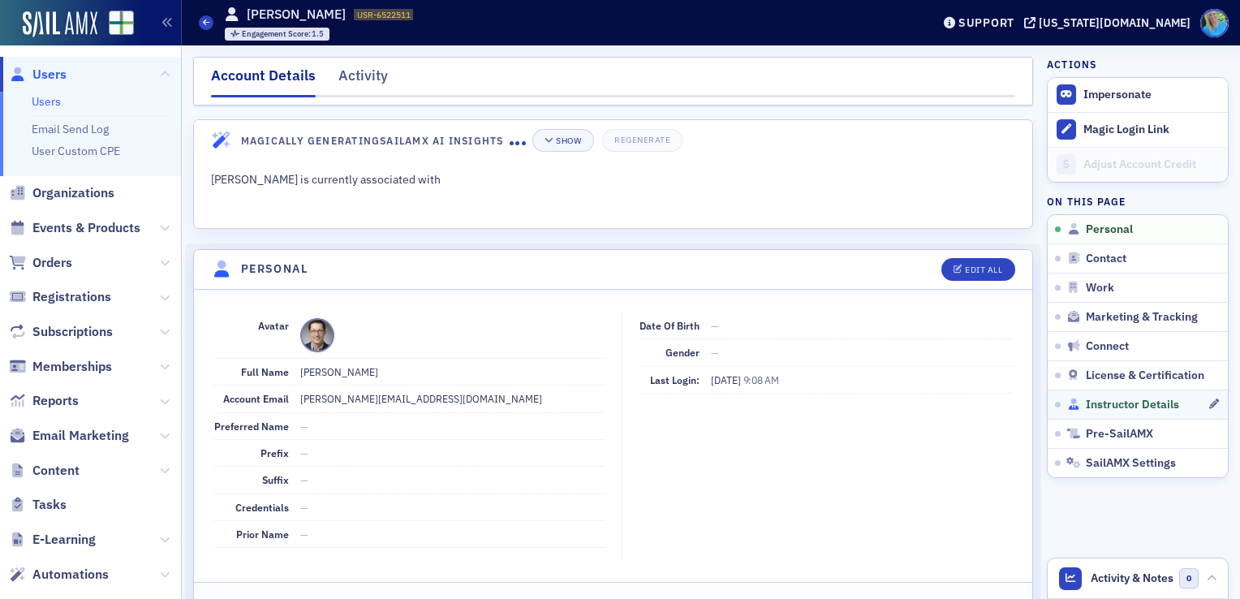
click at [1114, 398] on span "Instructor Details" at bounding box center [1132, 405] width 93 height 15
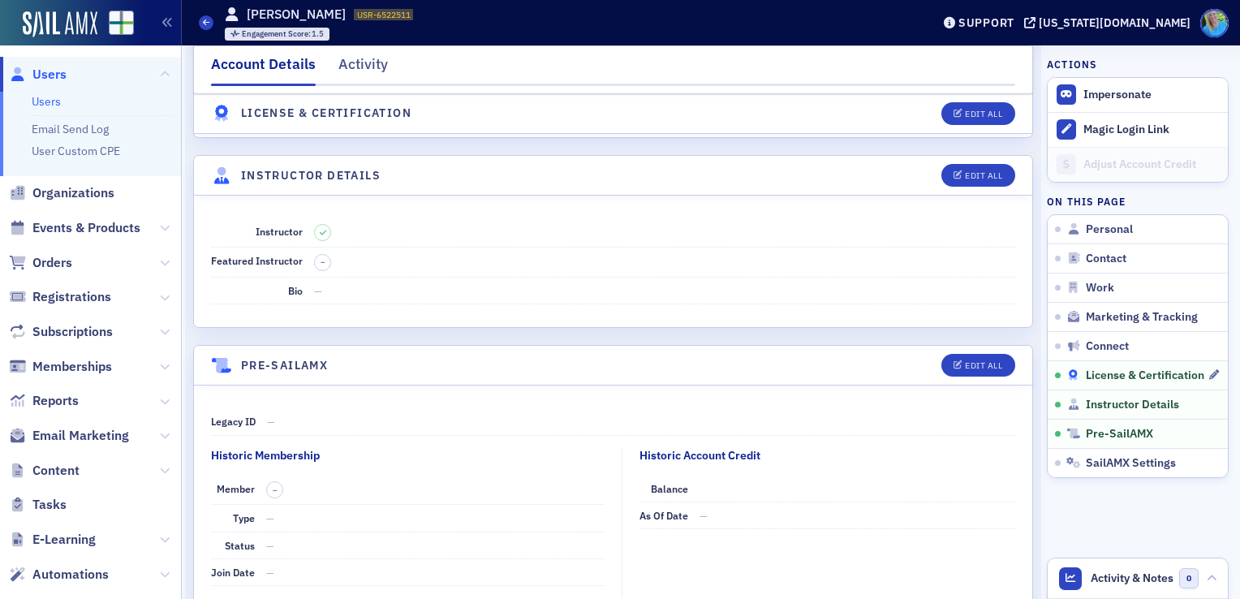
scroll to position [2760, 0]
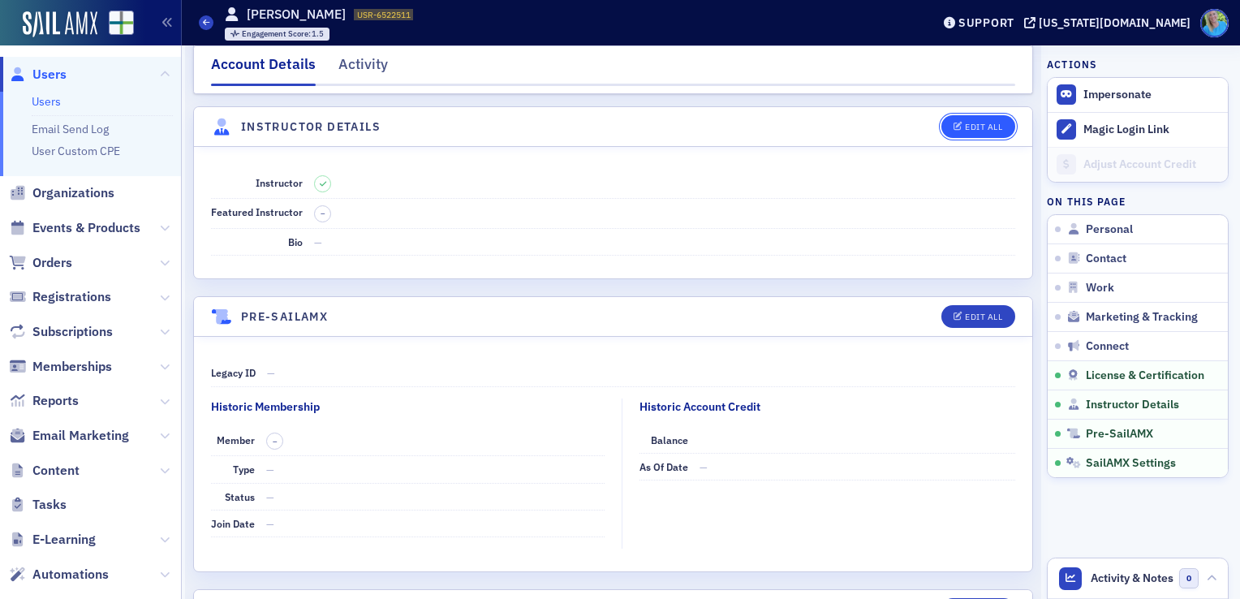
click at [951, 115] on button "Edit All" at bounding box center [978, 126] width 73 height 23
select select "US"
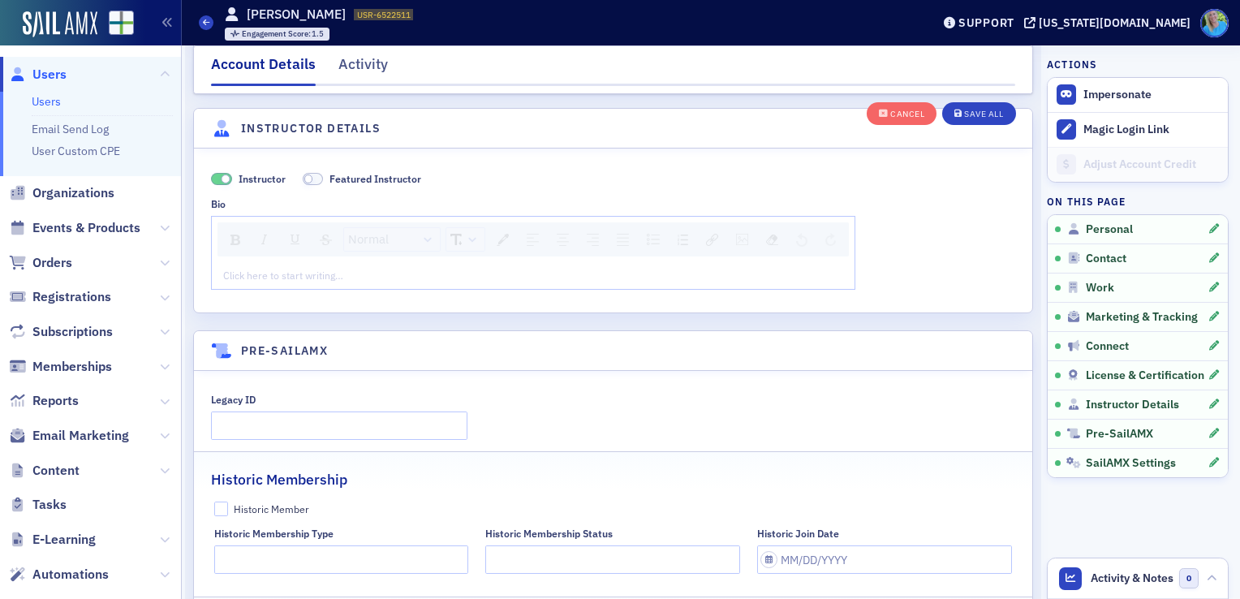
scroll to position [3131, 0]
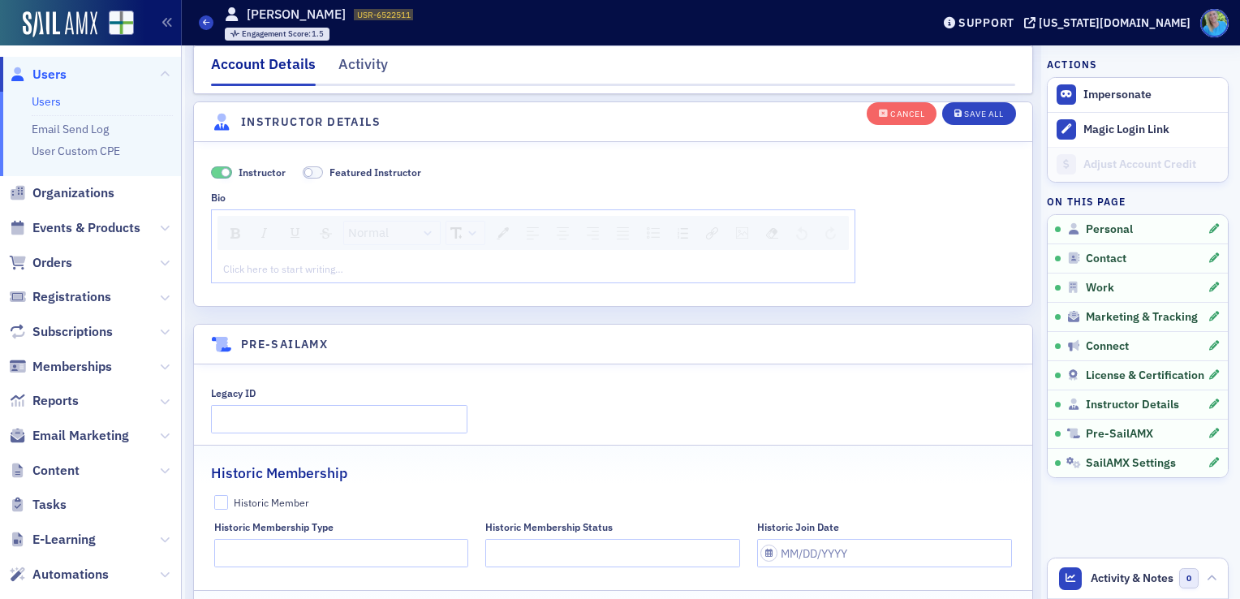
click at [380, 263] on div "rdw-editor" at bounding box center [533, 268] width 619 height 15
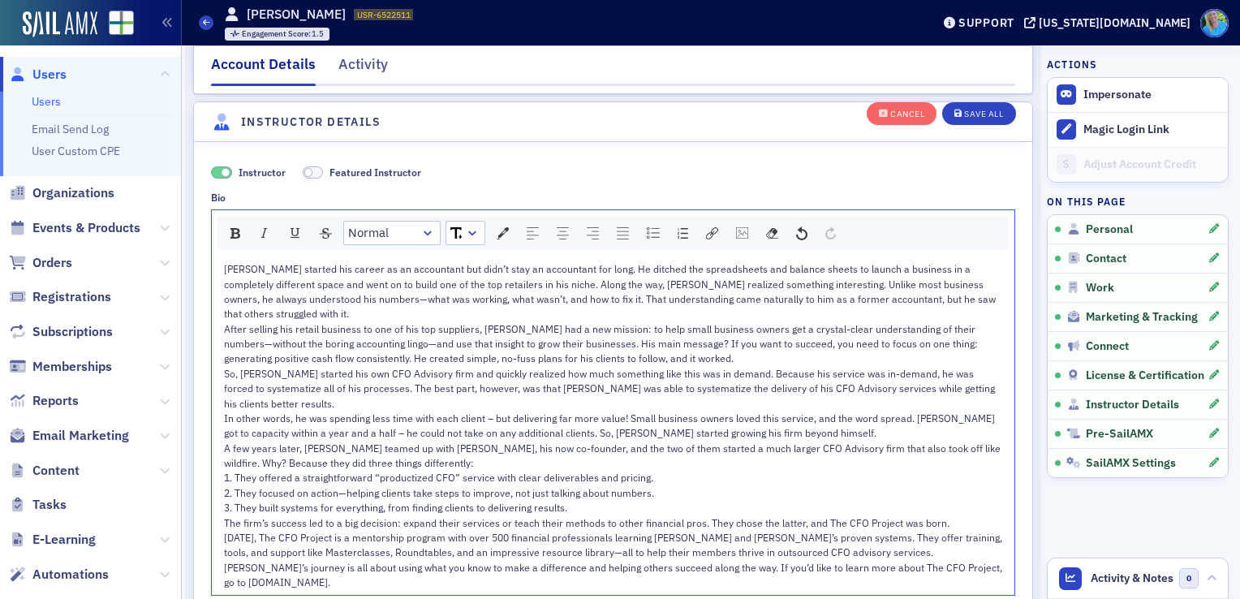
click at [337, 304] on div "[PERSON_NAME] started his career as an accountant but didn’t stay an accountant…" at bounding box center [613, 291] width 779 height 60
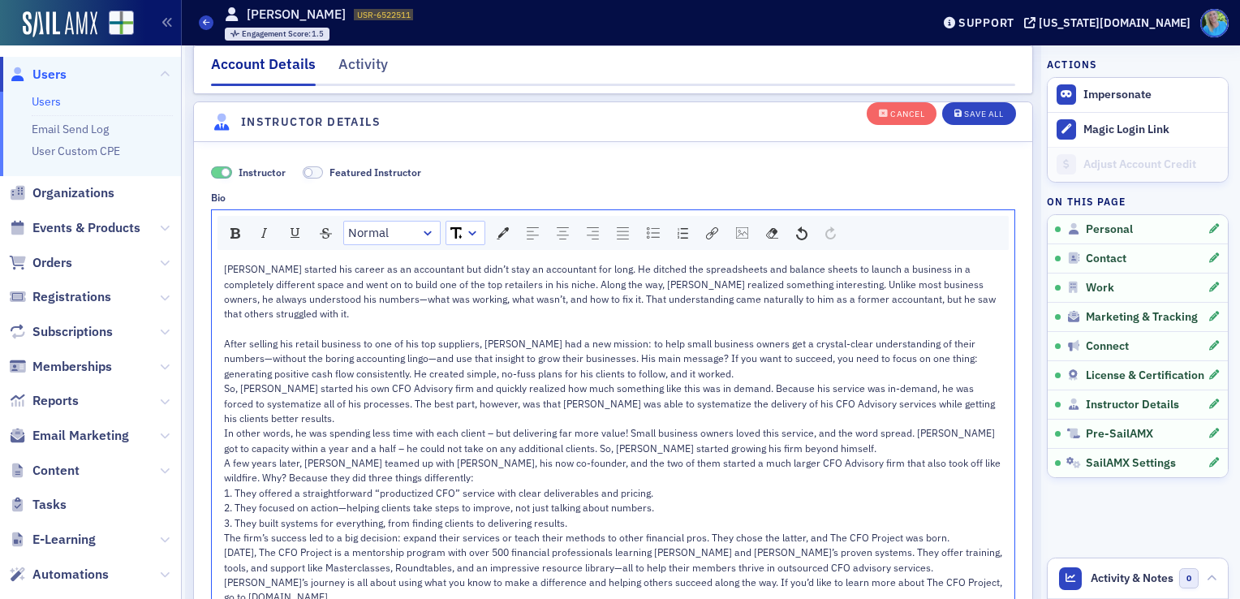
click at [737, 381] on span "So, [PERSON_NAME] started his own CFO Advisory firm and quickly realized how mu…" at bounding box center [610, 402] width 773 height 43
click at [701, 367] on div "After selling his retail business to one of his top suppliers, [PERSON_NAME] ha…" at bounding box center [613, 358] width 779 height 45
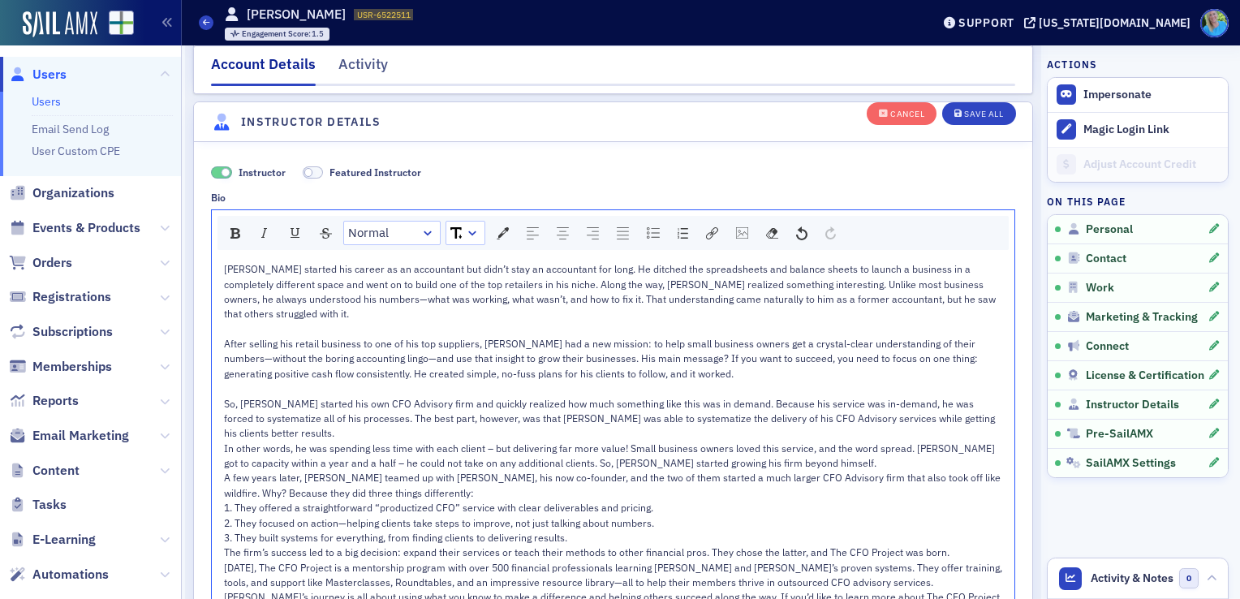
click at [435, 417] on div "So, [PERSON_NAME] started his own CFO Advisory firm and quickly realized how mu…" at bounding box center [613, 418] width 779 height 45
click at [432, 422] on div "So, [PERSON_NAME] started his own CFO Advisory firm and quickly realized how mu…" at bounding box center [613, 418] width 779 height 45
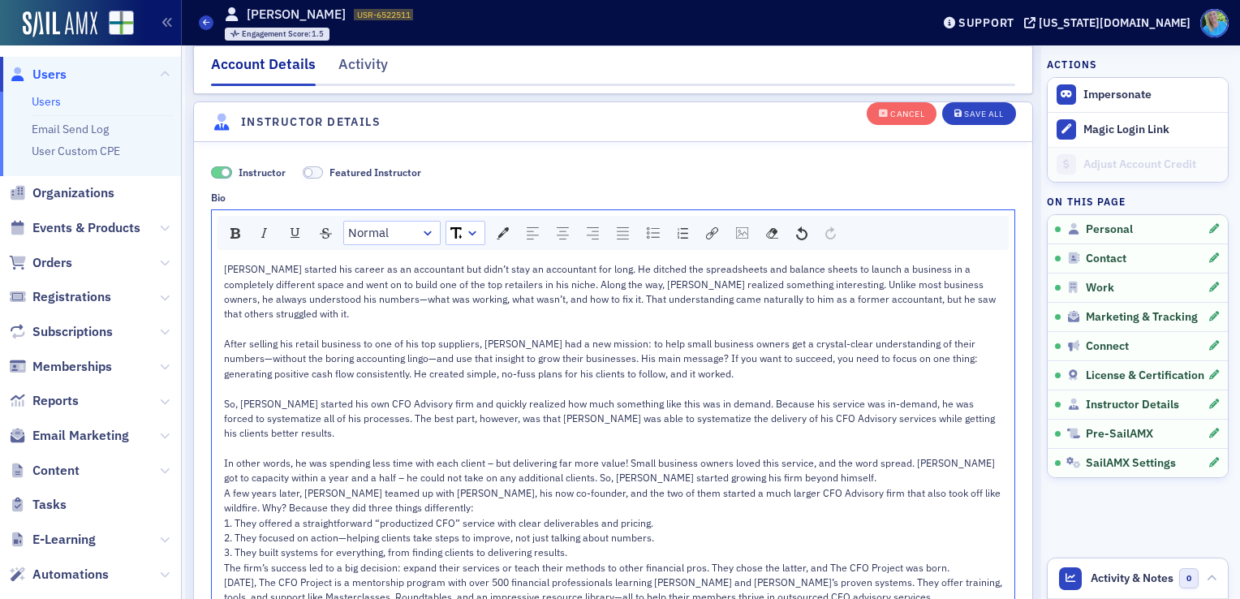
click at [511, 498] on div "A few years later, [PERSON_NAME] teamed up with [PERSON_NAME], his now co-found…" at bounding box center [613, 500] width 779 height 30
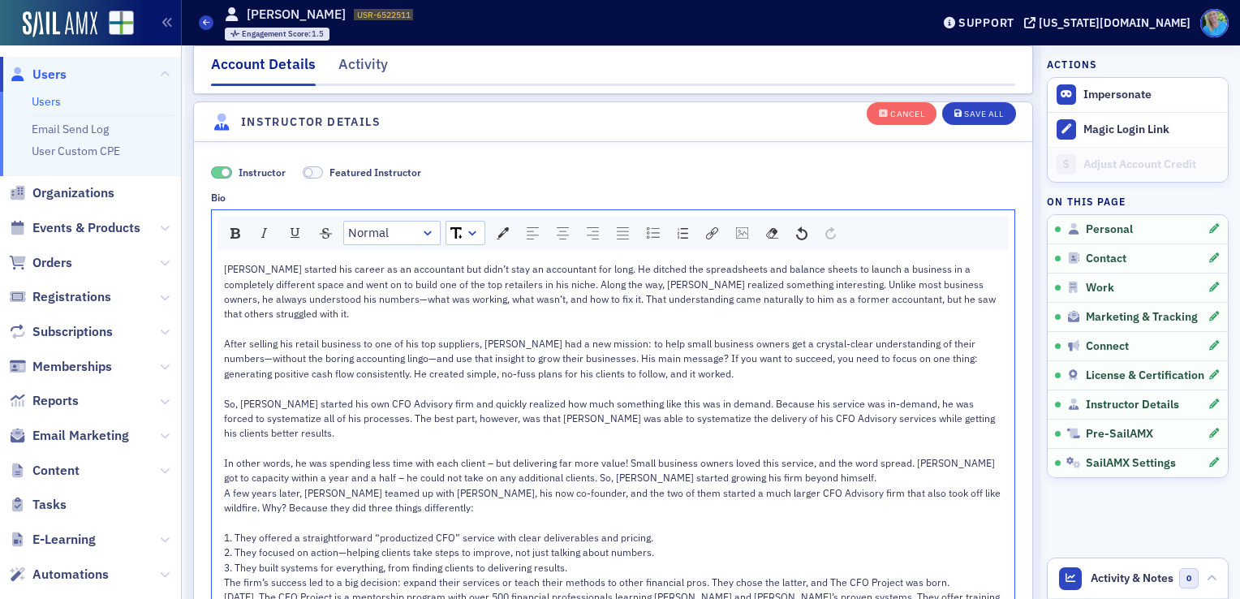
click at [979, 485] on div "A few years later, [PERSON_NAME] teamed up with [PERSON_NAME], his now co-found…" at bounding box center [613, 500] width 779 height 30
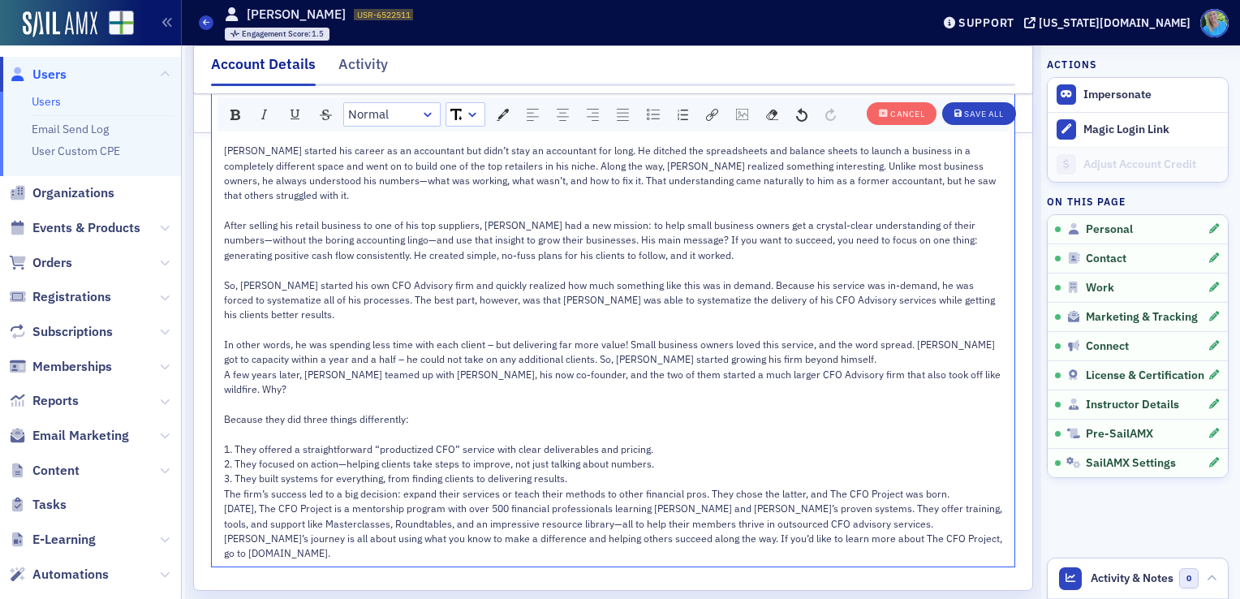
scroll to position [3294, 0]
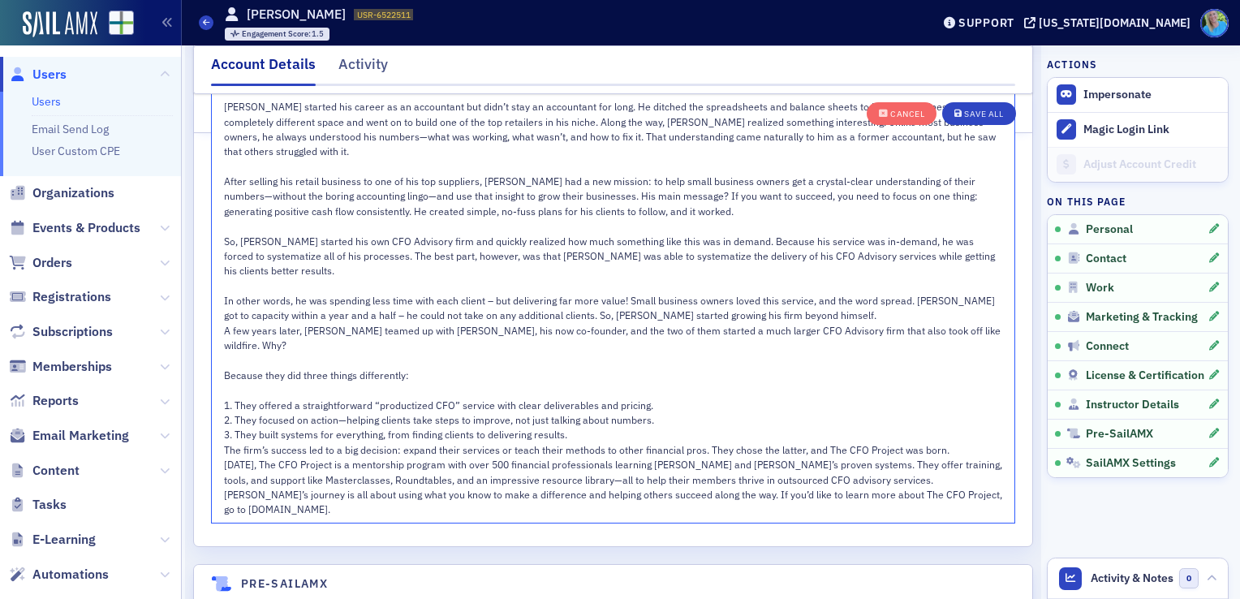
click at [450, 368] on div "Because they did three things differently:" at bounding box center [613, 375] width 779 height 15
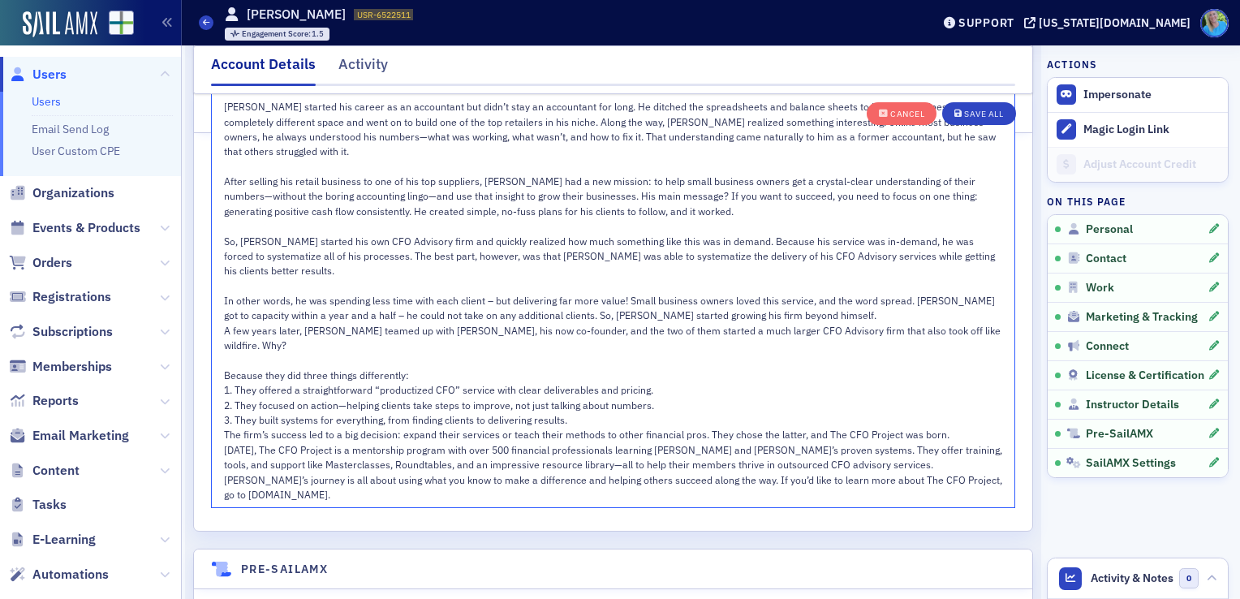
click at [640, 412] on div "3. They built systems for everything, from finding clients to delivering result…" at bounding box center [613, 419] width 779 height 15
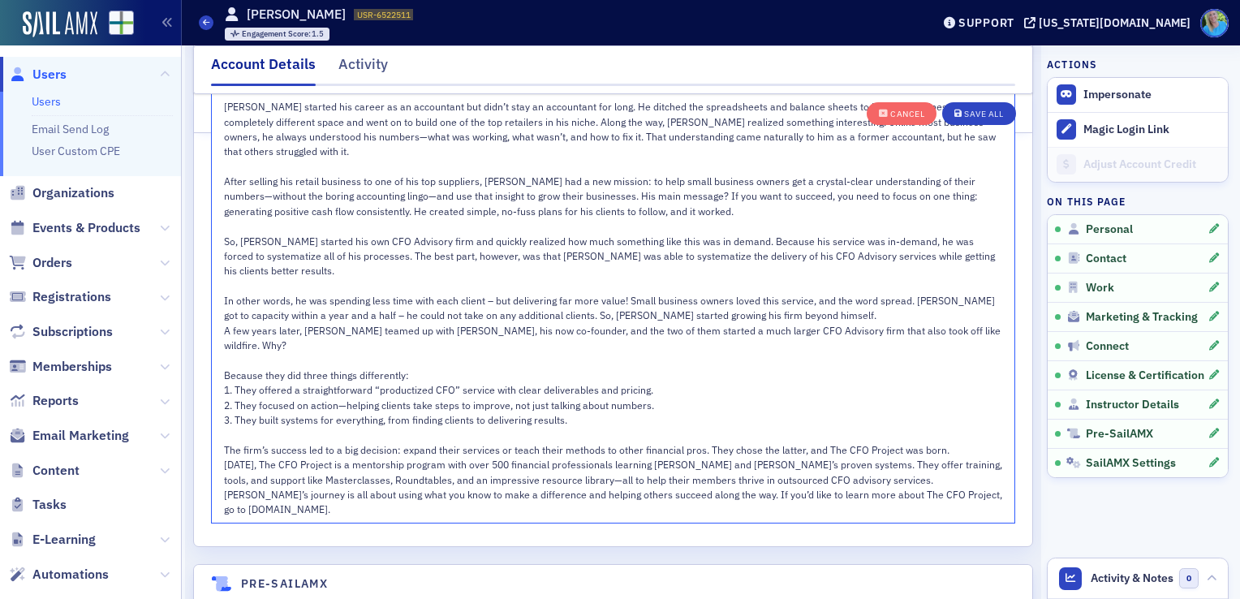
click at [871, 459] on div "[DATE], The CFO Project is a mentorship program with over 500 financial profess…" at bounding box center [613, 472] width 779 height 30
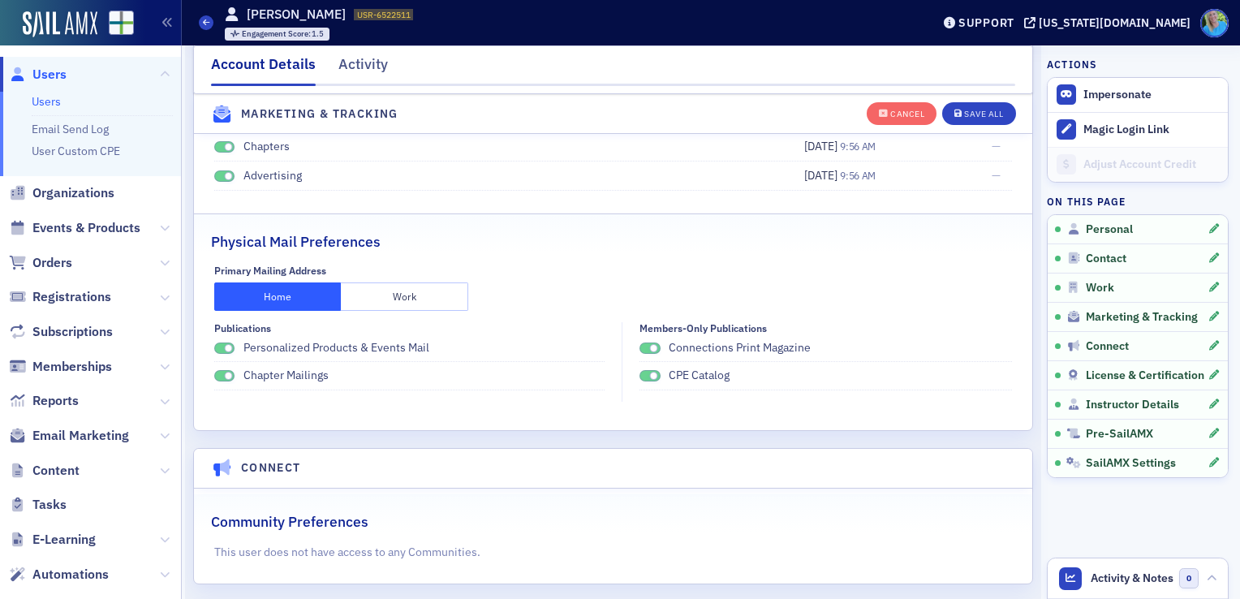
scroll to position [2157, 0]
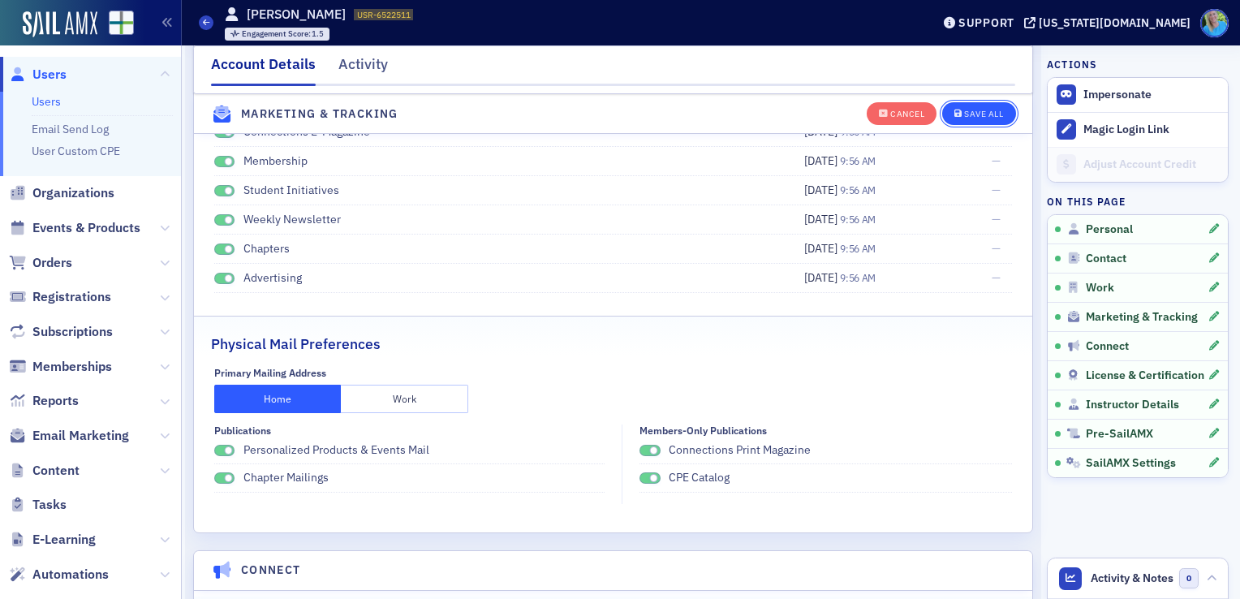
click at [964, 118] on div "Save All" at bounding box center [983, 114] width 39 height 9
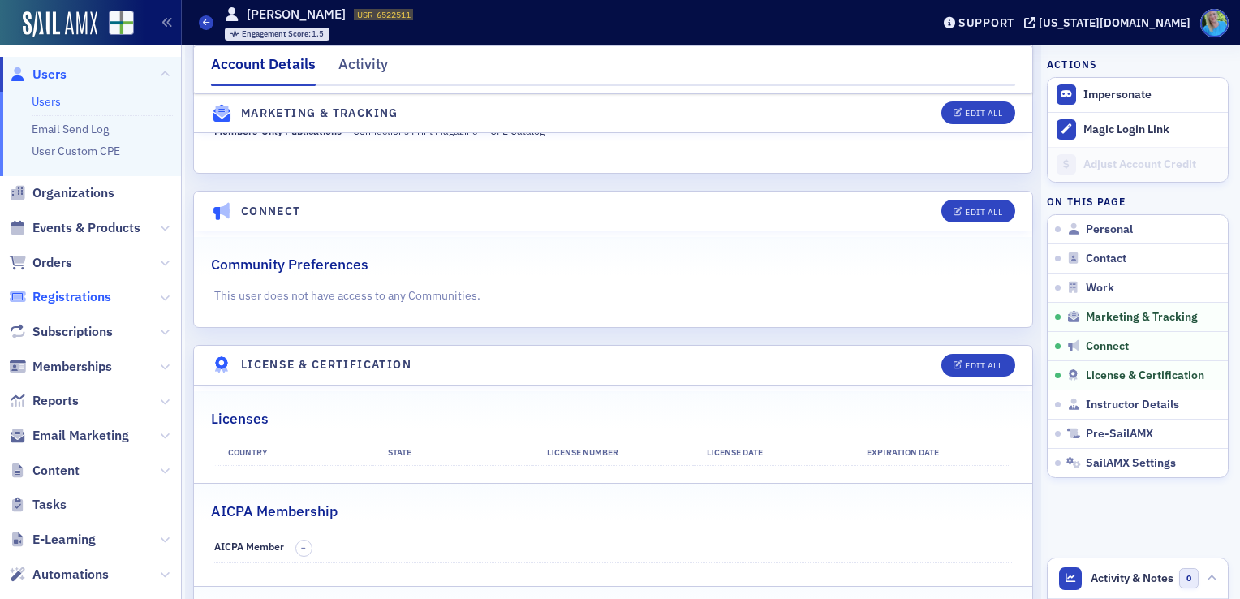
click at [91, 297] on span "Registrations" at bounding box center [71, 297] width 79 height 18
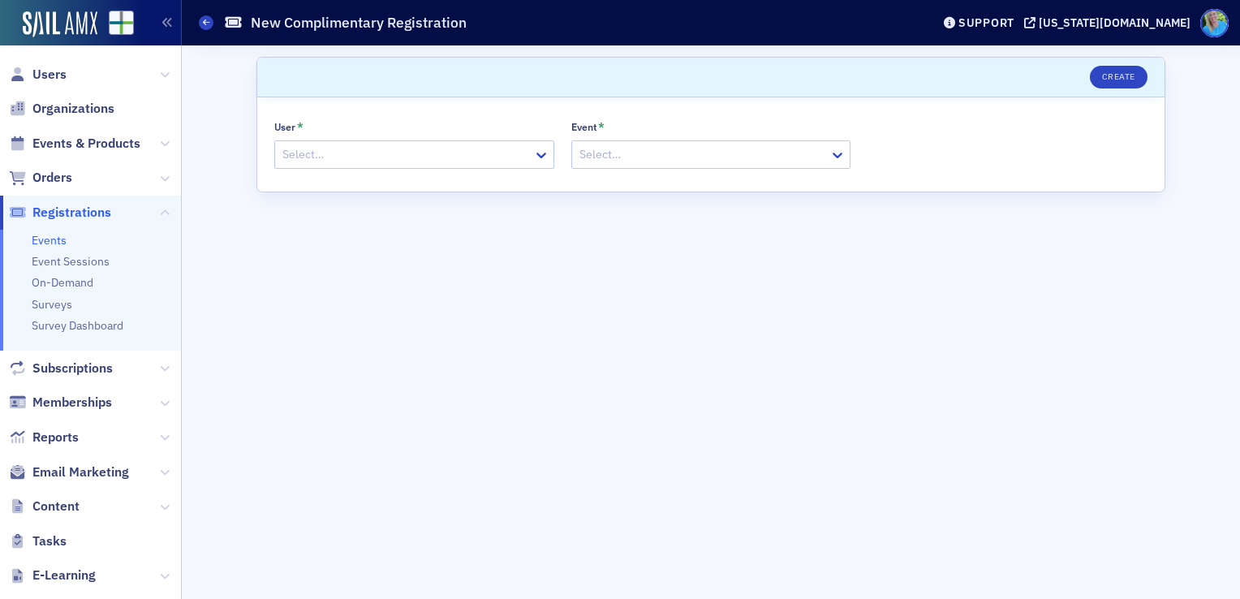
click at [475, 150] on div at bounding box center [406, 154] width 251 height 20
type input "[PERSON_NAME]"
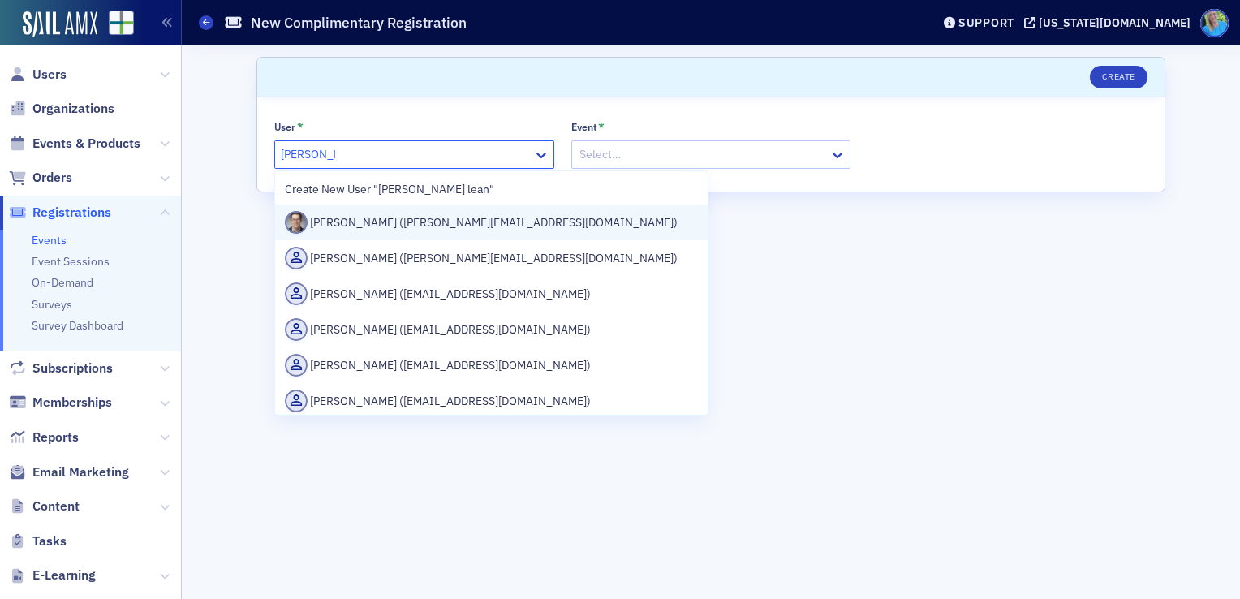
click at [466, 220] on div "[PERSON_NAME] ([PERSON_NAME][EMAIL_ADDRESS][DOMAIN_NAME])" at bounding box center [491, 222] width 413 height 23
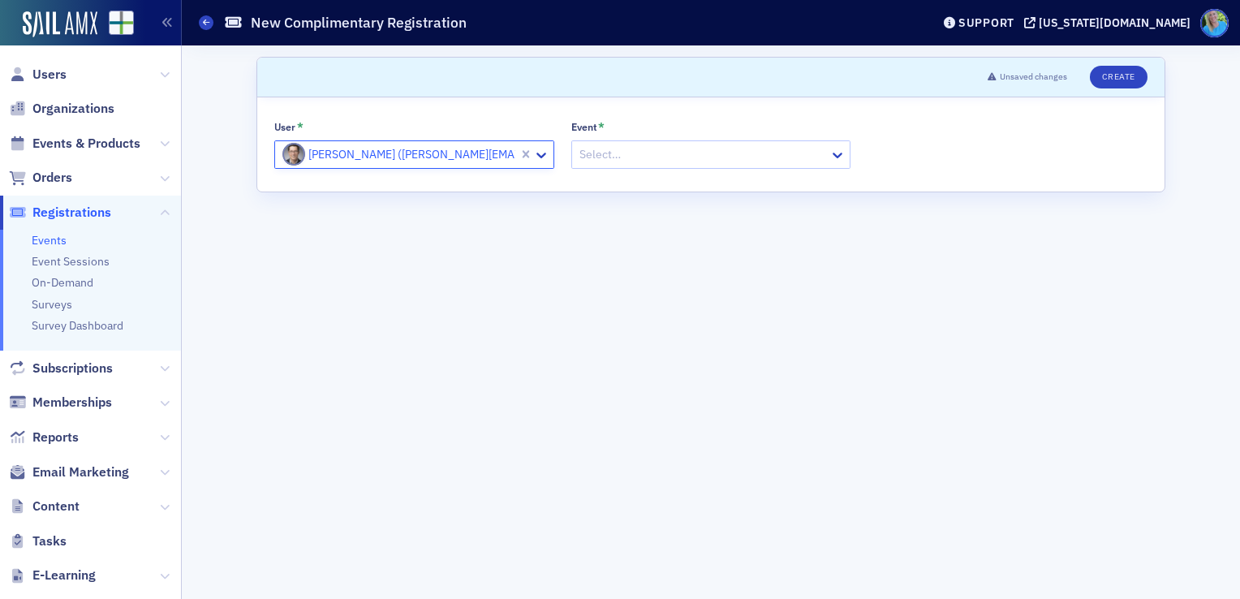
click at [627, 151] on div at bounding box center [703, 154] width 251 height 20
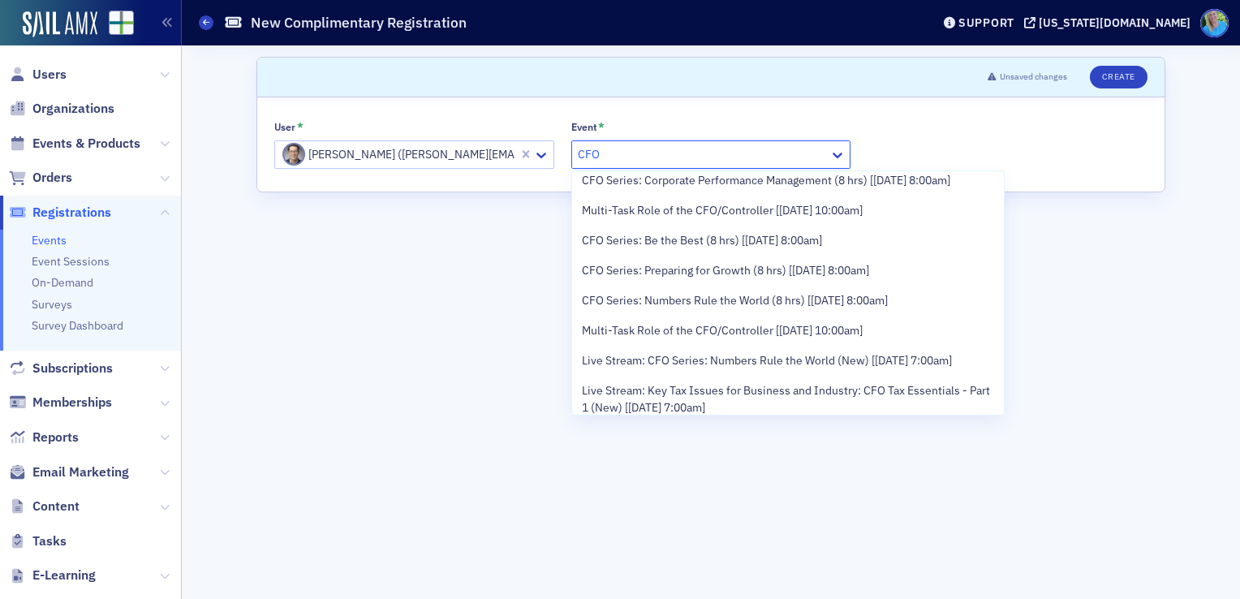
scroll to position [1055, 0]
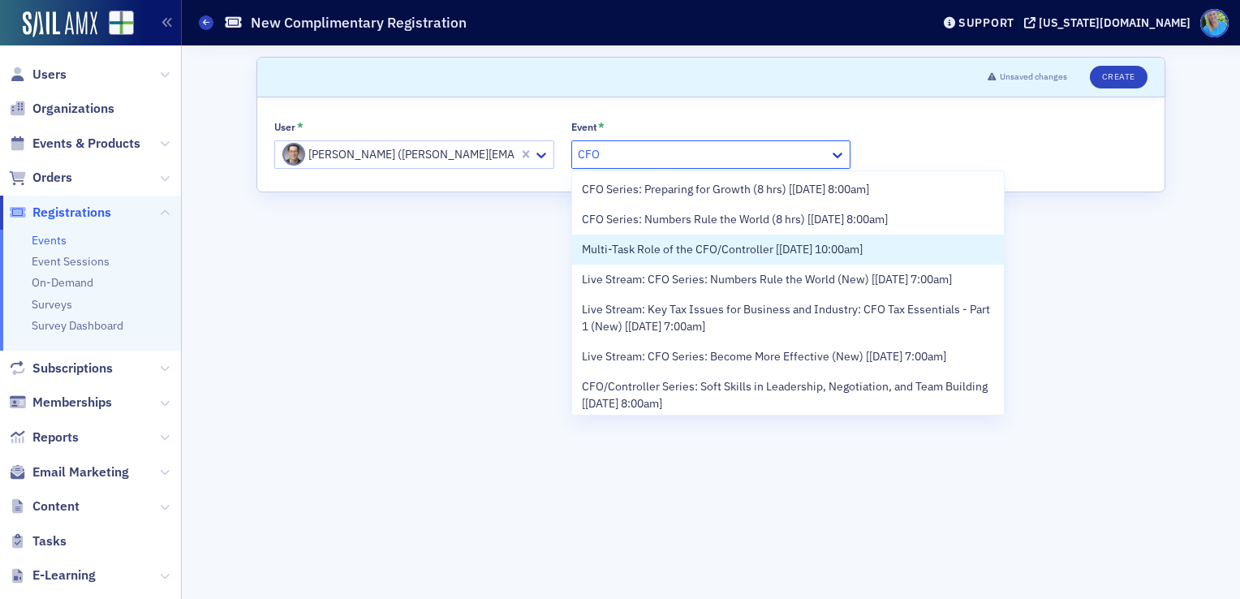
type input "CFO"
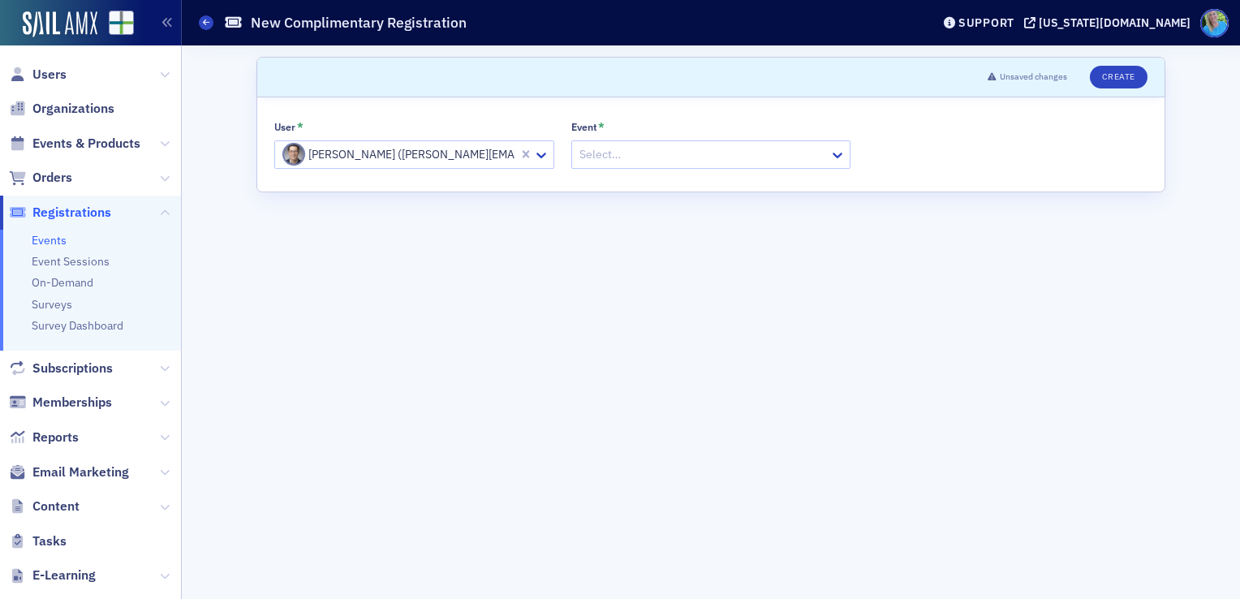
click at [490, 298] on form "Scroll to Unsaved changes Create User * [PERSON_NAME] ([PERSON_NAME][EMAIL_ADDR…" at bounding box center [710, 322] width 909 height 531
click at [630, 148] on div at bounding box center [703, 154] width 251 height 20
paste input "How to Become a CFO to Small Business Owners"
type input "How to Become a CFO to Small Business Owners"
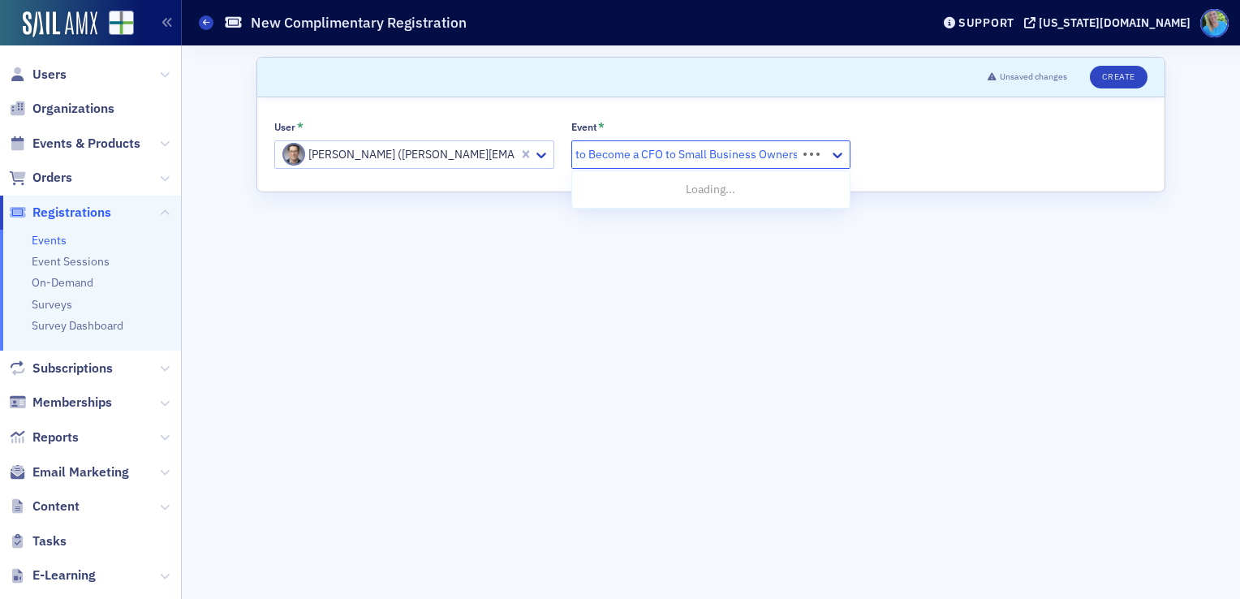
scroll to position [0, 0]
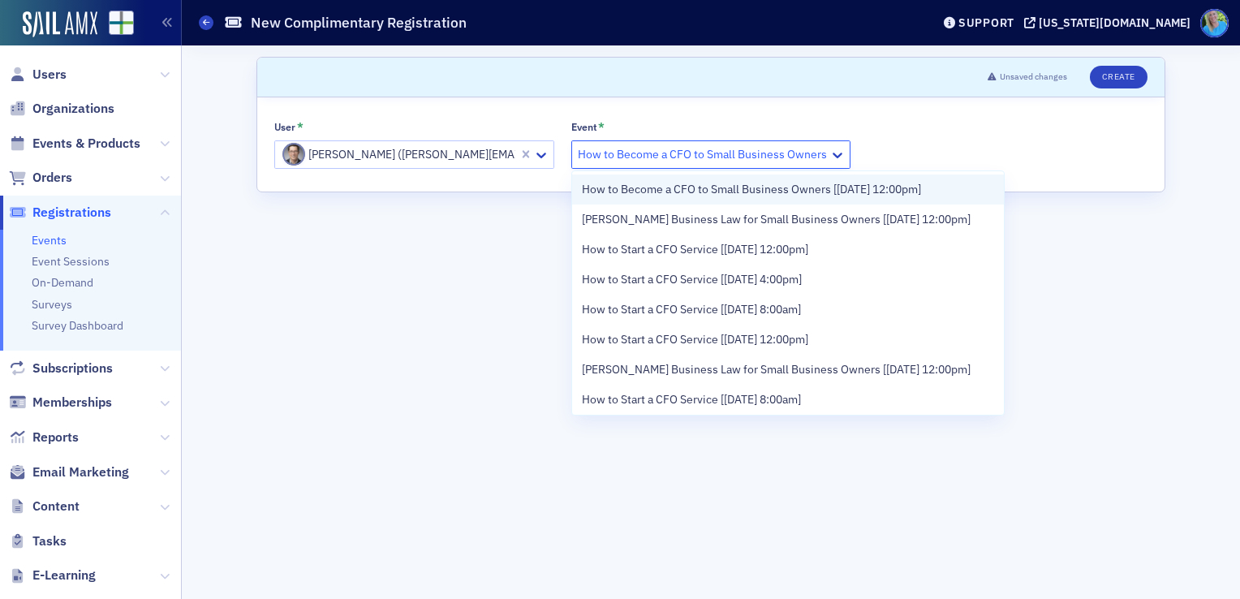
click at [649, 196] on span "How to Become a CFO to Small Business Owners [[DATE] 12:00pm]" at bounding box center [751, 189] width 339 height 17
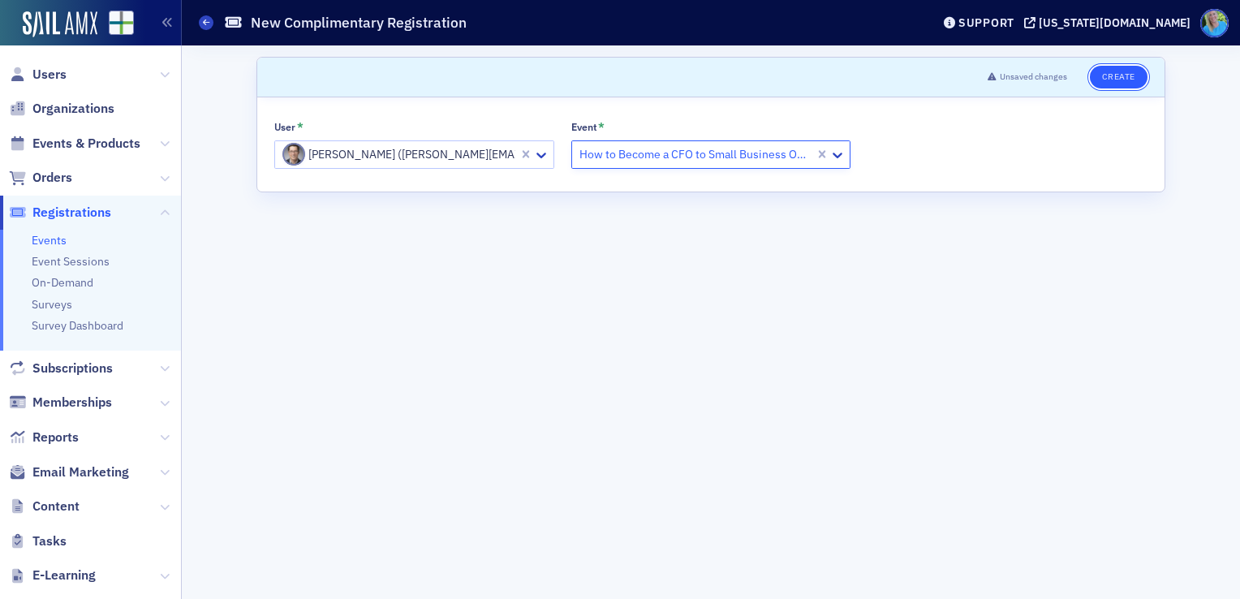
click at [1123, 83] on button "Create" at bounding box center [1119, 77] width 58 height 23
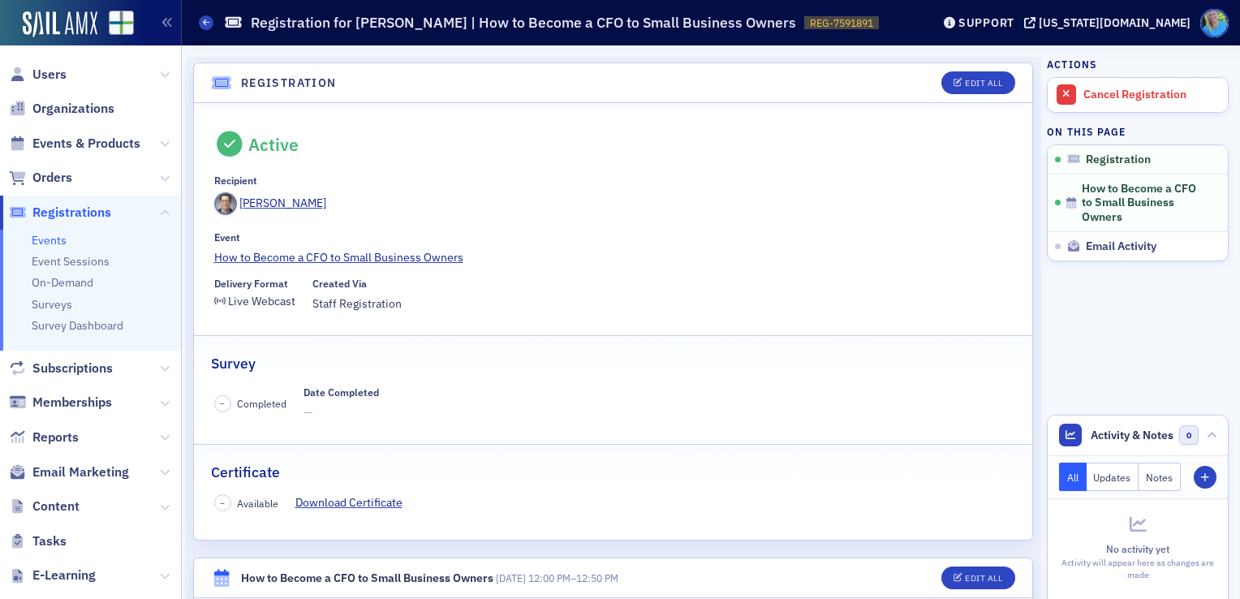
click at [75, 211] on span "Registrations" at bounding box center [71, 213] width 79 height 18
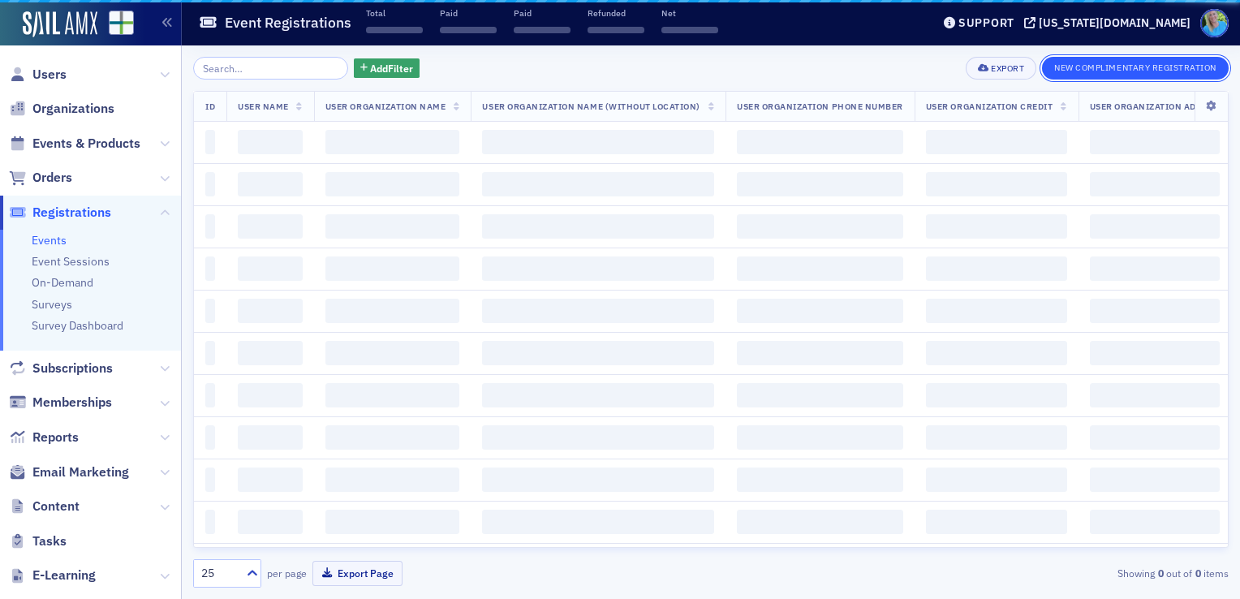
click at [1093, 71] on button "New Complimentary Registration" at bounding box center [1135, 68] width 187 height 23
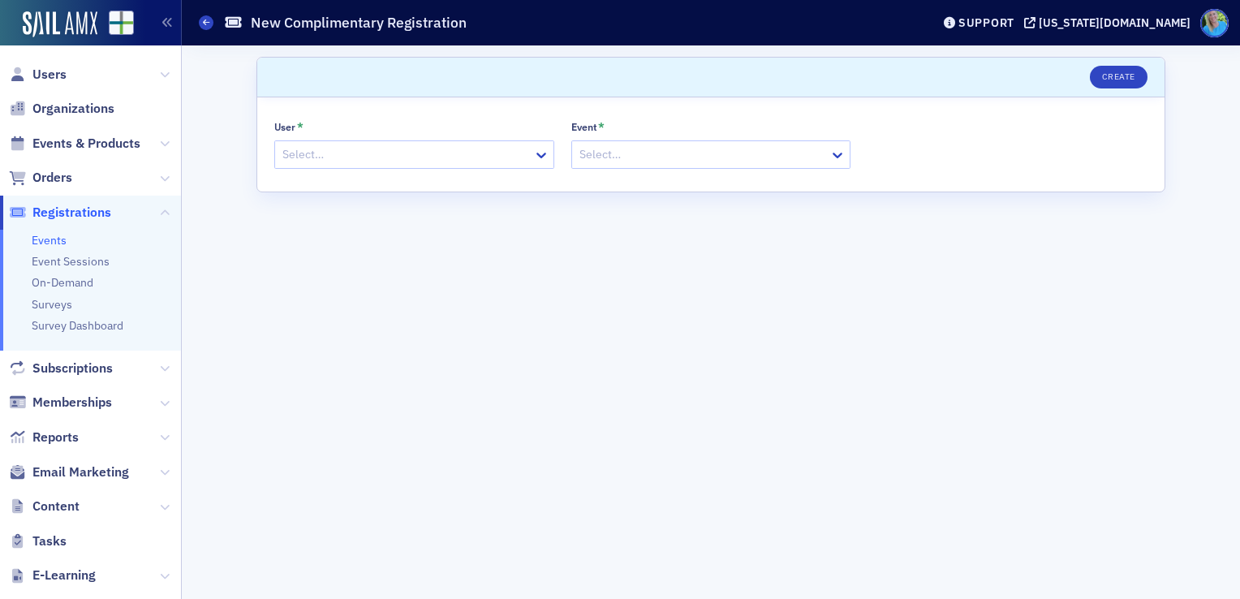
click at [390, 154] on div at bounding box center [406, 154] width 251 height 20
type input "[PERSON_NAME] [PERSON_NAME]"
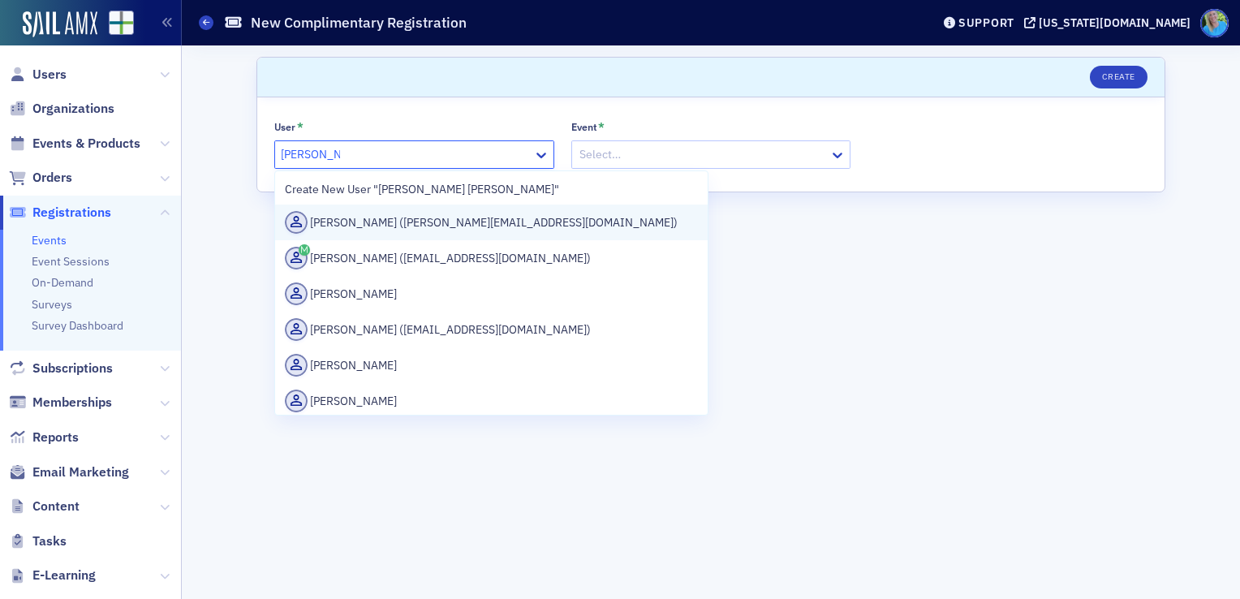
click at [398, 213] on div "[PERSON_NAME] ([PERSON_NAME][EMAIL_ADDRESS][DOMAIN_NAME])" at bounding box center [491, 222] width 413 height 23
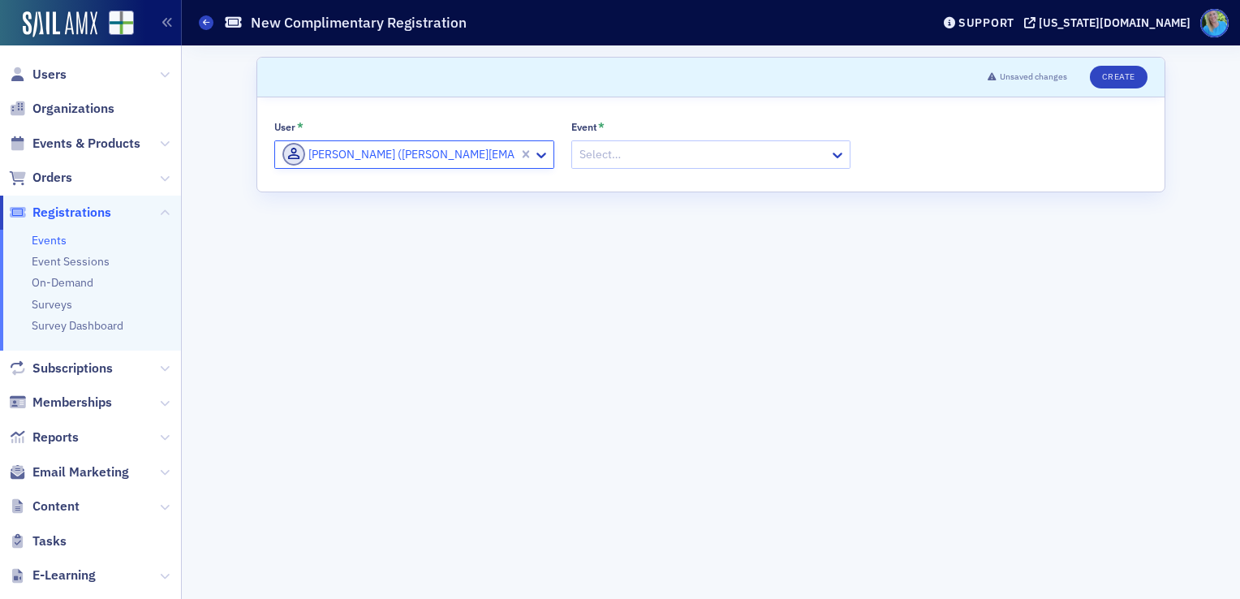
click at [637, 157] on div at bounding box center [703, 154] width 251 height 20
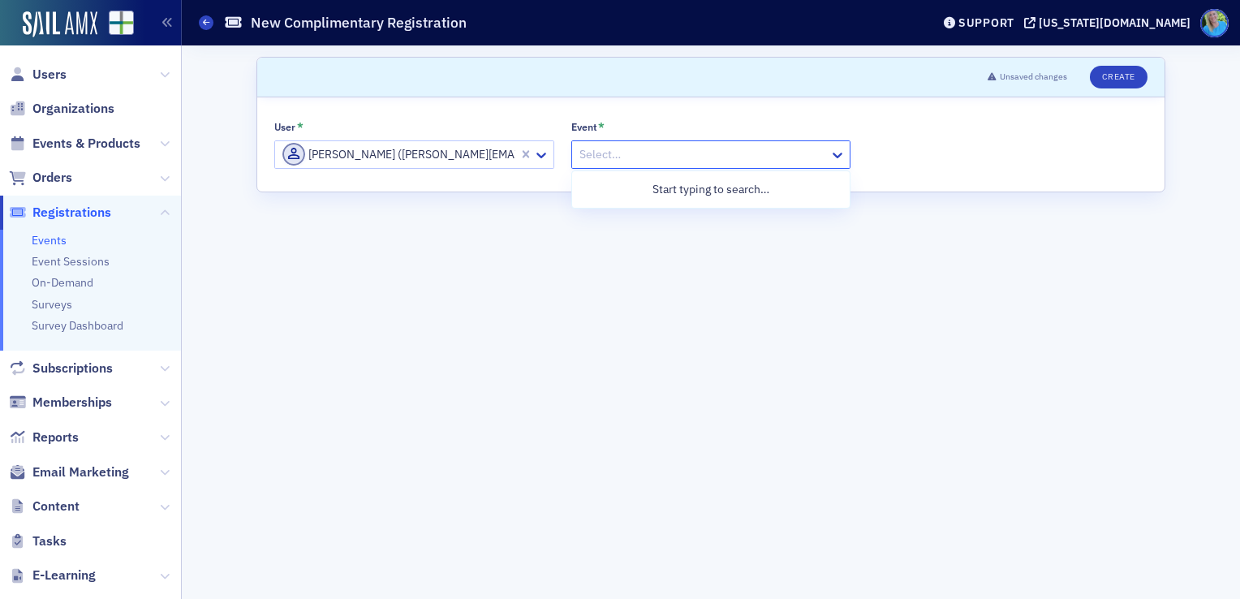
paste input "How to Become a CFO to Small Business Owners"
type input "How to Become a CFO to Small Business Owners"
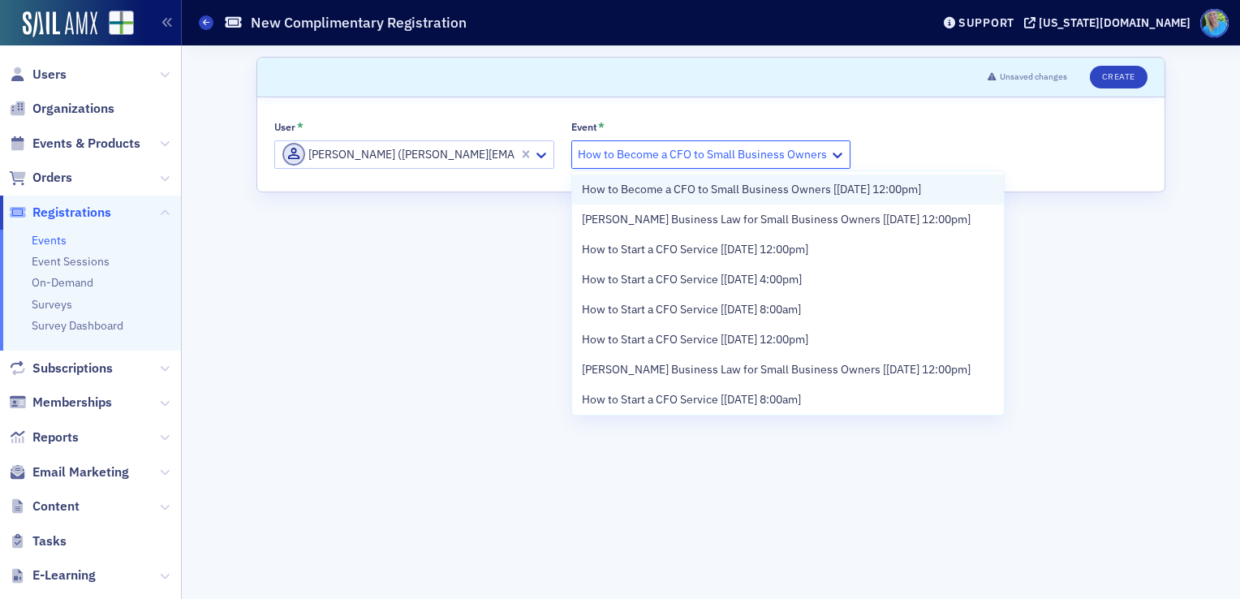
click at [646, 179] on div "How to Become a CFO to Small Business Owners [[DATE] 12:00pm]" at bounding box center [788, 190] width 433 height 30
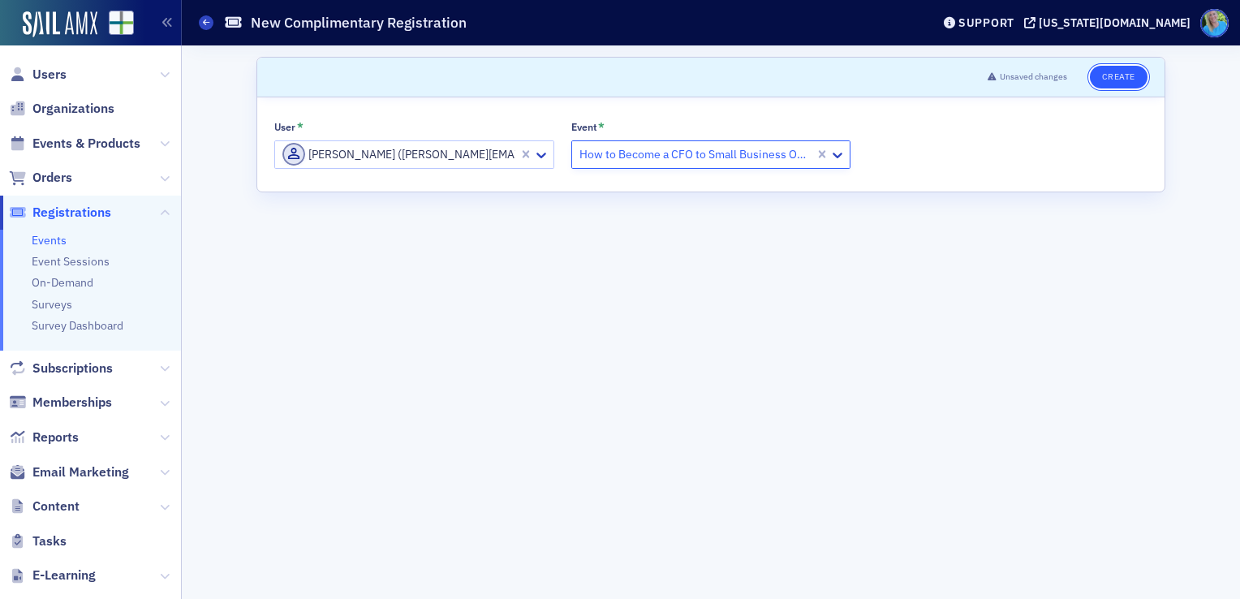
click at [1111, 76] on button "Create" at bounding box center [1119, 77] width 58 height 23
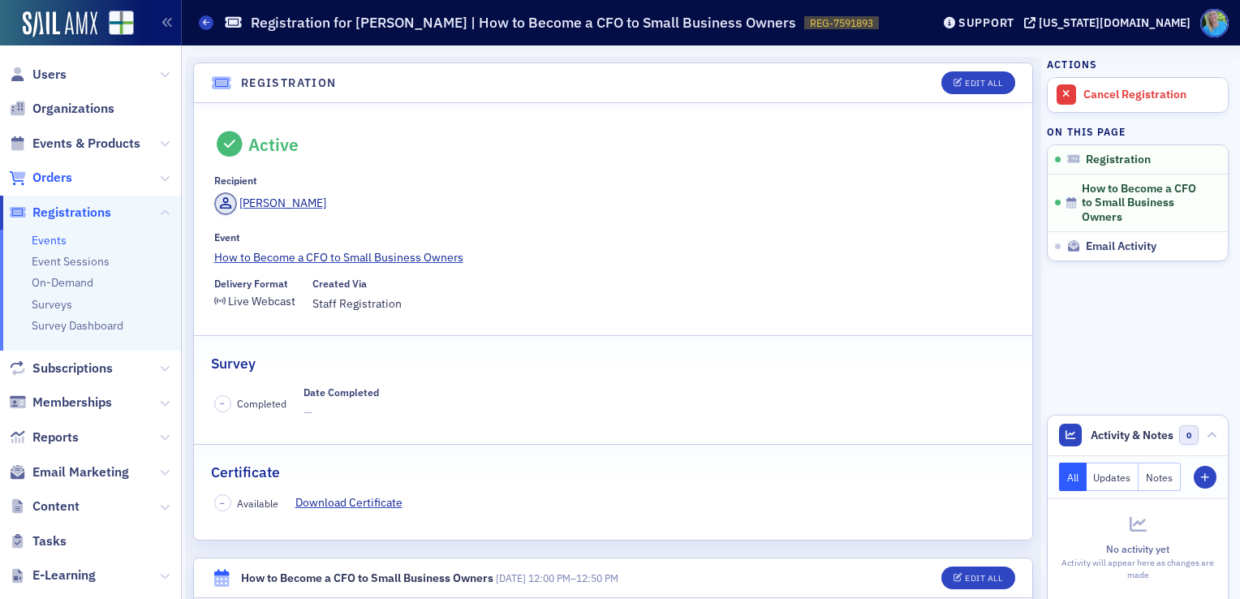
click at [45, 181] on span "Orders" at bounding box center [52, 178] width 40 height 18
